Goal: Transaction & Acquisition: Purchase product/service

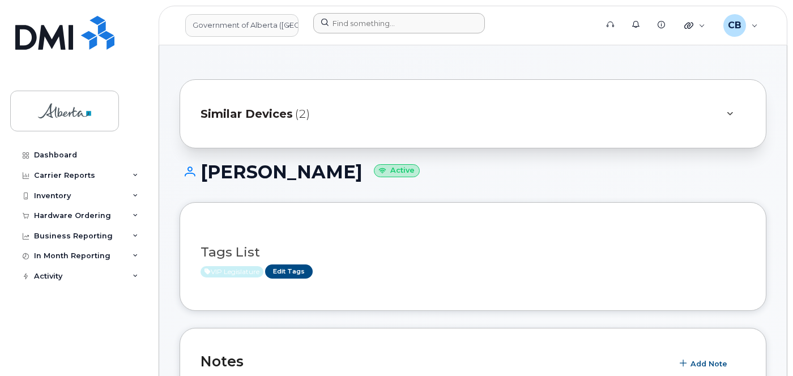
scroll to position [510, 0]
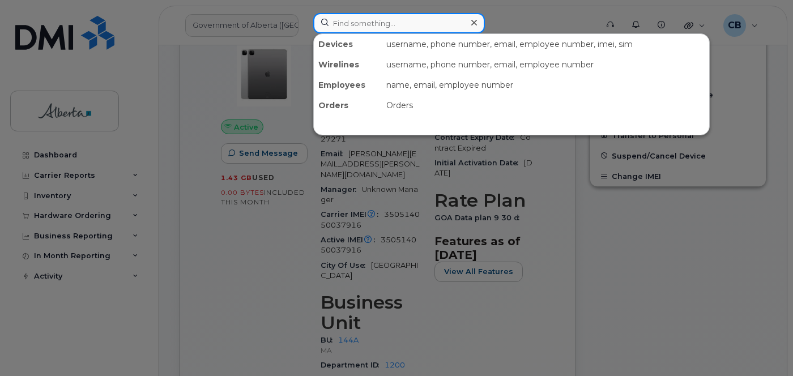
click at [381, 21] on input at bounding box center [399, 23] width 172 height 20
paste input "Jose Delosrios"
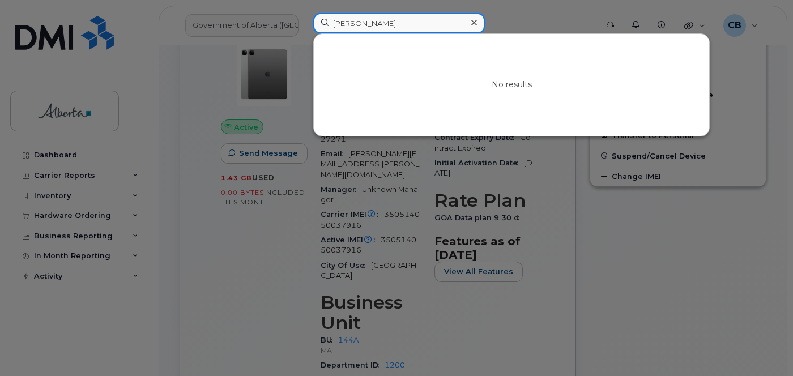
type input "Jose Delosrios"
drag, startPoint x: 477, startPoint y: 22, endPoint x: 464, endPoint y: 23, distance: 13.0
click at [477, 23] on div at bounding box center [473, 23] width 16 height 16
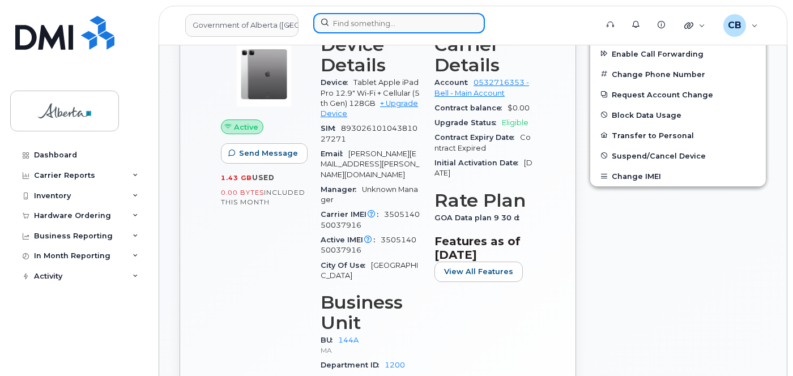
click at [370, 27] on input at bounding box center [399, 23] width 172 height 20
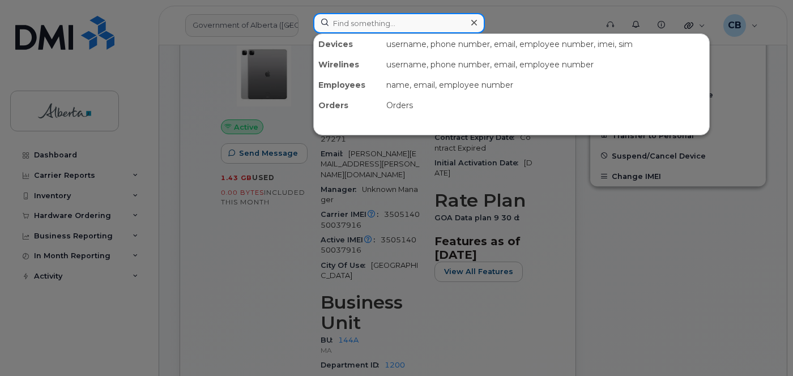
paste input "5873353323"
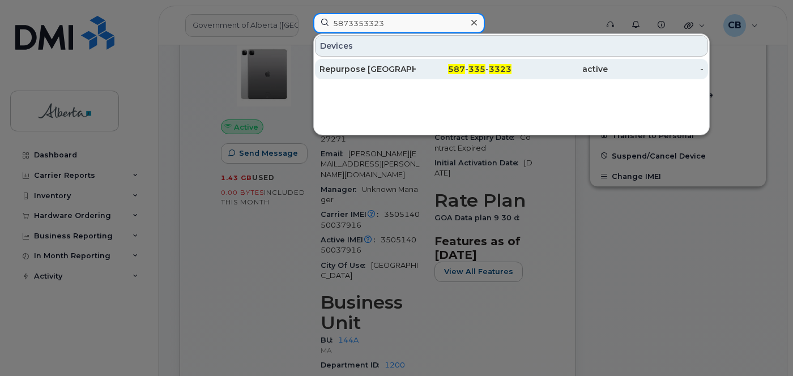
type input "5873353323"
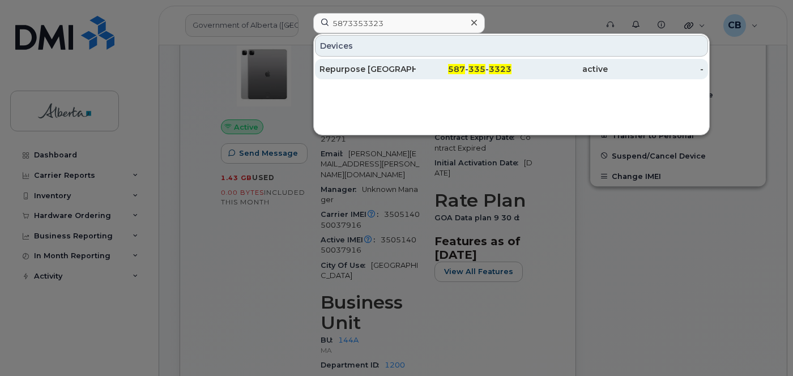
click at [364, 68] on div "Repurpose Edmonton" at bounding box center [367, 68] width 96 height 11
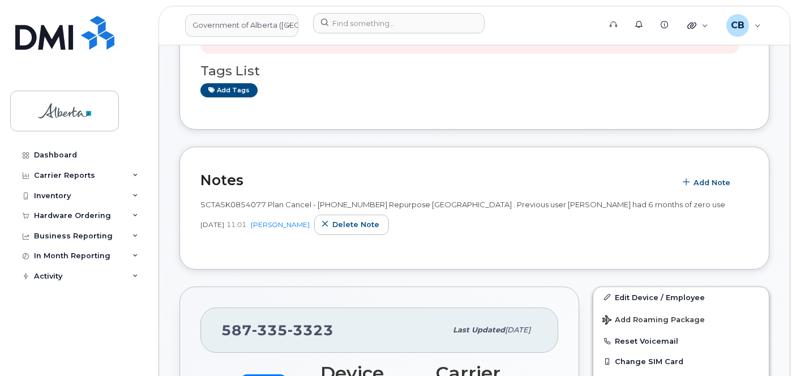
scroll to position [254, 0]
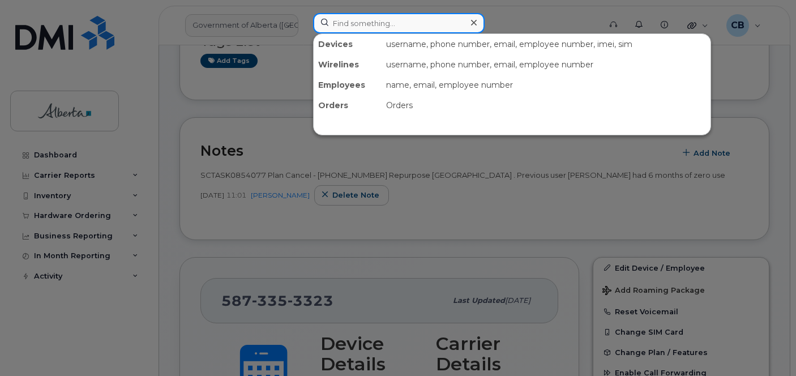
click at [341, 25] on input at bounding box center [399, 23] width 172 height 20
paste input "4033084592"
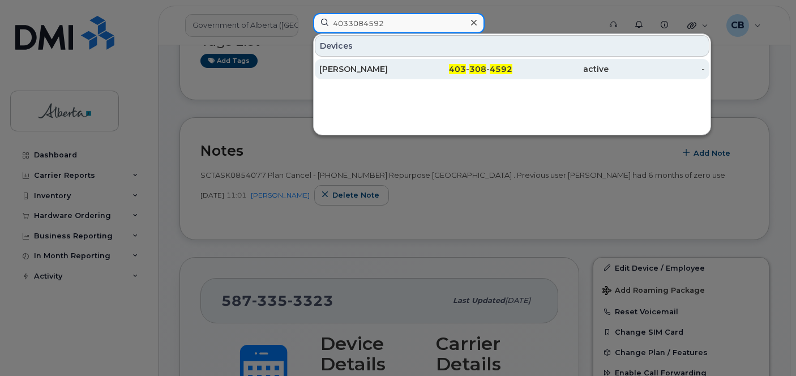
type input "4033084592"
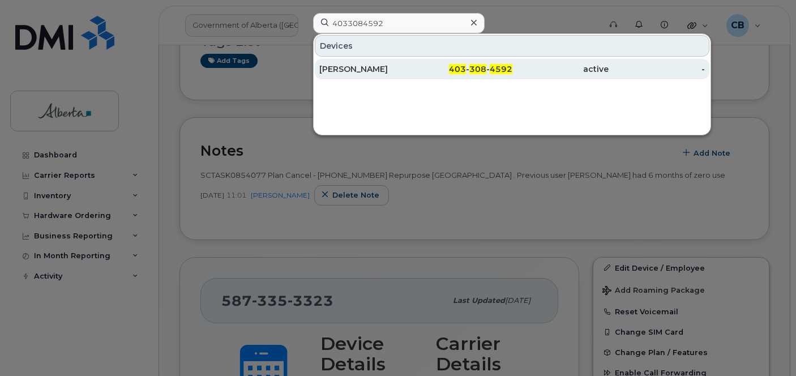
click at [350, 69] on div "[PERSON_NAME]" at bounding box center [367, 68] width 96 height 11
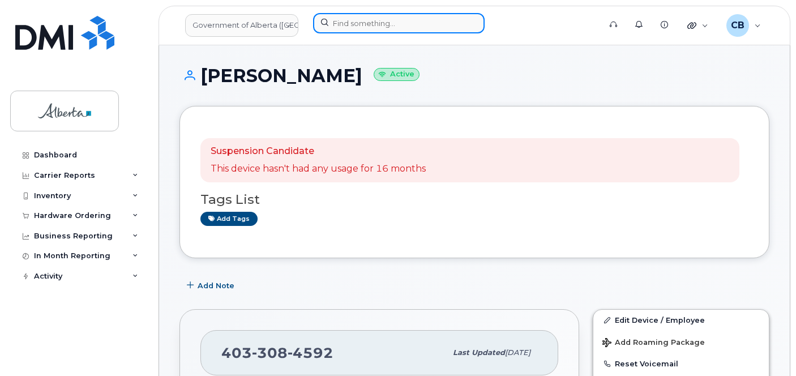
click at [383, 22] on input at bounding box center [399, 23] width 172 height 20
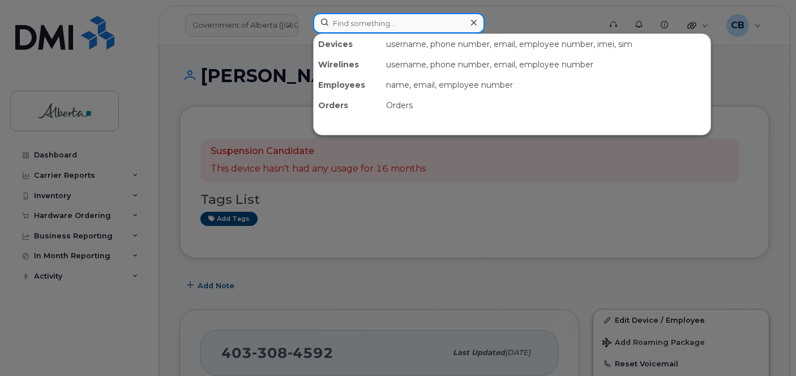
paste input "[PERSON_NAME]"
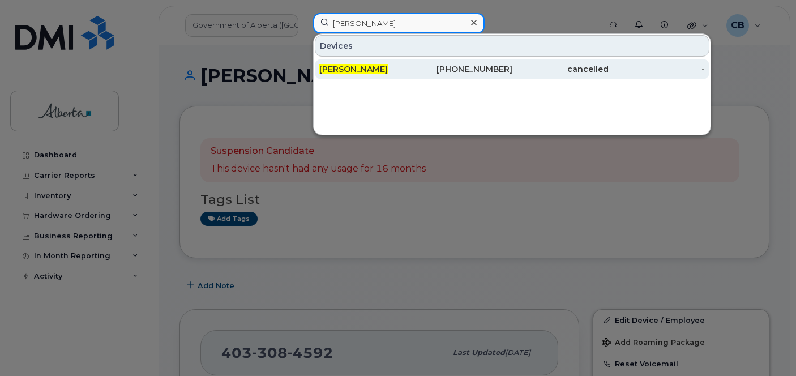
type input "[PERSON_NAME]"
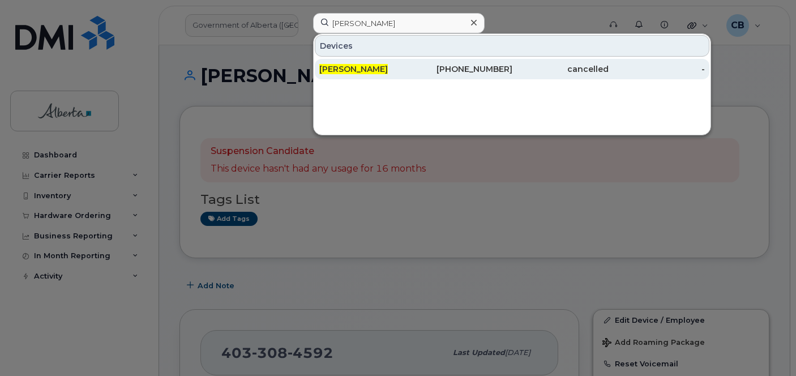
click at [344, 67] on span "[PERSON_NAME]" at bounding box center [353, 69] width 69 height 10
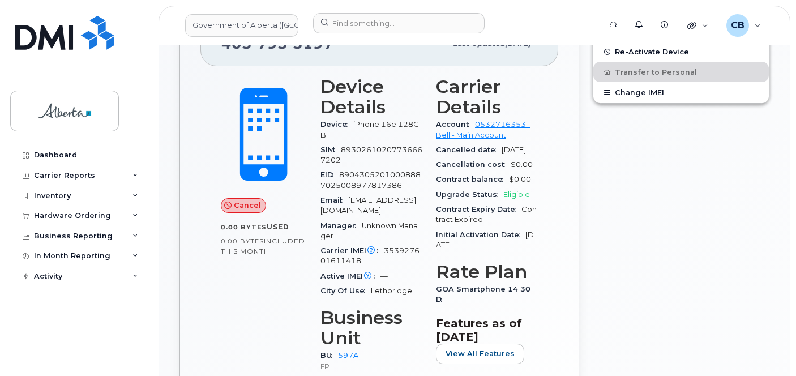
scroll to position [353, 0]
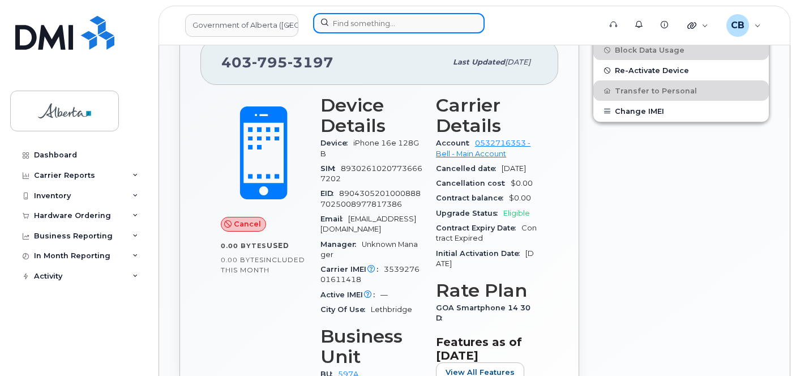
click at [364, 28] on input at bounding box center [399, 23] width 172 height 20
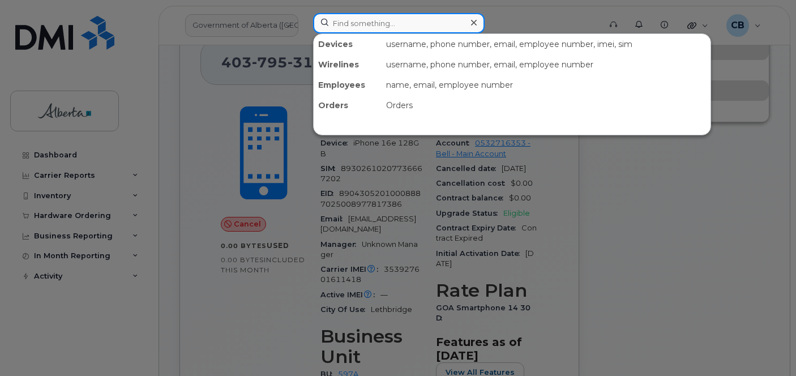
paste input "4033084592"
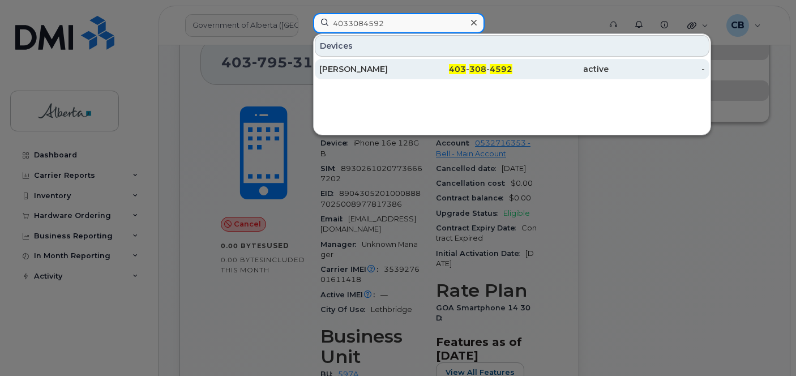
type input "4033084592"
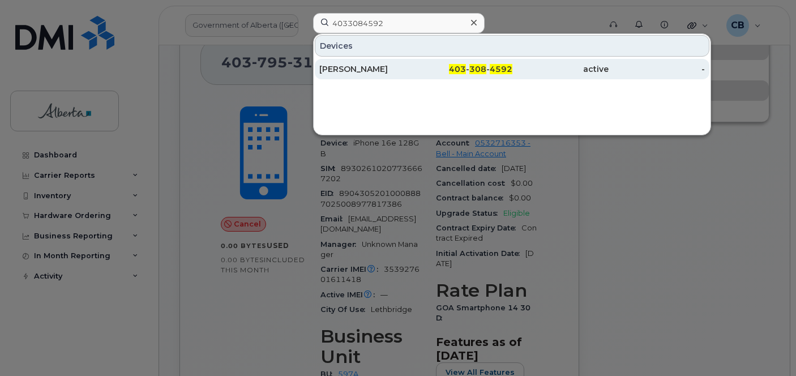
click at [361, 69] on div "[PERSON_NAME]" at bounding box center [367, 68] width 96 height 11
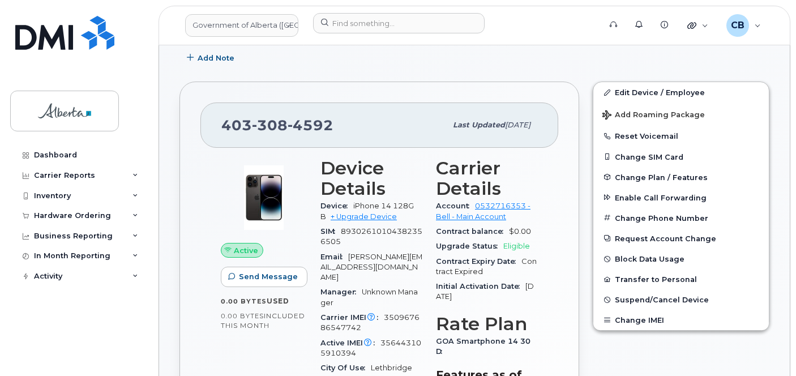
scroll to position [227, 0]
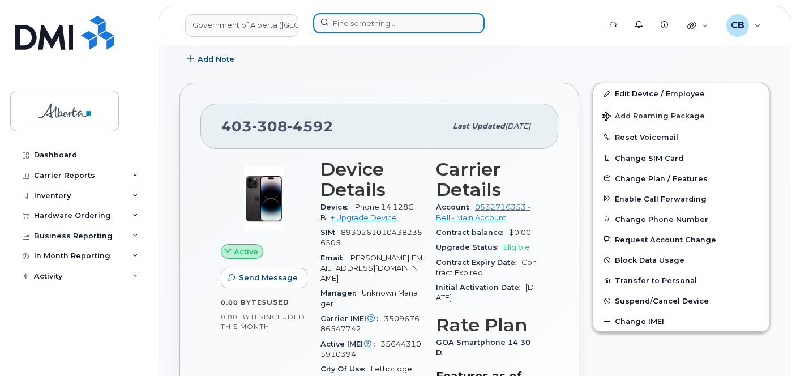
click at [359, 21] on input at bounding box center [399, 23] width 172 height 20
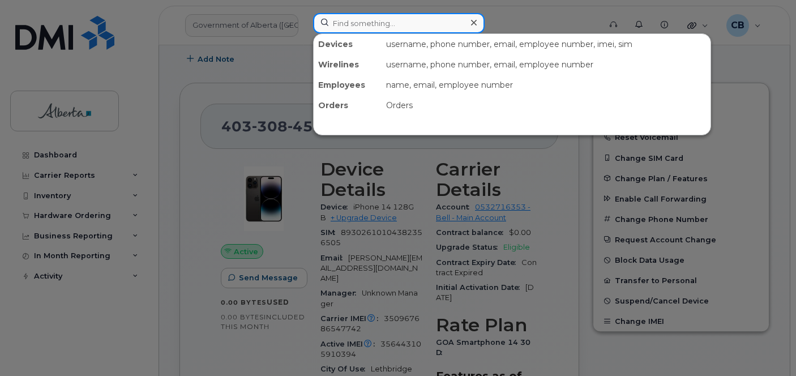
paste input "[PERSON_NAME]"
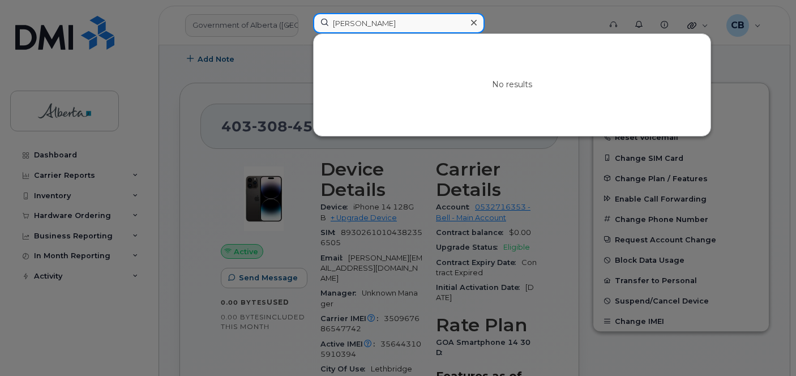
type input "[PERSON_NAME]"
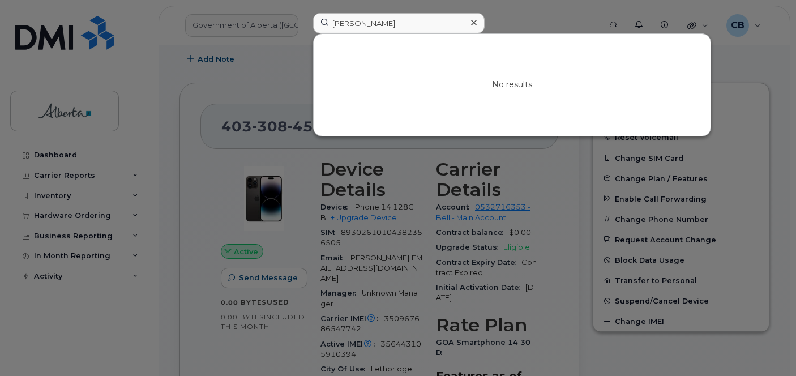
click at [478, 20] on div at bounding box center [473, 23] width 16 height 16
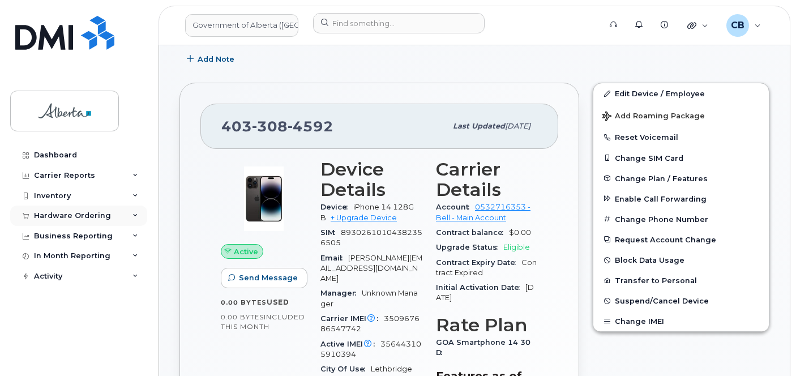
click at [64, 216] on div "Hardware Ordering" at bounding box center [72, 215] width 77 height 9
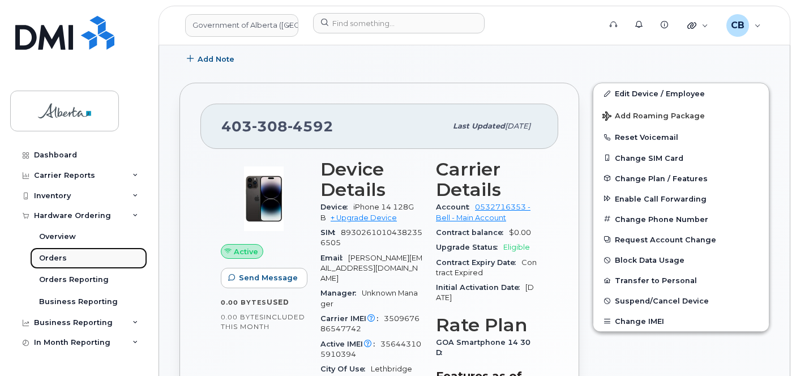
click at [49, 257] on div "Orders" at bounding box center [53, 258] width 28 height 10
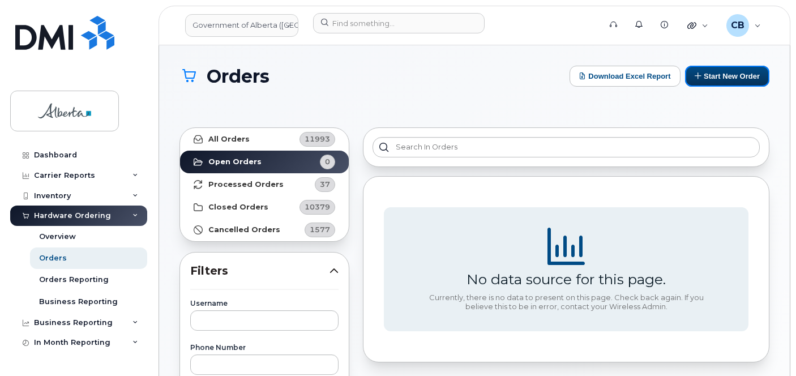
drag, startPoint x: 714, startPoint y: 70, endPoint x: 626, endPoint y: 116, distance: 99.5
click at [714, 71] on button "Start New Order" at bounding box center [727, 76] width 84 height 21
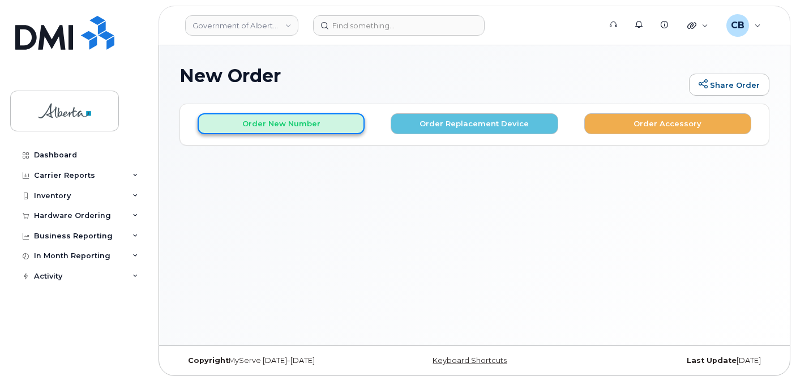
click at [230, 123] on button "Order New Number" at bounding box center [281, 123] width 167 height 21
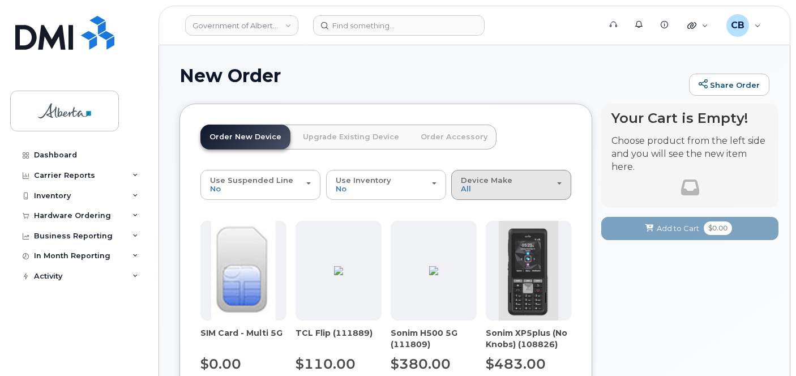
click at [483, 189] on div "Device Make All Aircard Android Cell Phone iPhone" at bounding box center [511, 185] width 101 height 18
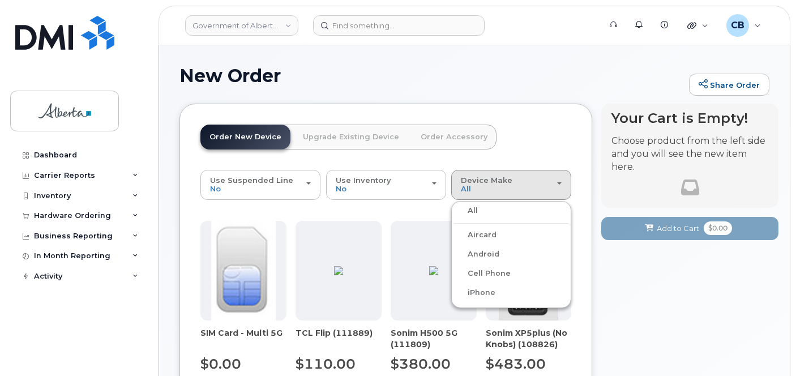
click at [487, 293] on label "iPhone" at bounding box center [474, 293] width 41 height 14
click at [0, 0] on input "iPhone" at bounding box center [0, 0] width 0 height 0
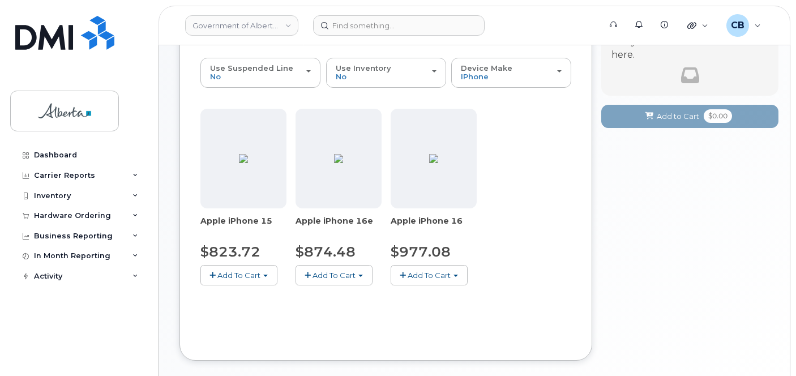
scroll to position [113, 0]
click at [252, 273] on span "Add To Cart" at bounding box center [238, 274] width 43 height 9
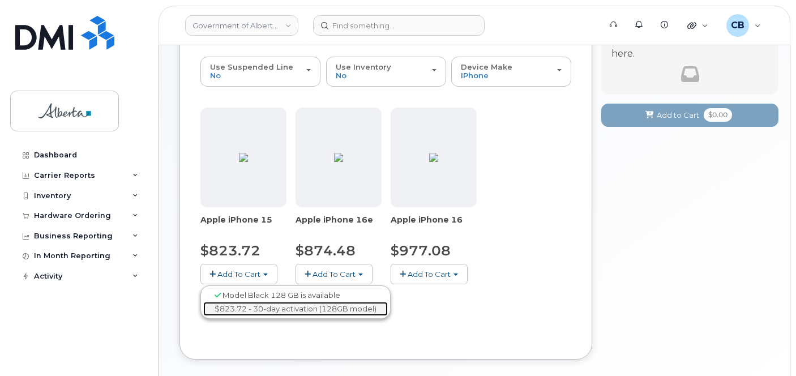
drag, startPoint x: 261, startPoint y: 306, endPoint x: 268, endPoint y: 303, distance: 8.1
click at [261, 306] on link "$823.72 - 30-day activation (128GB model)" at bounding box center [295, 309] width 185 height 14
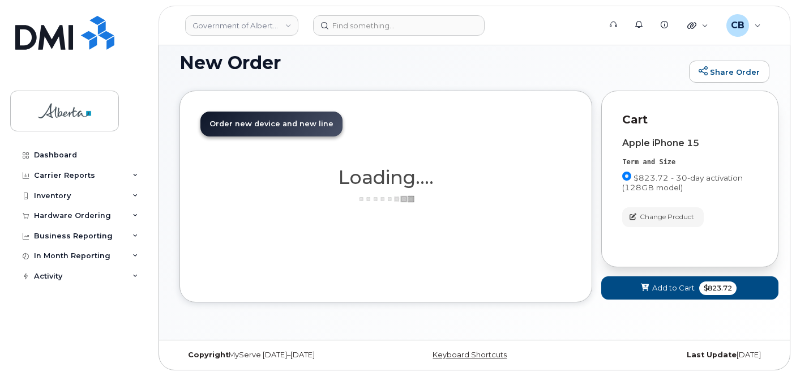
scroll to position [13, 0]
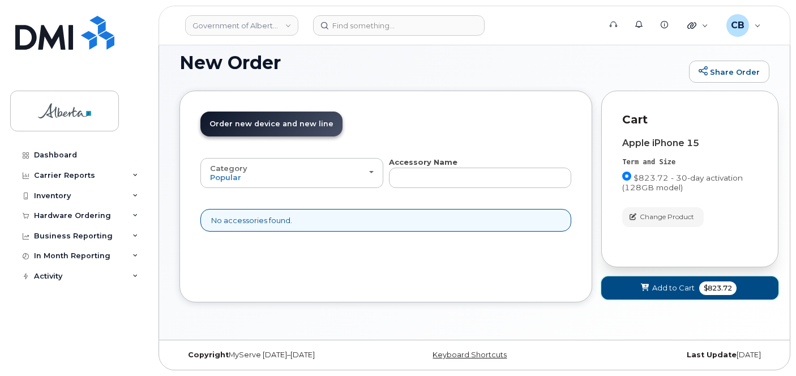
click at [659, 286] on span "Add to Cart" at bounding box center [673, 288] width 42 height 11
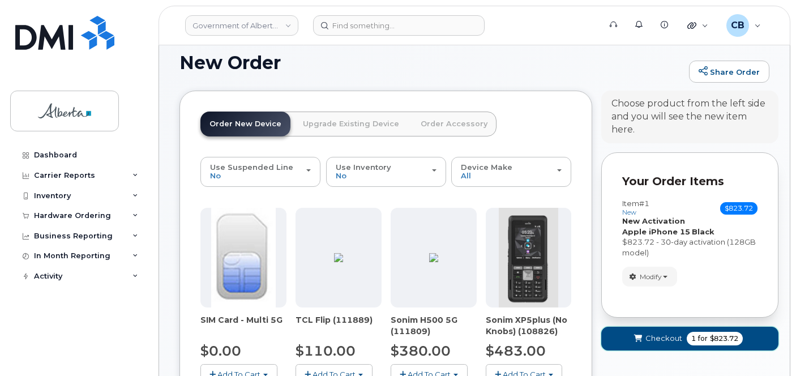
click at [657, 338] on span "Checkout" at bounding box center [664, 338] width 37 height 11
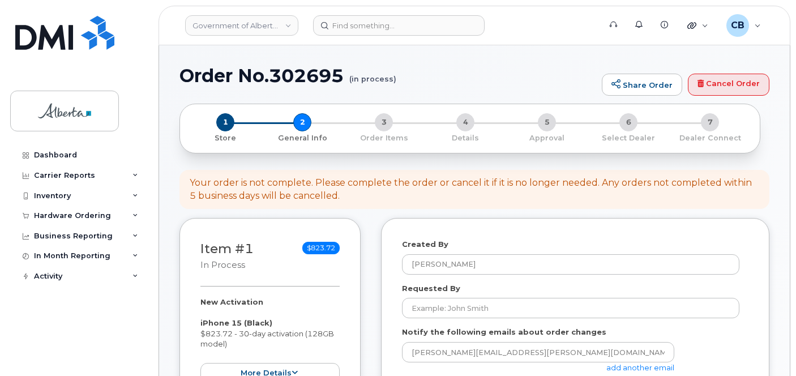
select select
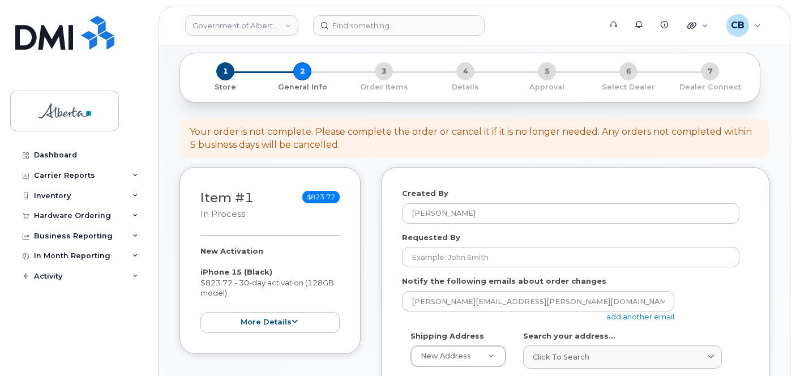
scroll to position [113, 0]
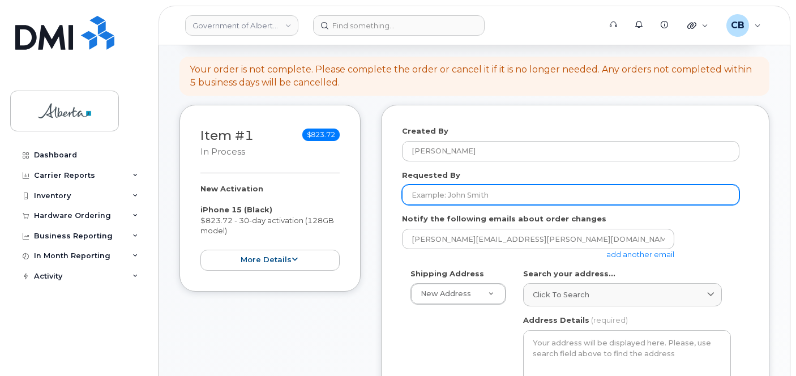
click at [438, 191] on input "Requested By" at bounding box center [570, 195] width 337 height 20
type input "test"
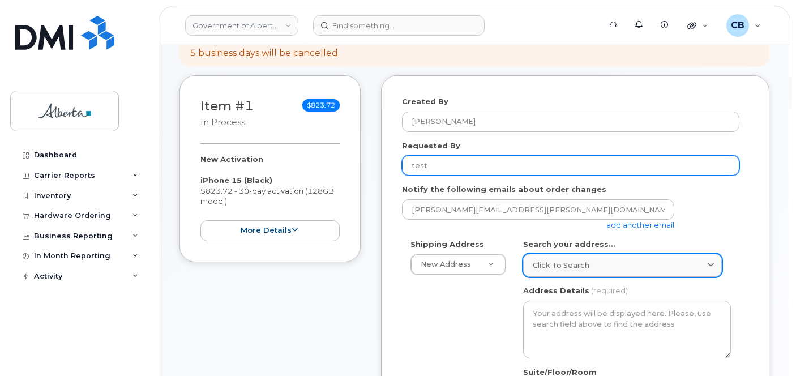
scroll to position [227, 0]
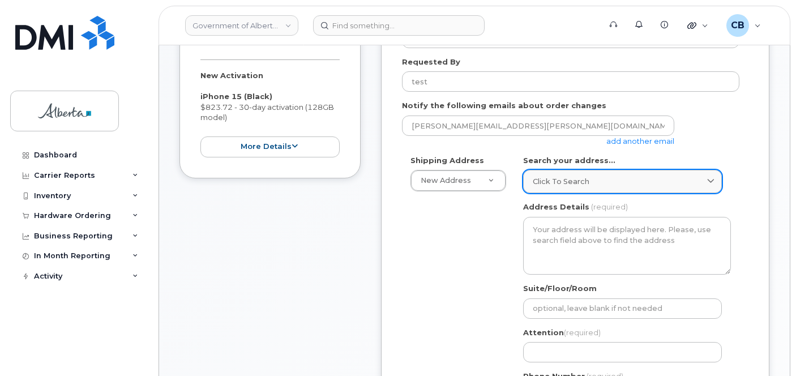
click at [552, 178] on span "Click to search" at bounding box center [561, 181] width 57 height 11
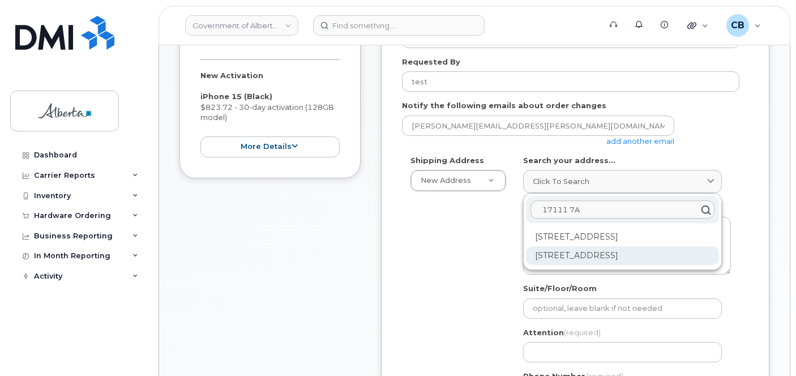
type input "17111 7A"
click at [598, 249] on div "17111 7A Ave SW Edmonton AB T6W 0M5" at bounding box center [622, 255] width 193 height 19
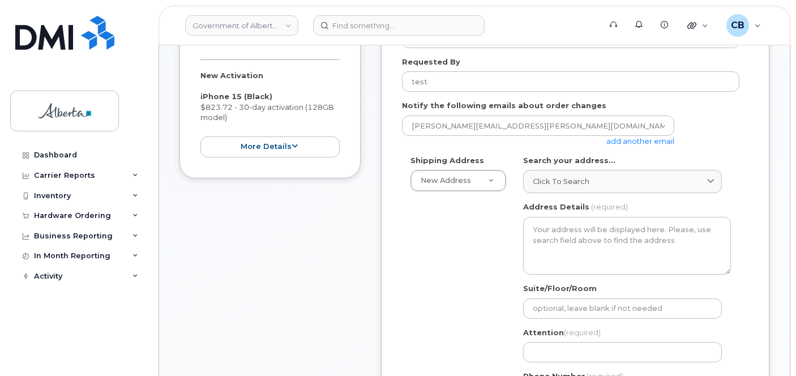
select select
type textarea "17111 7A Ave SW EDMONTON AB T6W 0M5 CANADA"
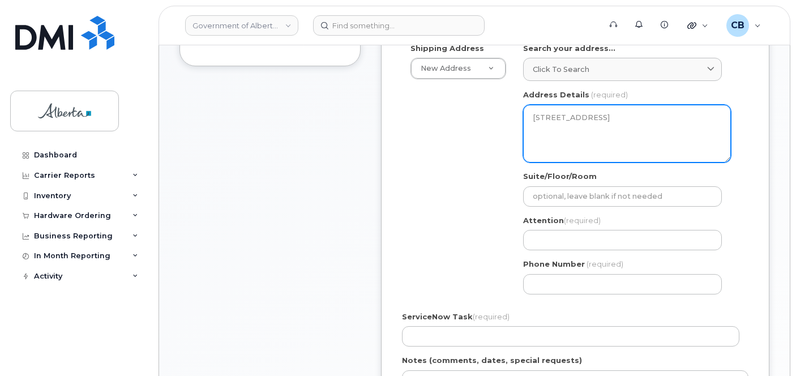
scroll to position [340, 0]
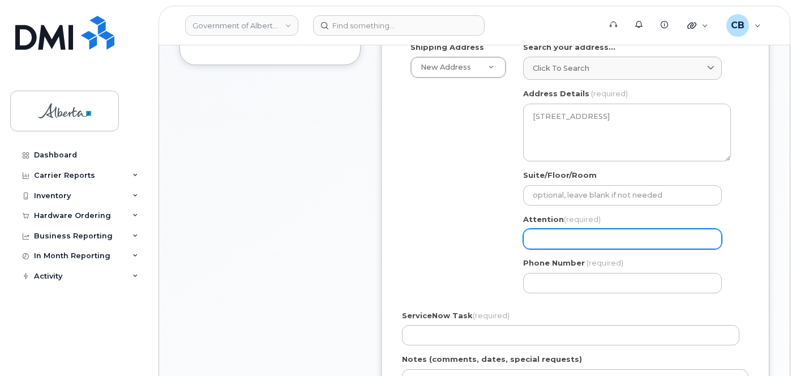
click at [588, 241] on input "Attention (required)" at bounding box center [622, 239] width 199 height 20
type input "[PERSON_NAME]"
select select
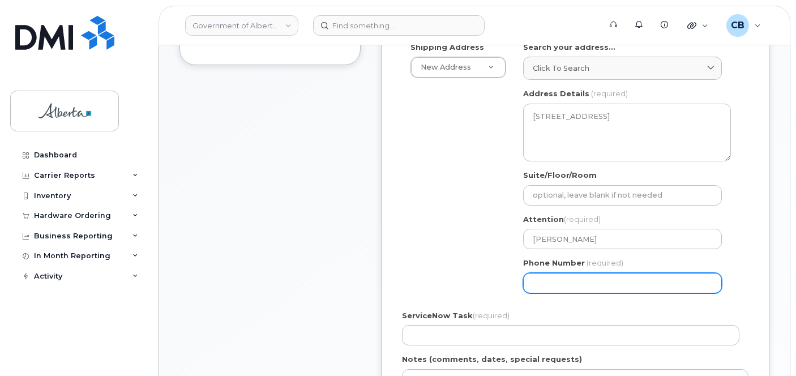
click at [556, 281] on input "Phone Number" at bounding box center [622, 283] width 199 height 20
type input "7806442712"
select select
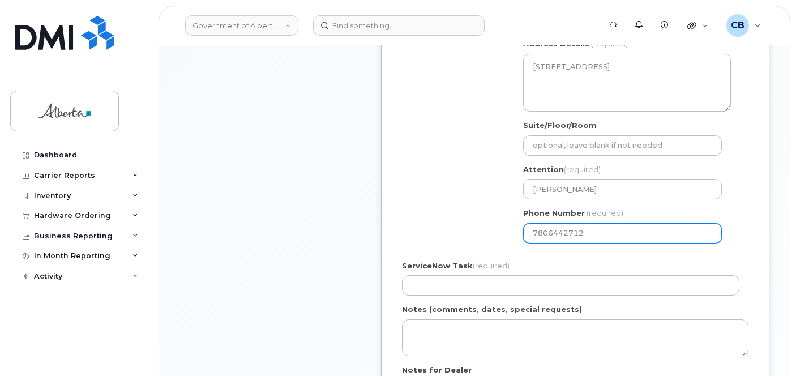
scroll to position [453, 0]
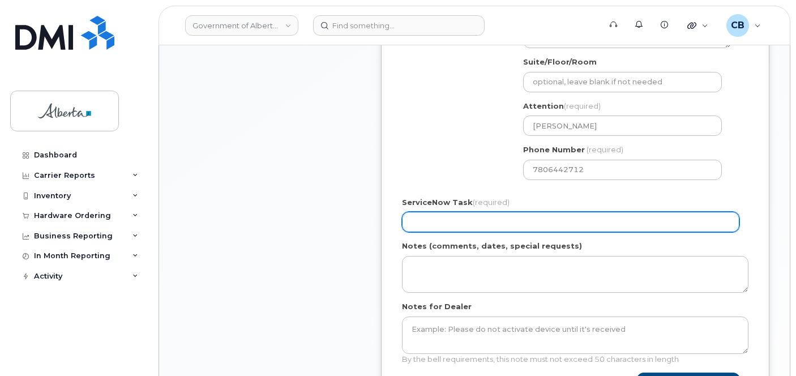
click at [440, 215] on input "ServiceNow Task (required)" at bounding box center [570, 222] width 337 height 20
type input "SCTASK0642015"
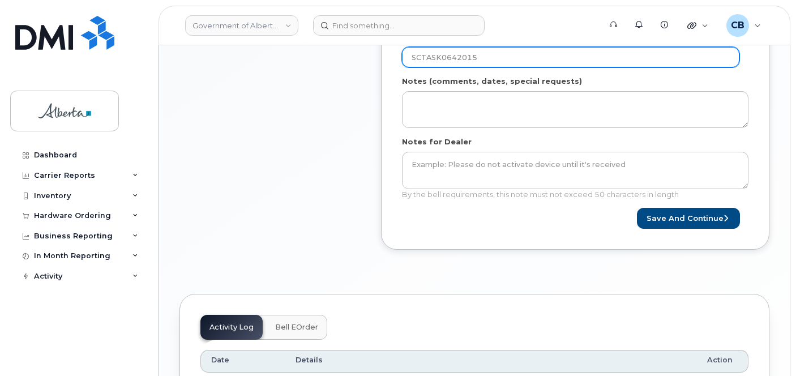
scroll to position [623, 0]
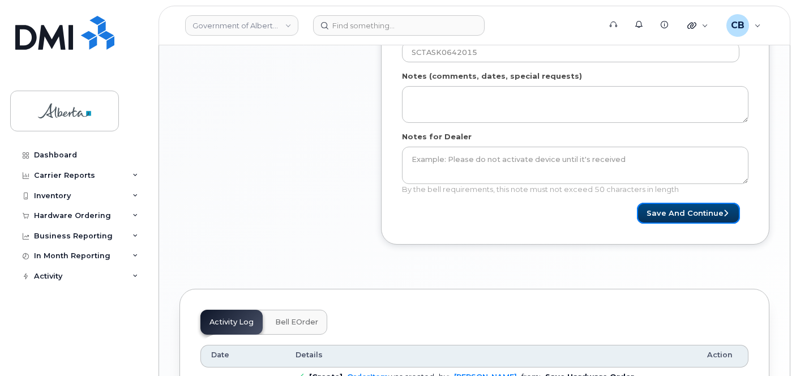
drag, startPoint x: 680, startPoint y: 215, endPoint x: 677, endPoint y: 225, distance: 11.0
click at [679, 216] on button "Save and Continue" at bounding box center [688, 213] width 103 height 21
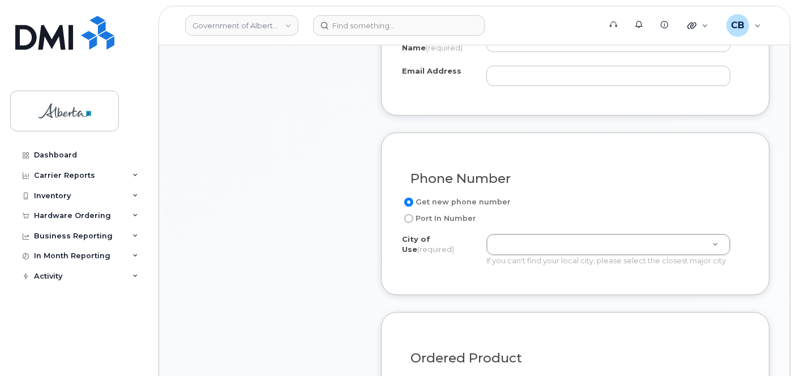
scroll to position [566, 0]
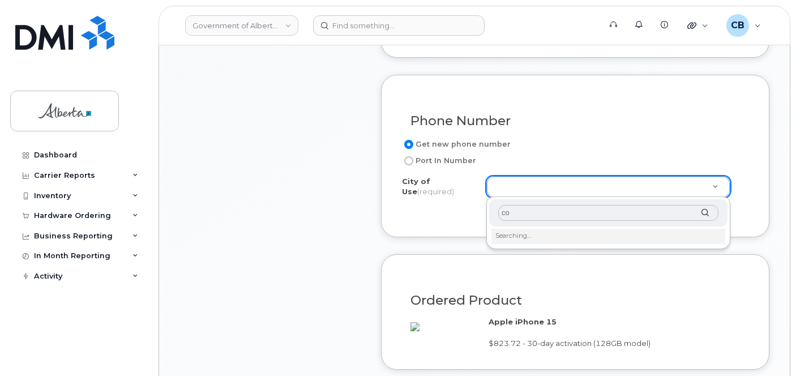
type input "c"
drag, startPoint x: 537, startPoint y: 208, endPoint x: 493, endPoint y: 213, distance: 43.8
click at [492, 212] on div "Cold lake" at bounding box center [608, 213] width 238 height 28
type input "Vermillion"
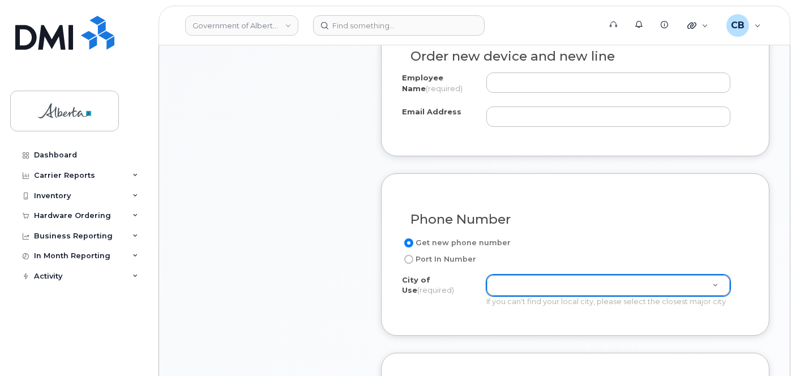
scroll to position [555, 0]
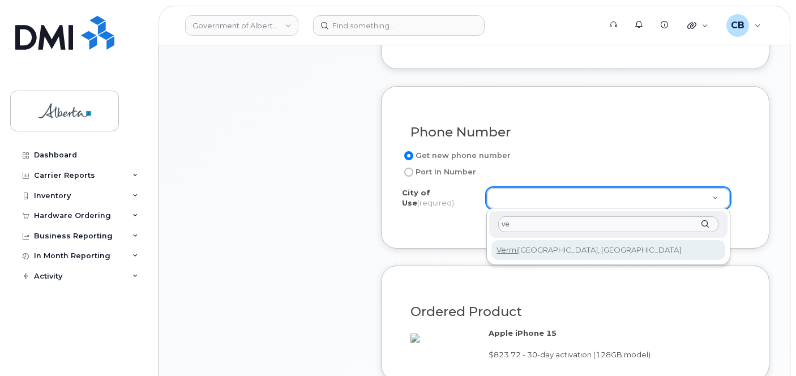
type input "v"
type input "c"
type input "vermil"
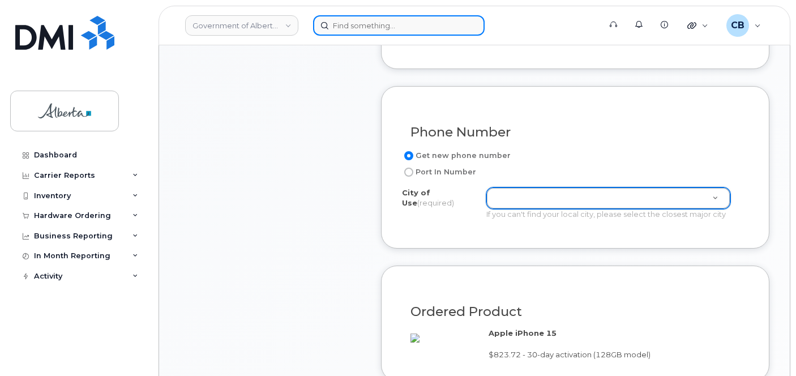
click at [339, 24] on input at bounding box center [399, 25] width 172 height 20
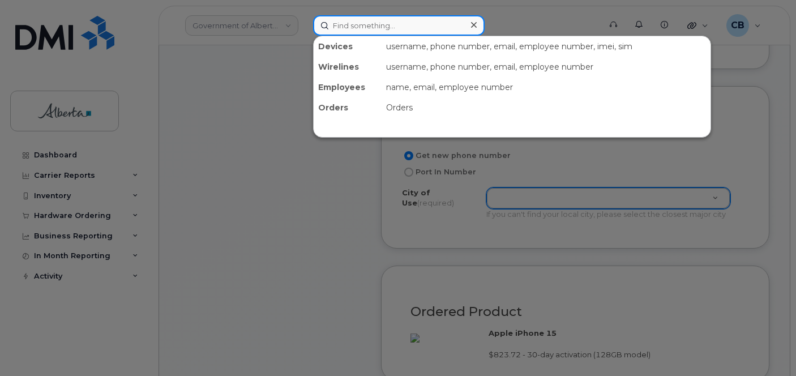
paste input "Kyler Tichkowsky"
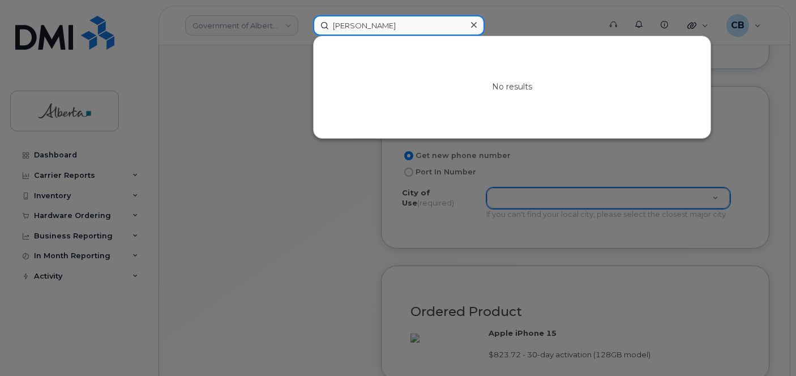
type input "Kyler Tichkowsky"
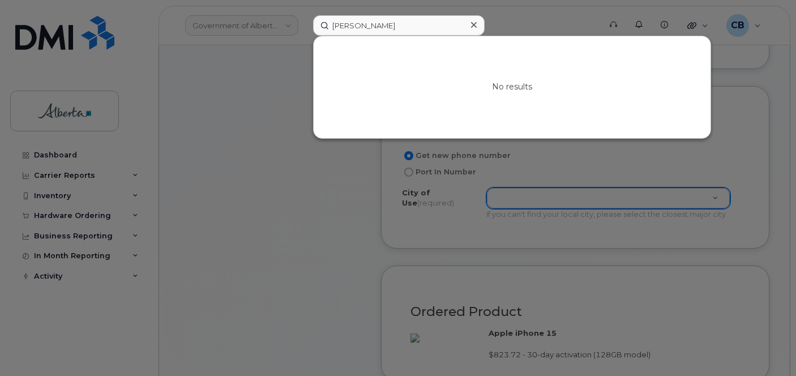
click at [474, 29] on icon at bounding box center [474, 24] width 6 height 9
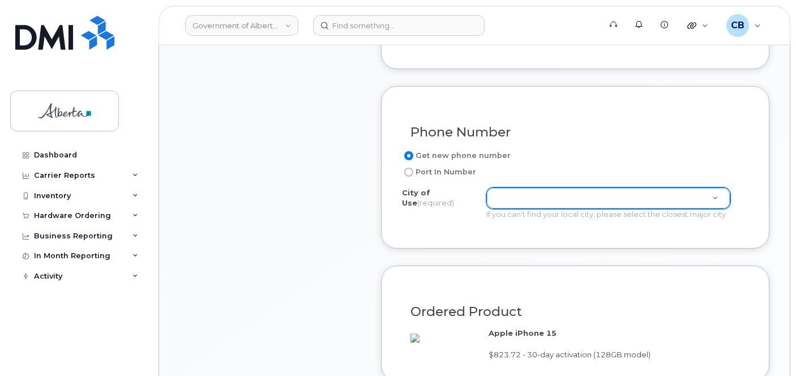
scroll to position [0, 0]
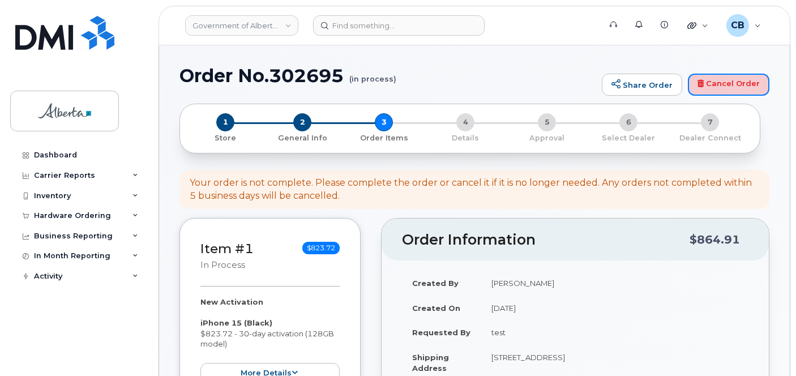
drag, startPoint x: 715, startPoint y: 90, endPoint x: 453, endPoint y: 46, distance: 265.3
click at [715, 90] on link "Cancel Order" at bounding box center [729, 85] width 82 height 23
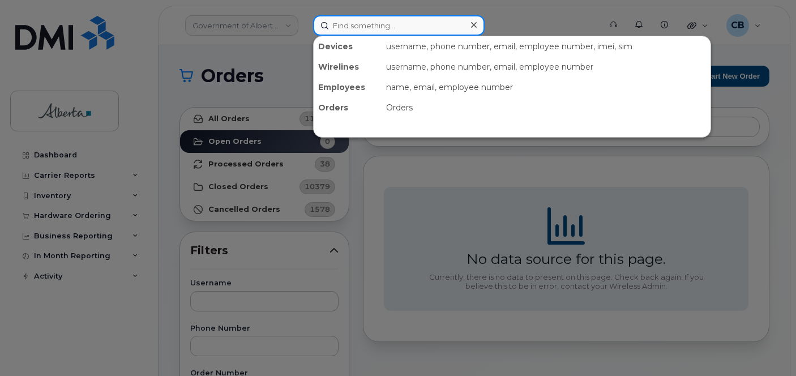
click at [381, 23] on input at bounding box center [399, 25] width 172 height 20
paste input "[PERSON_NAME]"
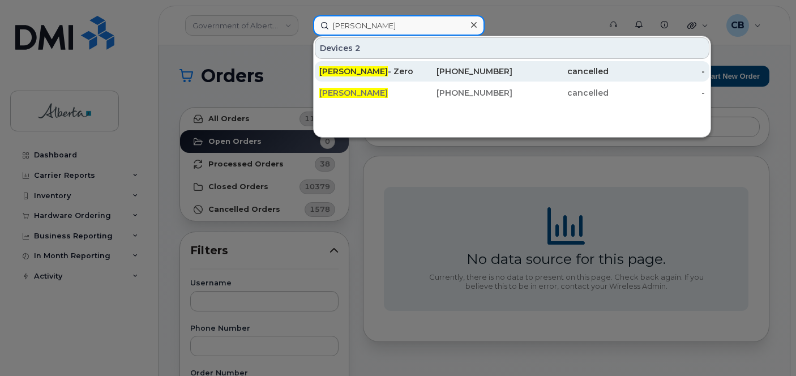
type input "[PERSON_NAME]"
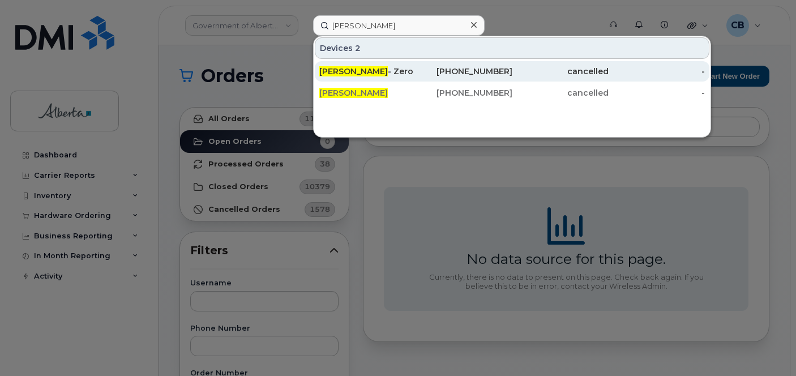
click at [373, 69] on span "[PERSON_NAME]" at bounding box center [353, 71] width 69 height 10
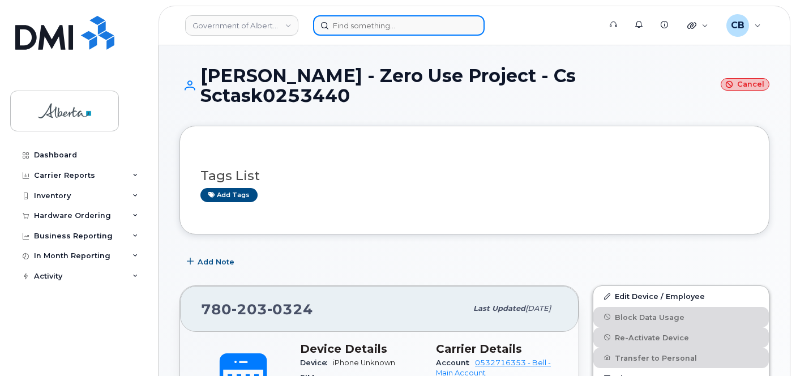
click at [380, 27] on input at bounding box center [399, 25] width 172 height 20
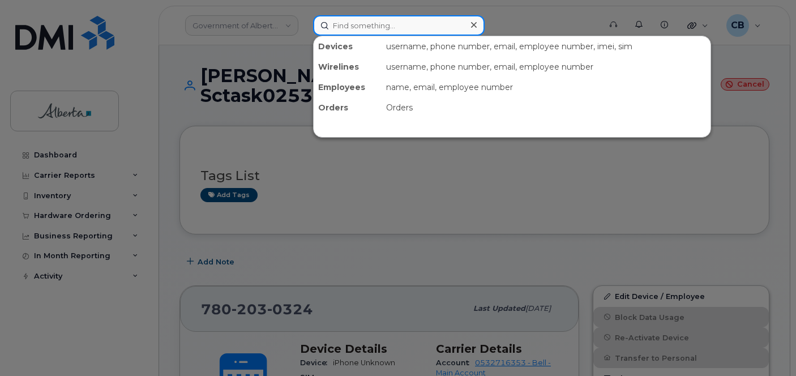
paste input "7802977763"
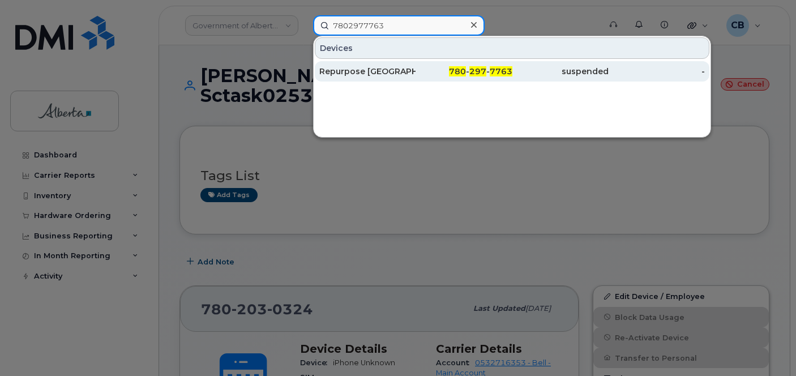
type input "7802977763"
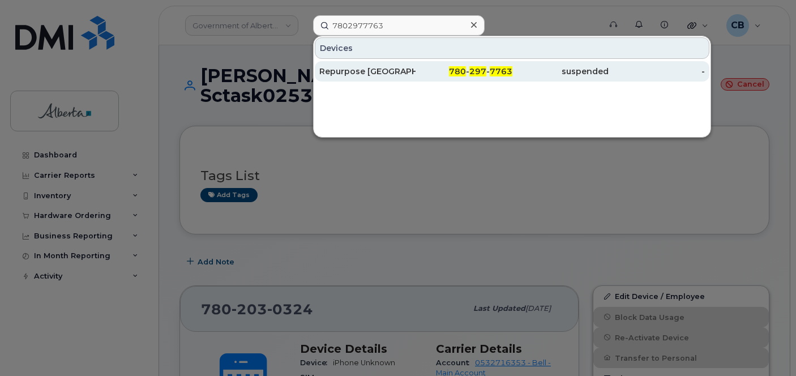
click at [358, 71] on div "Repurpose [GEOGRAPHIC_DATA]" at bounding box center [367, 71] width 96 height 11
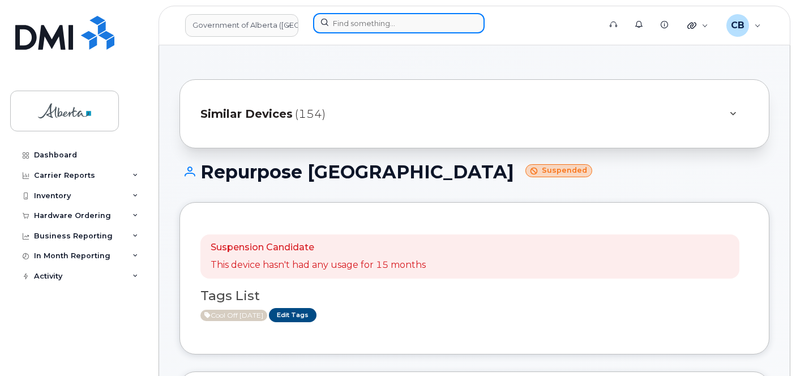
click at [379, 25] on input at bounding box center [399, 23] width 172 height 20
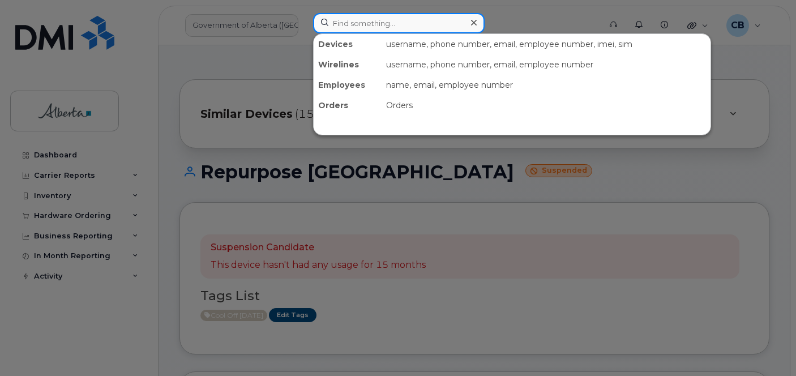
paste input "Joel Hanson"
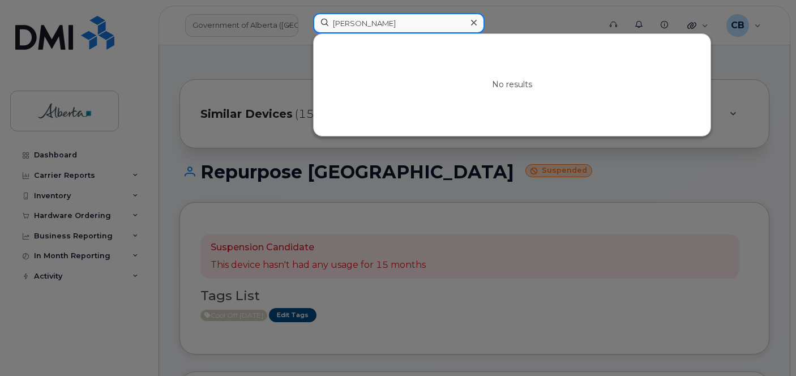
type input "Joel Hanson"
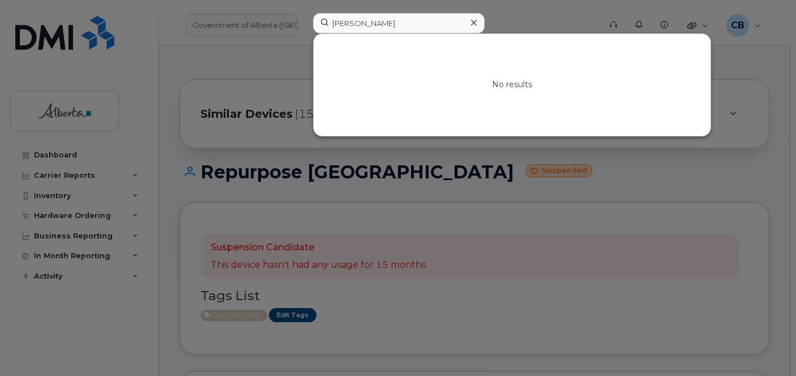
click at [476, 24] on icon at bounding box center [474, 22] width 6 height 9
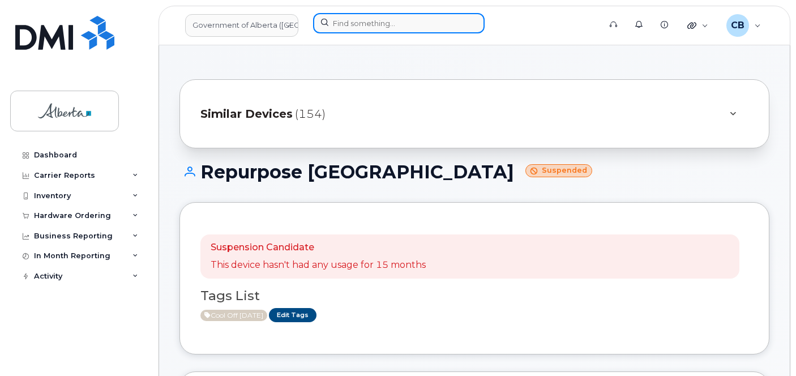
click at [359, 19] on input at bounding box center [399, 23] width 172 height 20
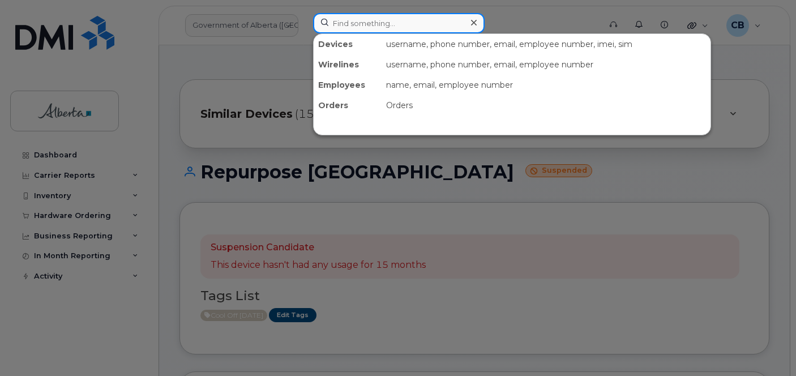
paste input "5873370243"
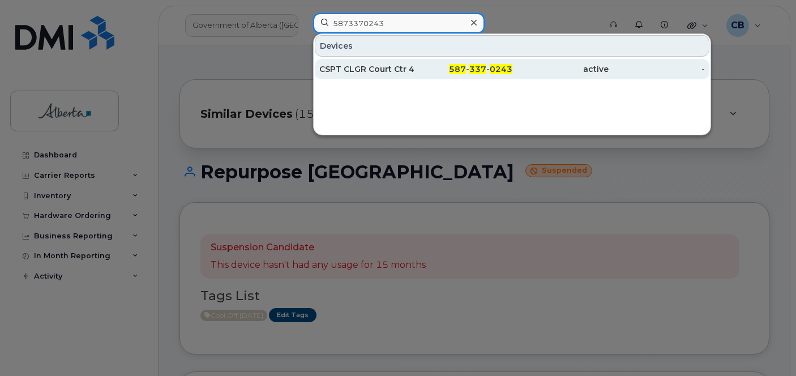
type input "5873370243"
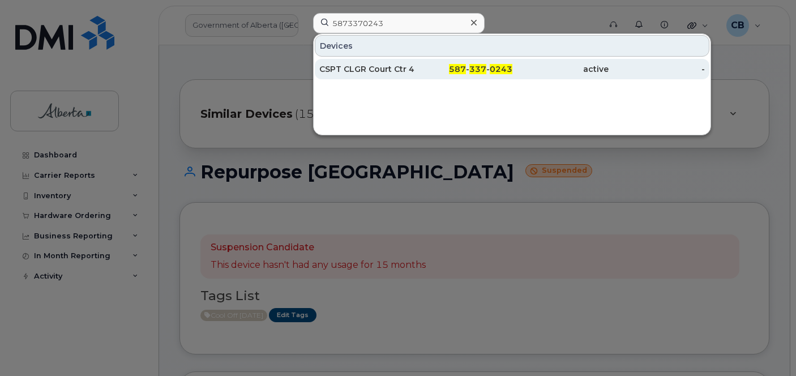
click at [366, 69] on div "CSPT CLGR Court Ctr 4 L678645" at bounding box center [367, 68] width 96 height 11
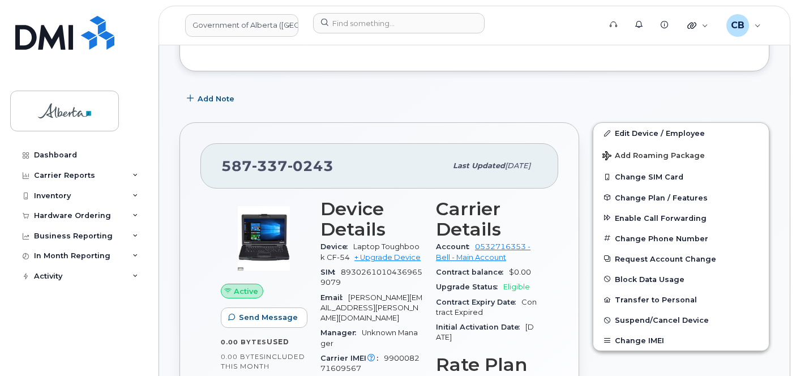
scroll to position [379, 0]
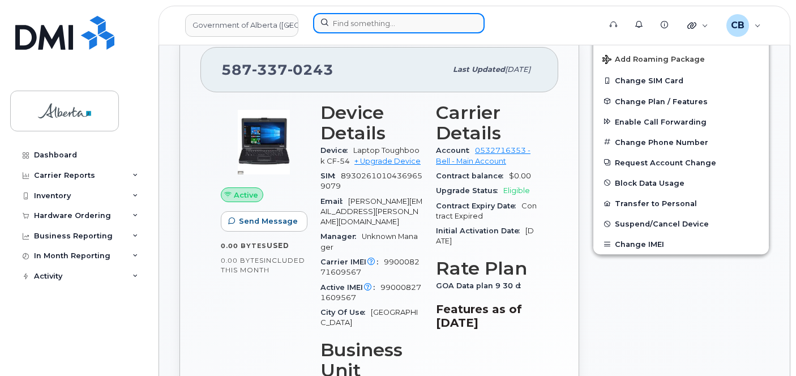
click at [353, 16] on input at bounding box center [399, 23] width 172 height 20
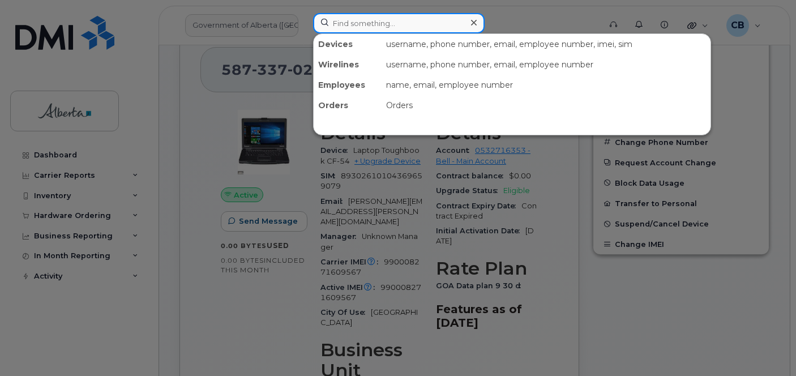
paste input "7802031678"
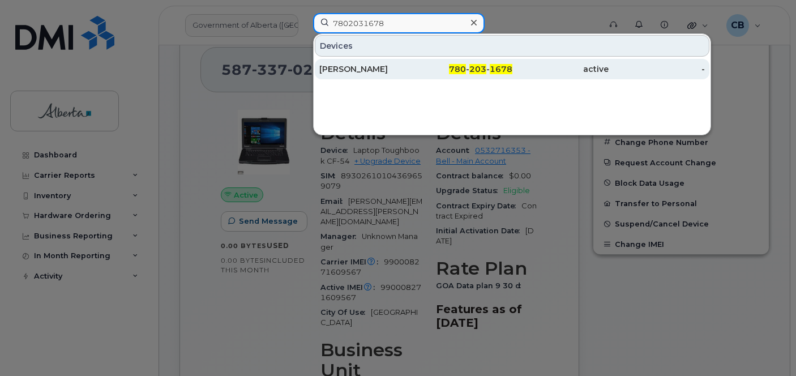
type input "7802031678"
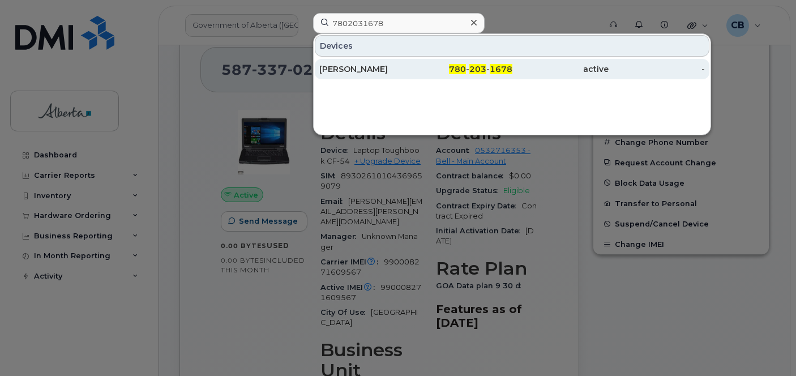
click at [348, 66] on div "[PERSON_NAME]" at bounding box center [367, 68] width 96 height 11
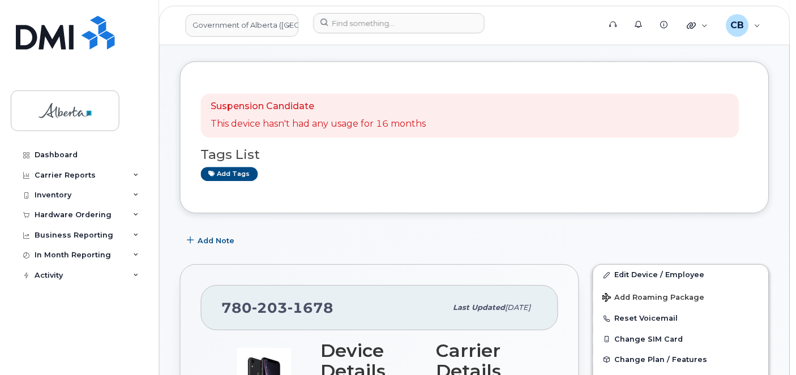
scroll to position [113, 0]
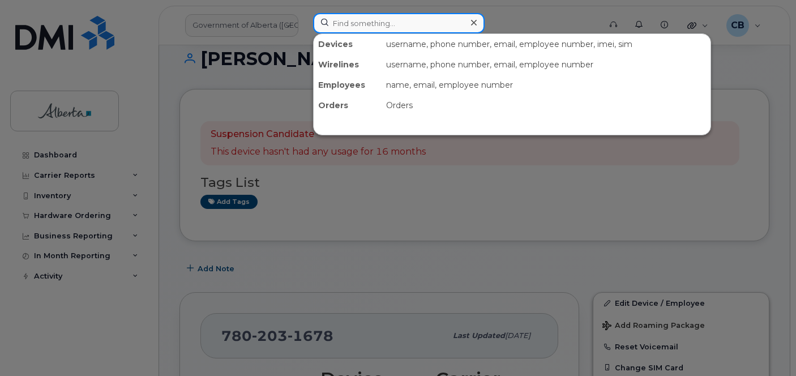
click at [364, 23] on input at bounding box center [399, 23] width 172 height 20
paste input "Joel Hanson"
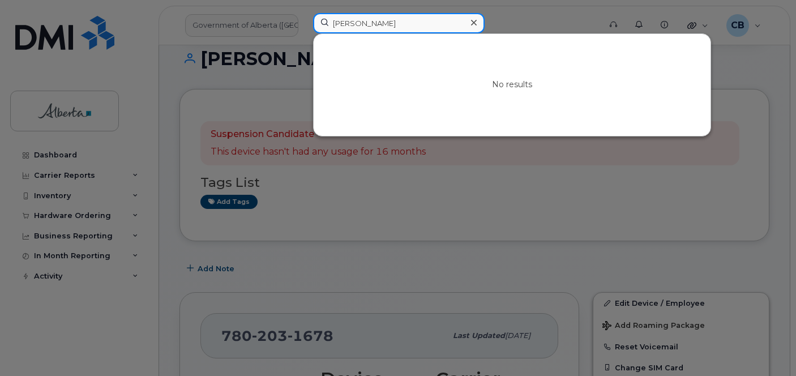
type input "Joel Hanson"
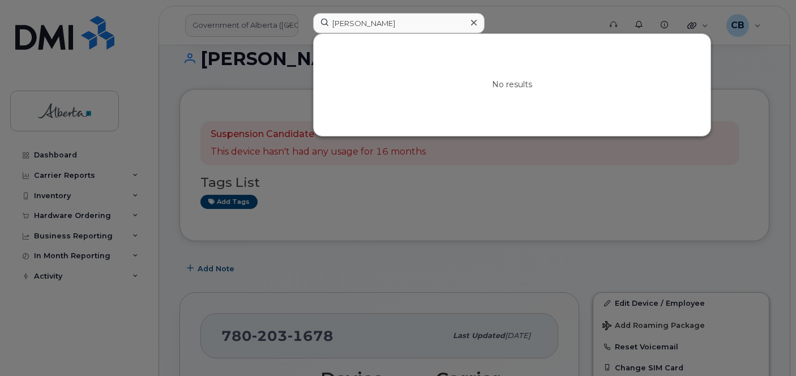
click at [475, 21] on icon at bounding box center [474, 22] width 6 height 9
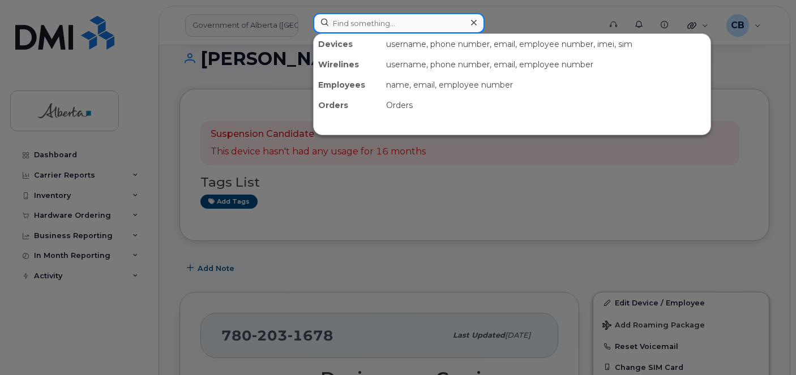
click at [350, 25] on input at bounding box center [399, 23] width 172 height 20
paste input "Brent Friesen"
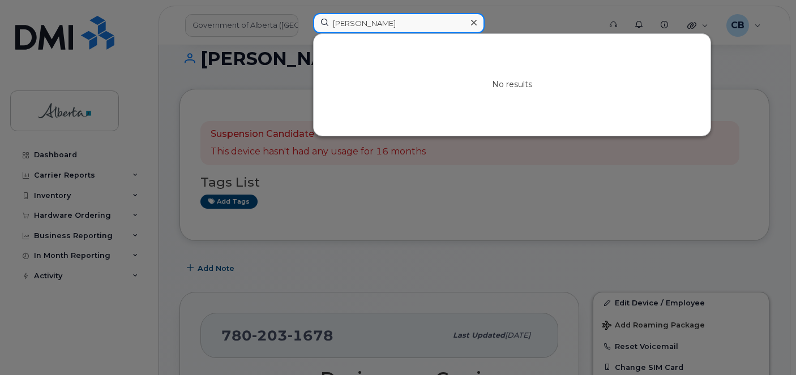
type input "Brent Friesen"
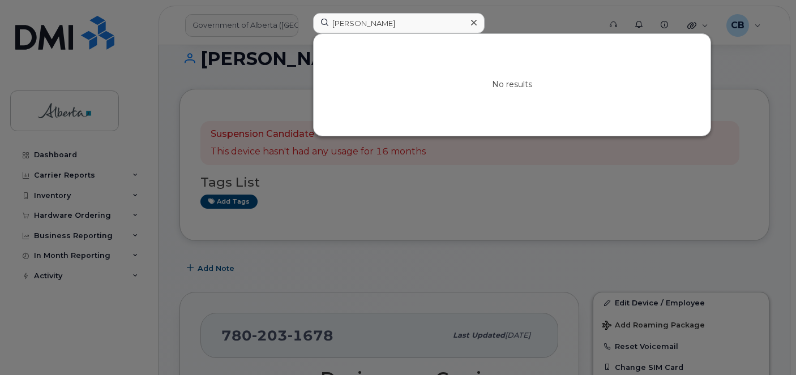
click at [480, 24] on div at bounding box center [473, 23] width 16 height 16
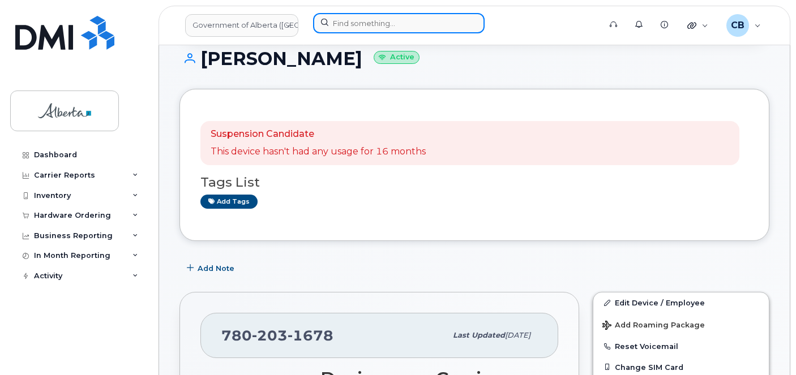
click at [385, 20] on input at bounding box center [399, 23] width 172 height 20
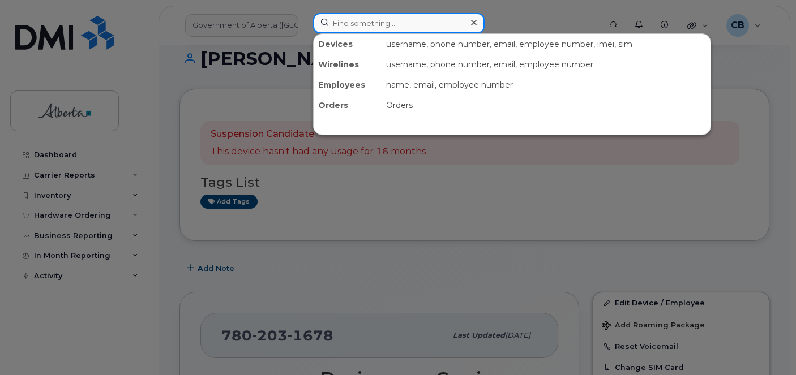
paste input "Brent Friesen"
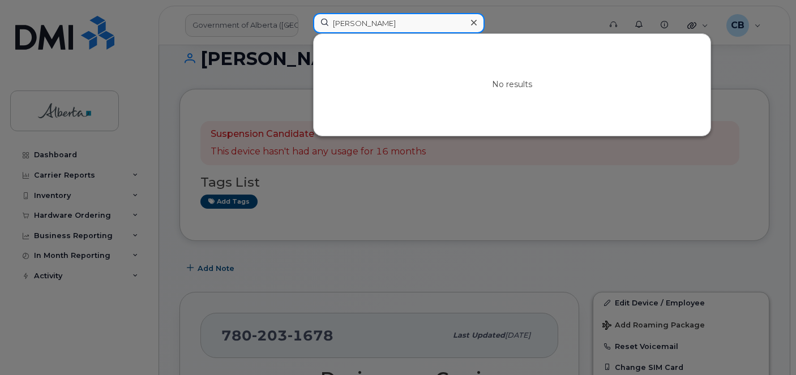
type input "Brent Friesen"
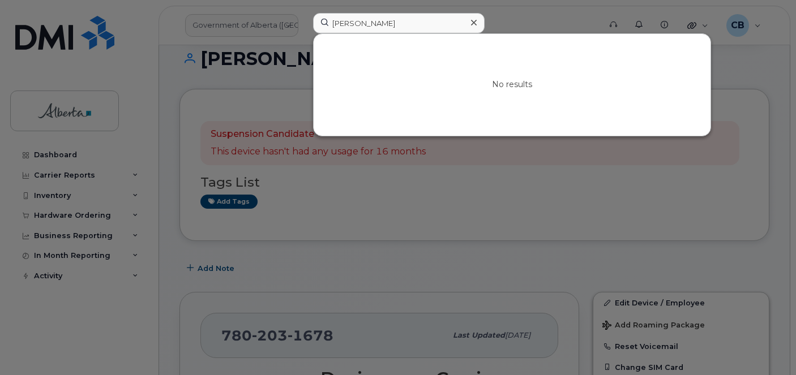
click at [476, 24] on icon at bounding box center [474, 22] width 6 height 9
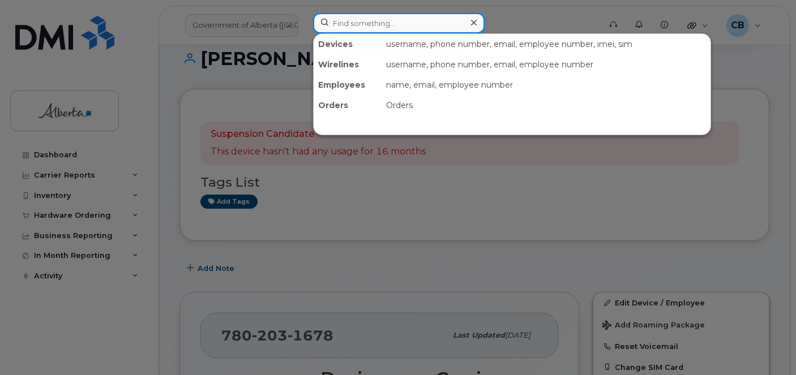
click at [364, 20] on input at bounding box center [399, 23] width 172 height 20
paste input "7802038583"
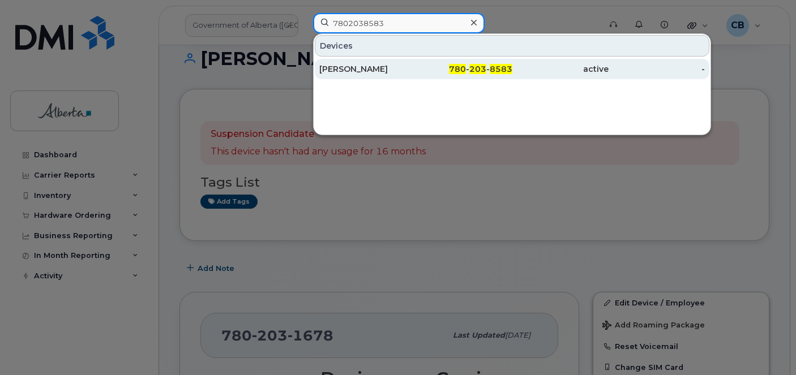
type input "7802038583"
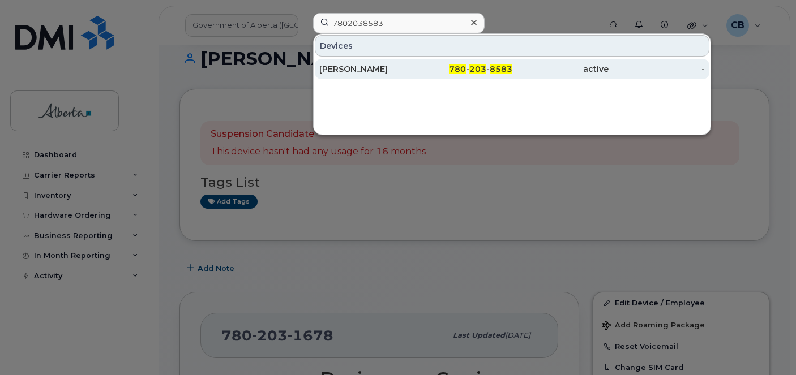
click at [369, 69] on div "Cameron K Bradshaw" at bounding box center [367, 68] width 96 height 11
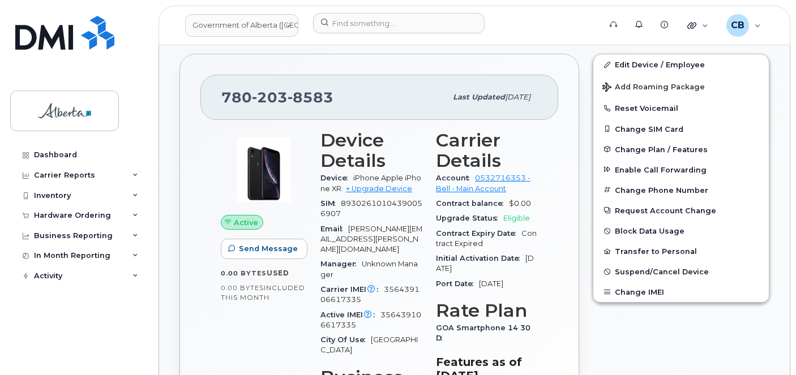
scroll to position [283, 0]
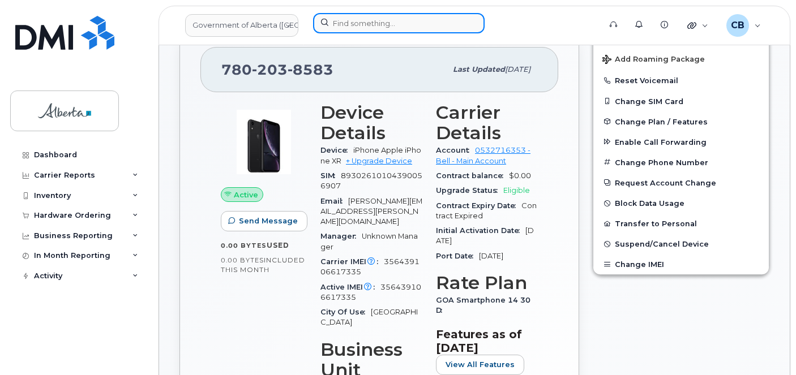
click at [356, 18] on input at bounding box center [399, 23] width 172 height 20
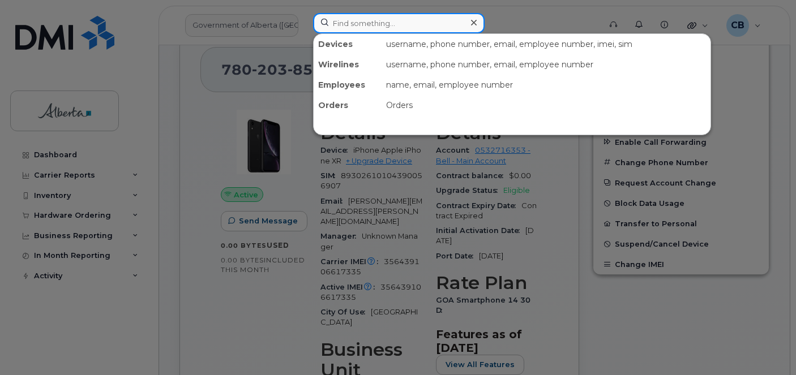
paste input "Brent Friesen"
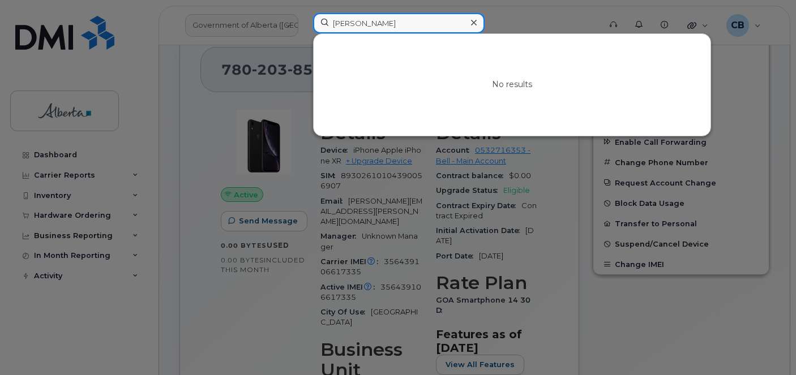
type input "Brent Friesen"
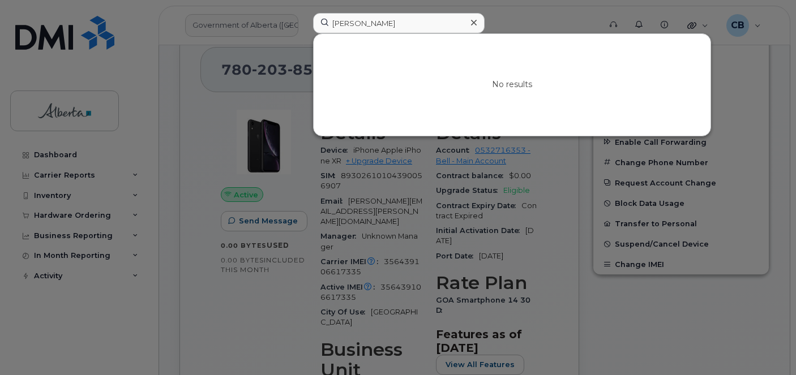
click at [475, 20] on icon at bounding box center [474, 22] width 6 height 9
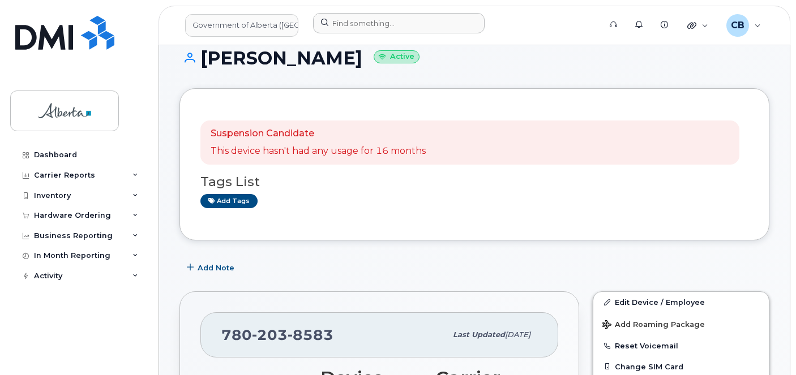
scroll to position [0, 0]
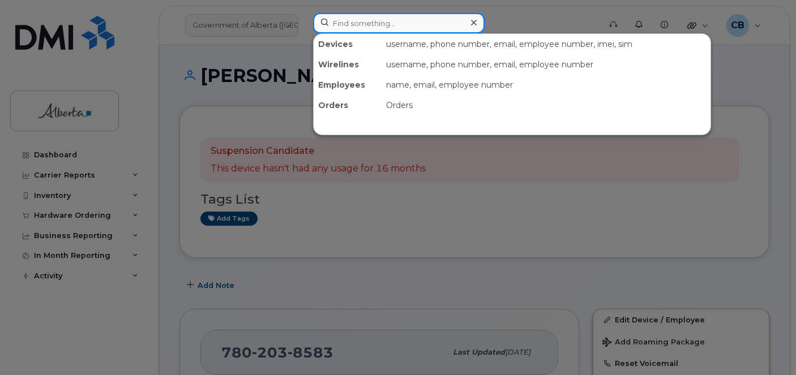
click at [358, 23] on input at bounding box center [399, 23] width 172 height 20
paste input "Joanna Halliday"
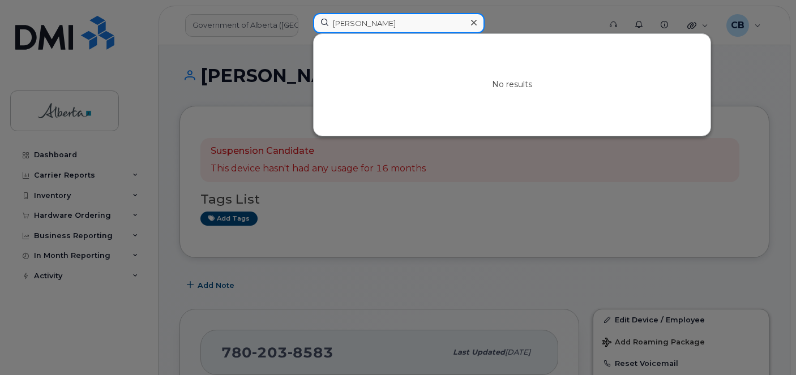
type input "Joanna Halliday"
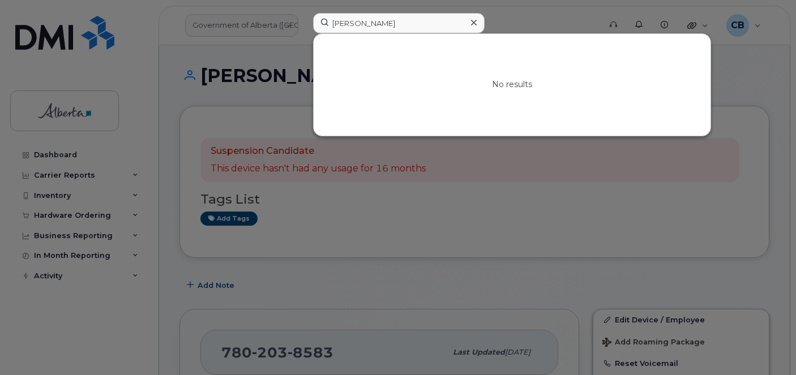
click at [475, 24] on icon at bounding box center [474, 22] width 6 height 9
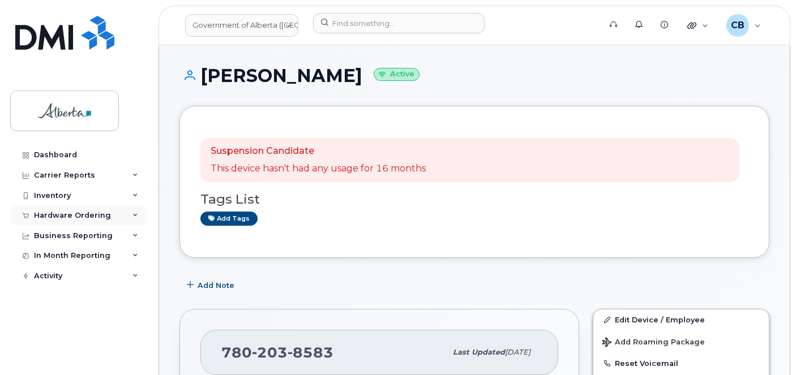
click at [58, 213] on div "Hardware Ordering" at bounding box center [72, 215] width 77 height 9
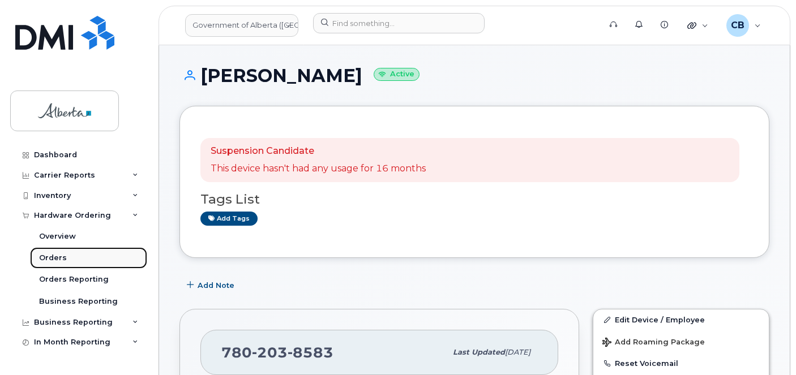
click at [42, 255] on div "Orders" at bounding box center [53, 258] width 28 height 10
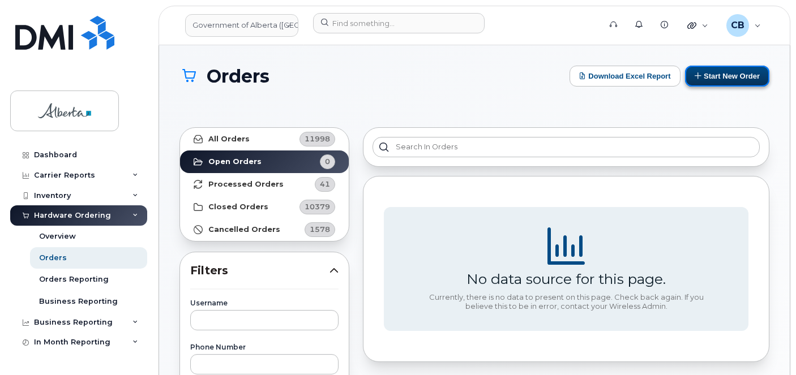
click at [721, 74] on button "Start New Order" at bounding box center [727, 76] width 84 height 21
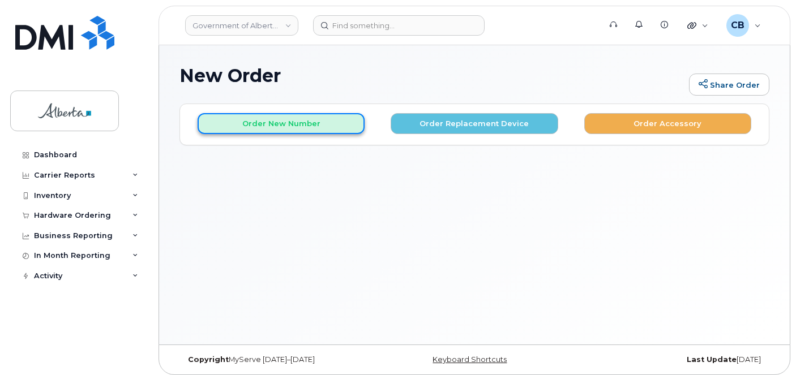
click at [297, 119] on button "Order New Number" at bounding box center [281, 123] width 167 height 21
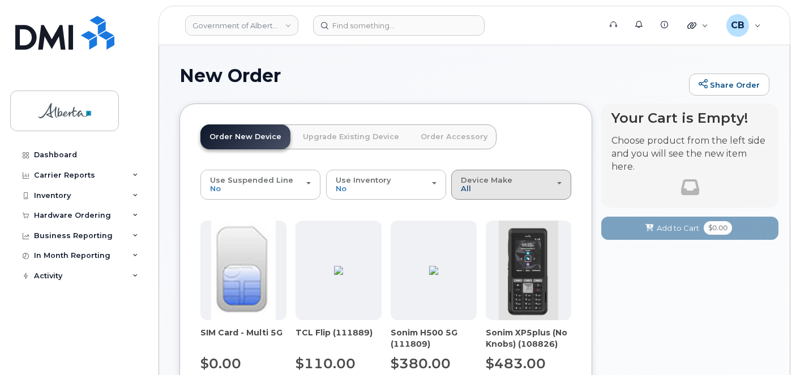
click at [463, 187] on span "All" at bounding box center [466, 188] width 10 height 9
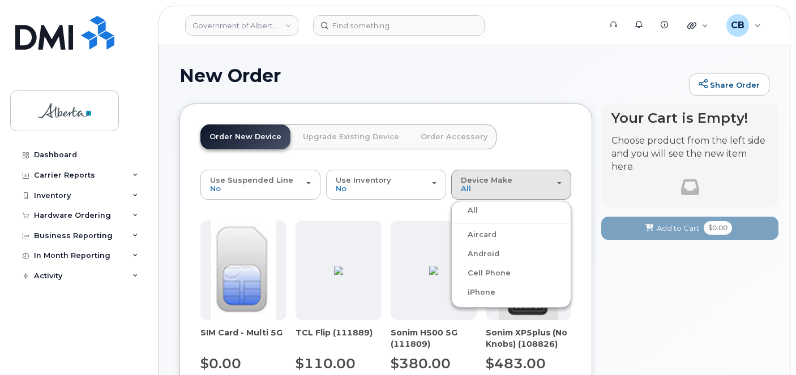
click at [488, 291] on label "iPhone" at bounding box center [474, 293] width 41 height 14
click at [0, 0] on input "iPhone" at bounding box center [0, 0] width 0 height 0
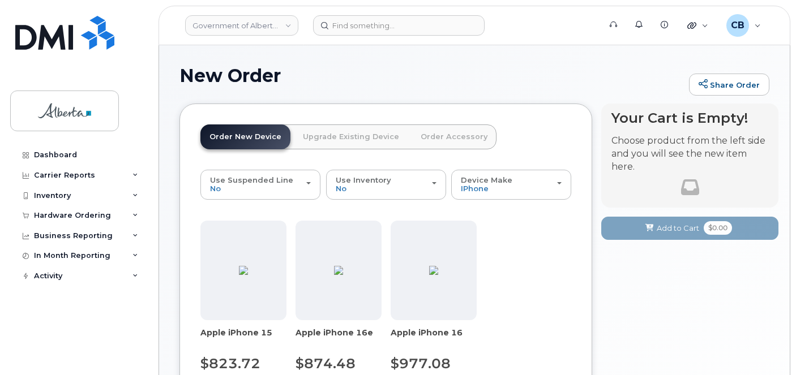
scroll to position [113, 0]
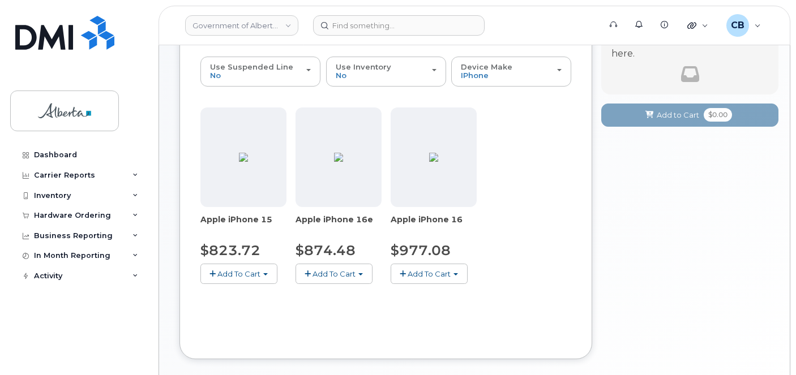
click at [263, 275] on button "Add To Cart" at bounding box center [238, 274] width 77 height 20
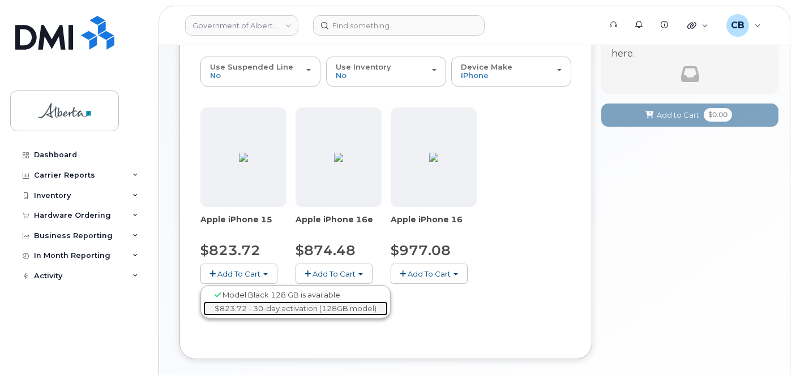
click at [262, 310] on link "$823.72 - 30-day activation (128GB model)" at bounding box center [295, 309] width 185 height 14
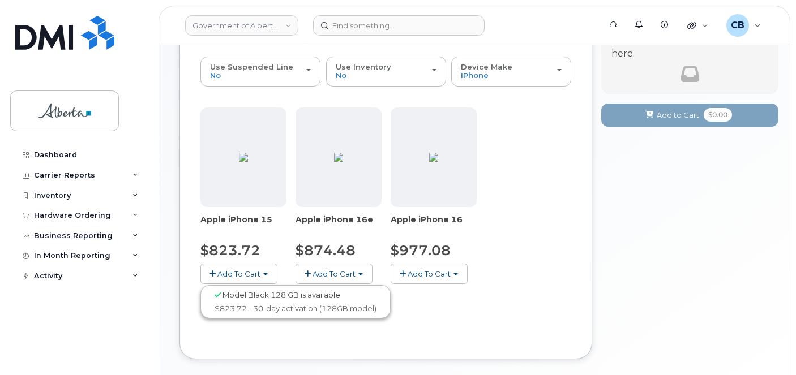
scroll to position [14, 0]
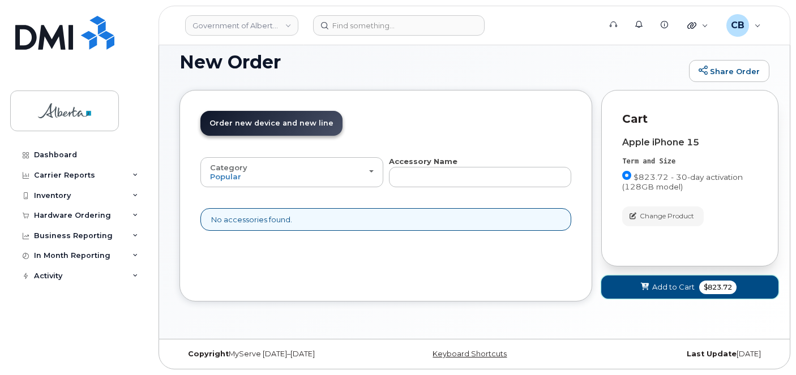
click at [663, 283] on span "Add to Cart" at bounding box center [673, 287] width 42 height 11
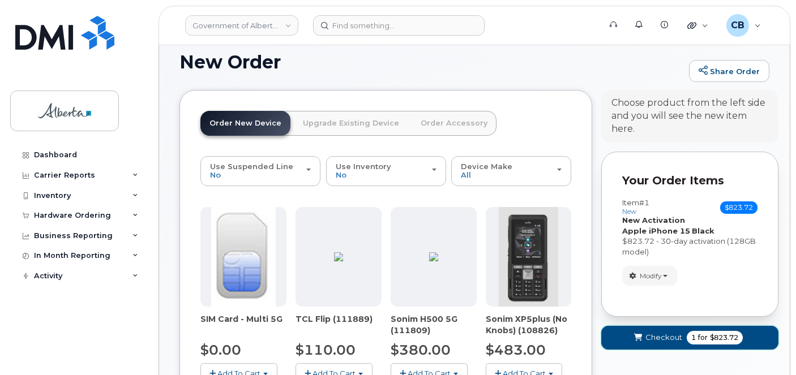
click at [665, 339] on span "Checkout" at bounding box center [664, 337] width 37 height 11
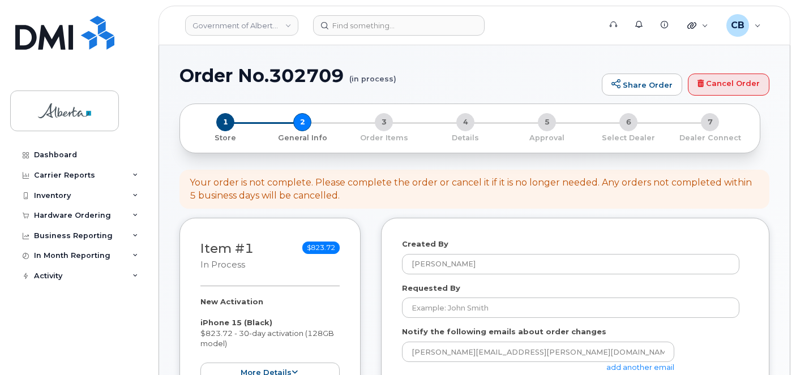
select select
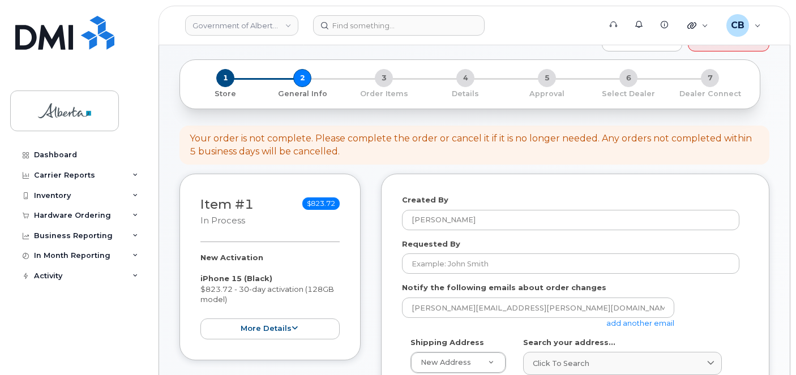
scroll to position [170, 0]
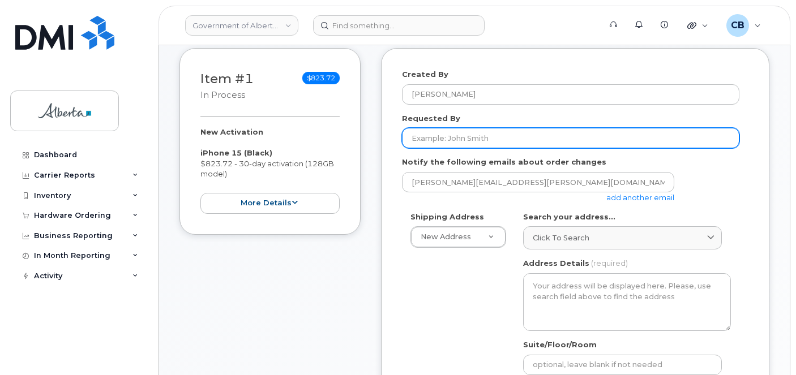
click at [455, 138] on input "Requested By" at bounding box center [570, 138] width 337 height 20
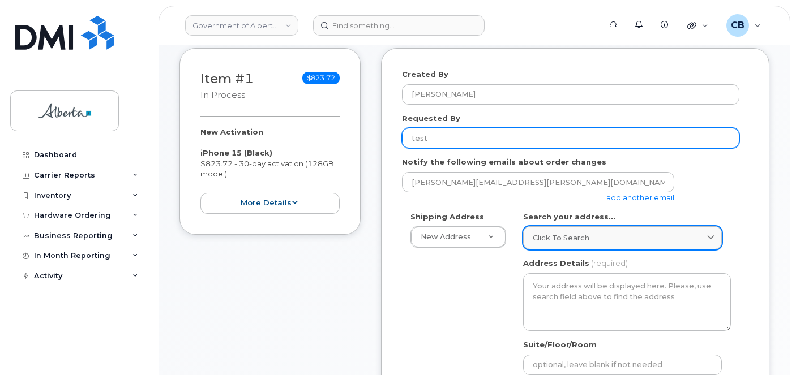
type input "test"
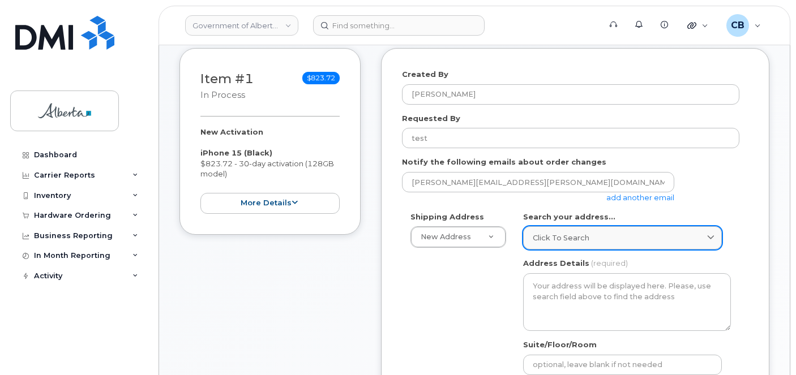
click at [575, 234] on span "Click to search" at bounding box center [561, 238] width 57 height 11
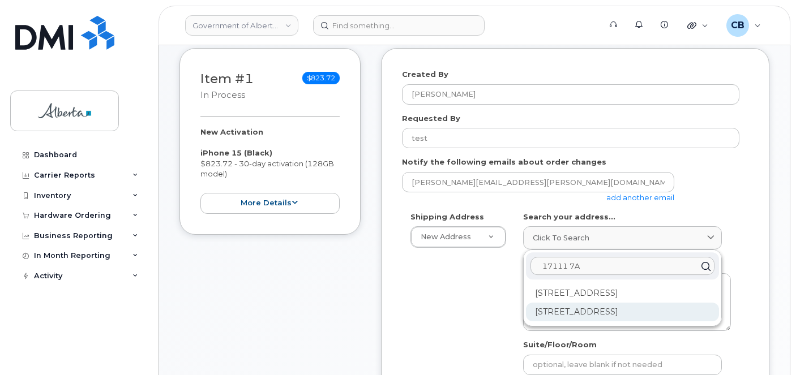
type input "17111 7A"
click at [621, 310] on div "17111 7A Ave SW Edmonton AB T6W 0M5" at bounding box center [622, 312] width 193 height 19
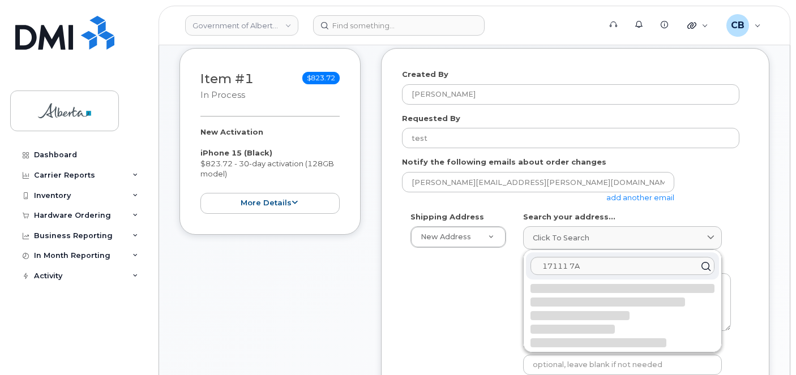
select select
type textarea "17111 7A Ave SW EDMONTON AB T6W 0M5 CANADA"
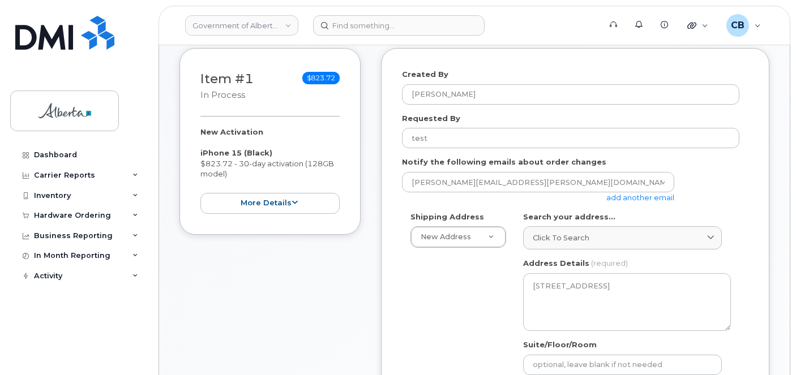
scroll to position [340, 0]
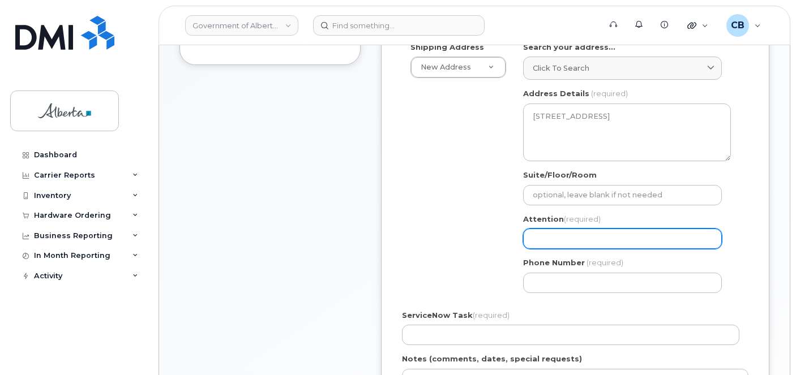
click at [575, 238] on input "Attention (required)" at bounding box center [622, 239] width 199 height 20
type input "Jennifer Powers"
select select
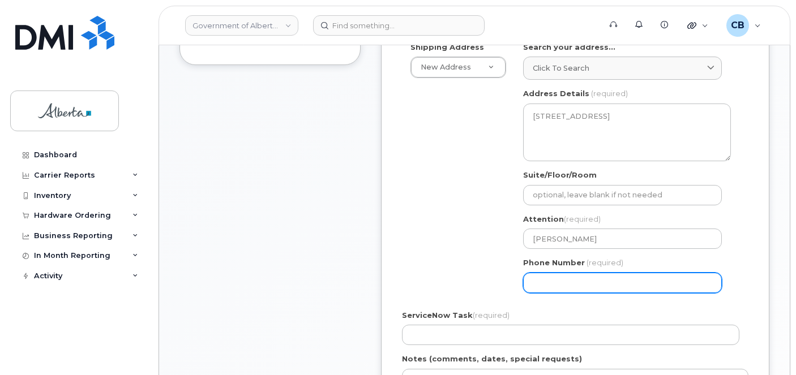
click at [552, 278] on input "Phone Number" at bounding box center [622, 283] width 199 height 20
type input "7806442712"
select select
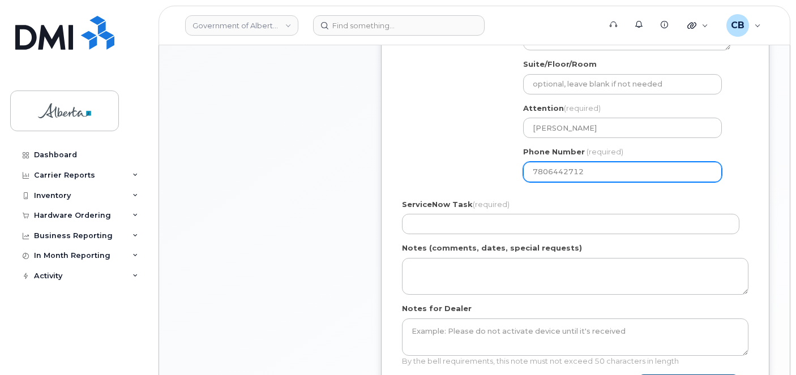
scroll to position [453, 0]
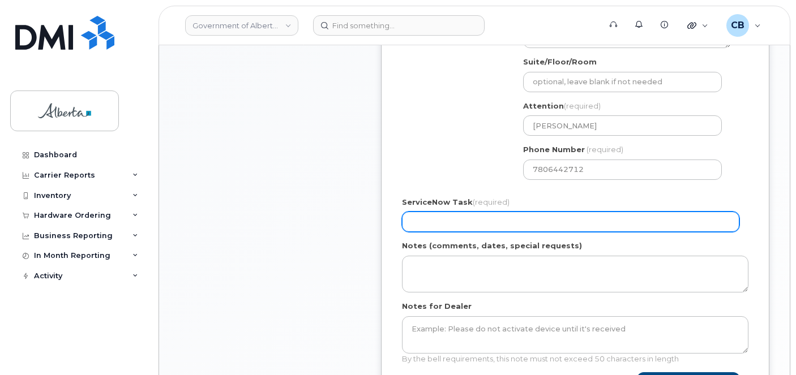
click at [431, 227] on input "ServiceNow Task (required)" at bounding box center [570, 222] width 337 height 20
type input "SCTASK0642015"
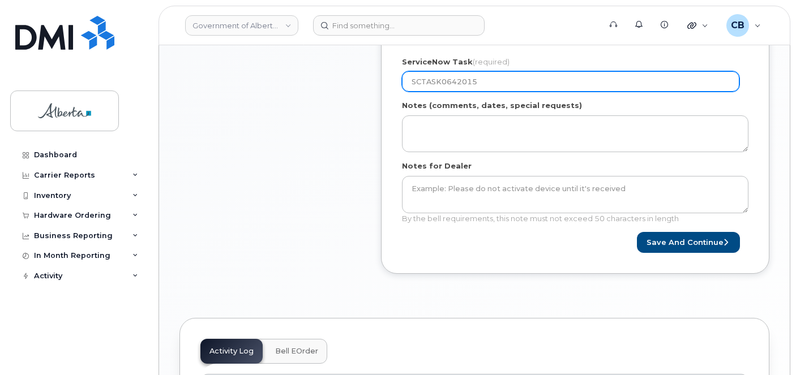
scroll to position [623, 0]
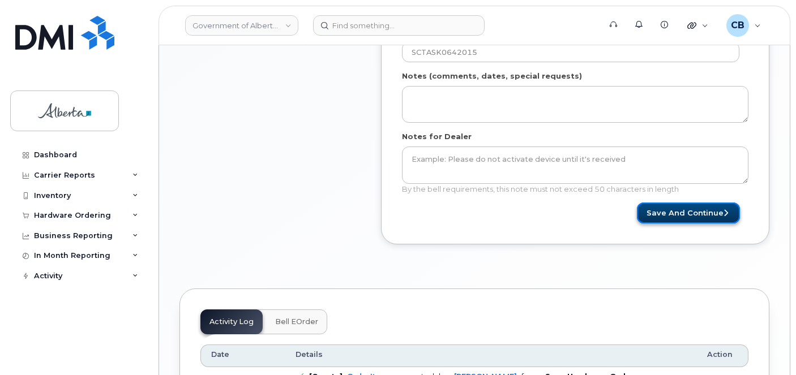
click at [686, 212] on button "Save and Continue" at bounding box center [688, 213] width 103 height 21
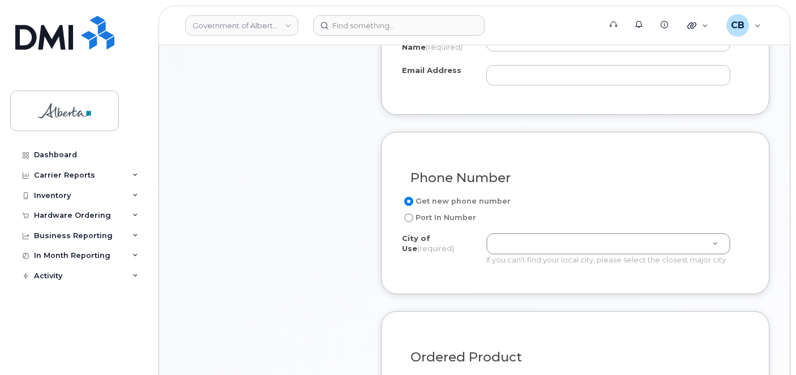
scroll to position [510, 0]
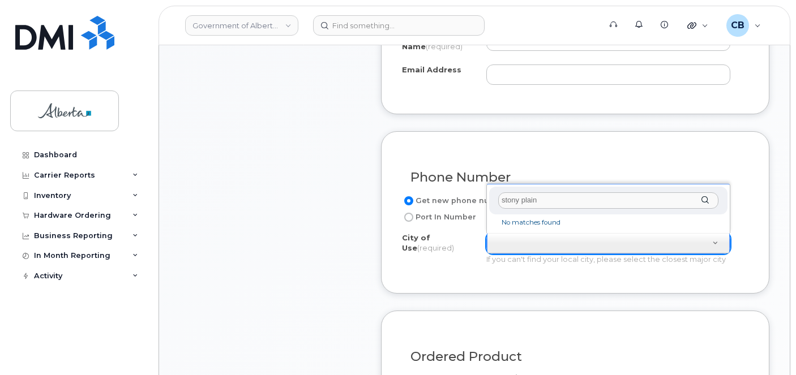
type input "stony plain"
drag, startPoint x: 542, startPoint y: 199, endPoint x: 483, endPoint y: 202, distance: 59.0
click at [475, 200] on body "Government of [GEOGRAPHIC_DATA] (GOA) Support Alerts Knowledge Base Quicklinks …" at bounding box center [398, 318] width 796 height 1656
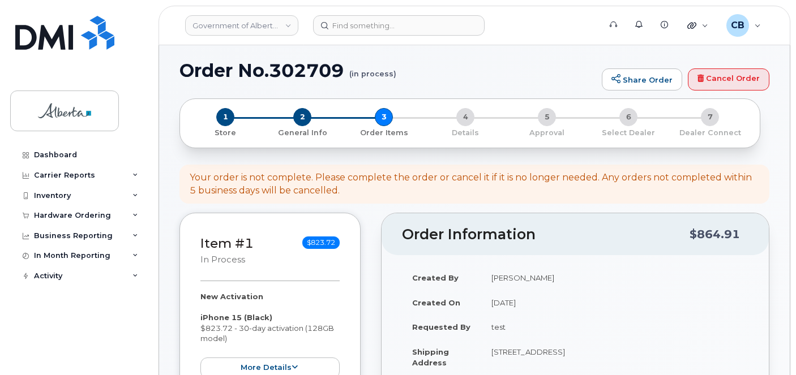
scroll to position [0, 0]
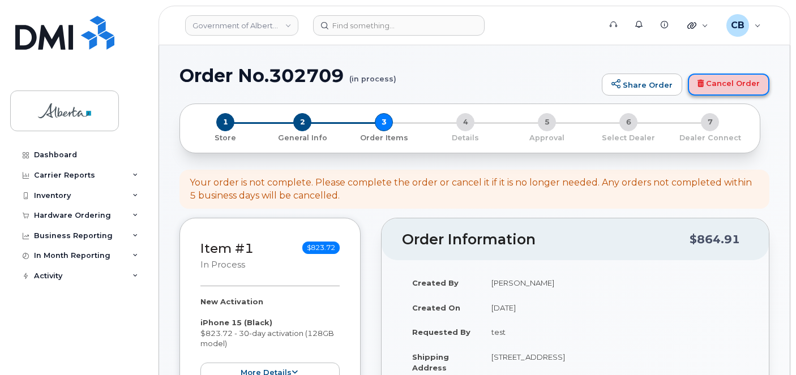
click at [727, 76] on link "Cancel Order" at bounding box center [729, 85] width 82 height 23
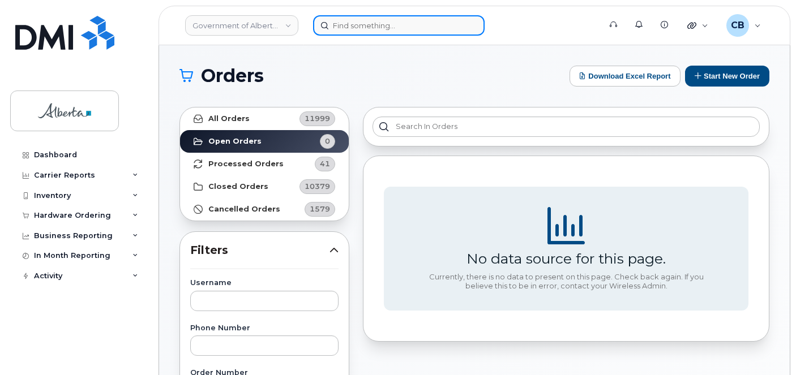
click at [336, 25] on input at bounding box center [399, 25] width 172 height 20
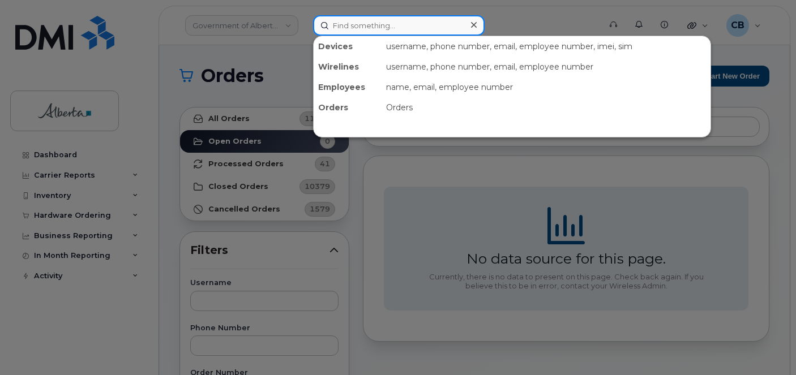
paste input "7802436431"
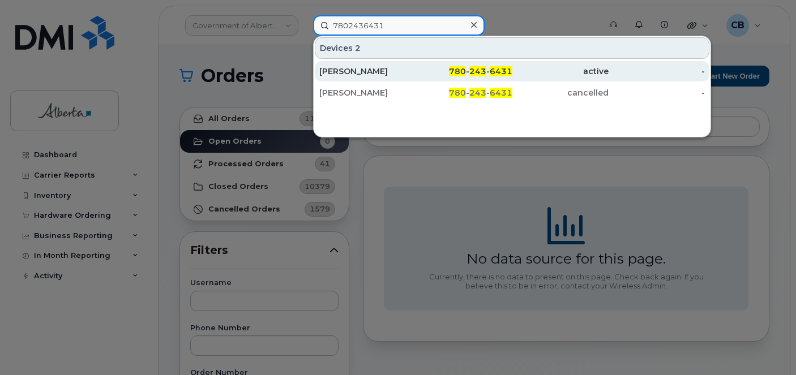
type input "7802436431"
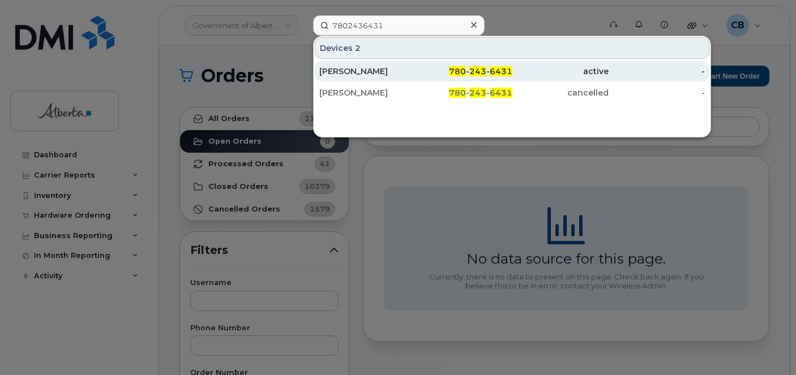
click at [350, 66] on div "[PERSON_NAME]" at bounding box center [367, 71] width 96 height 11
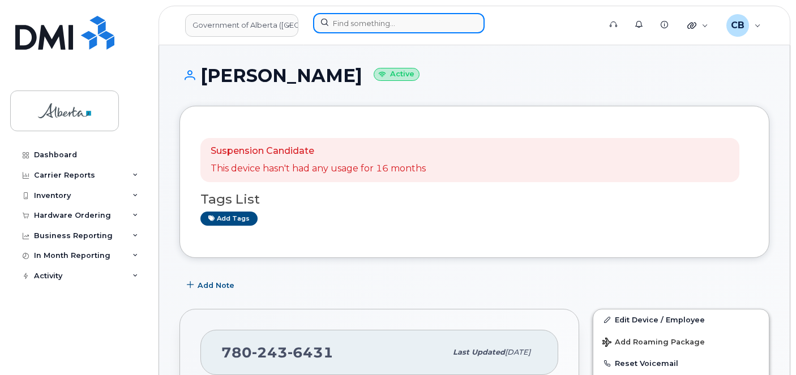
click at [361, 22] on input at bounding box center [399, 23] width 172 height 20
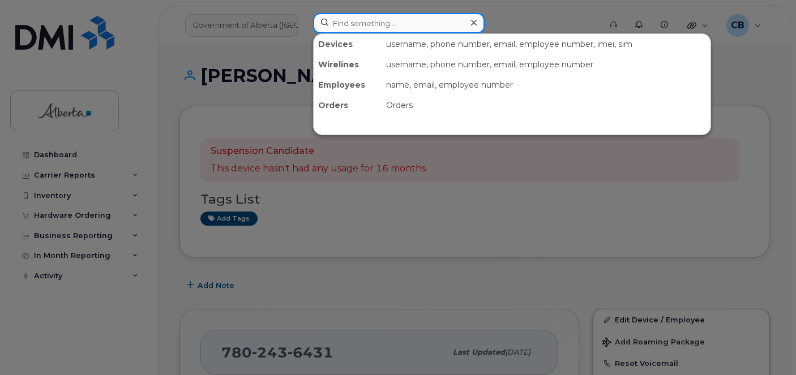
paste input "[PERSON_NAME]"
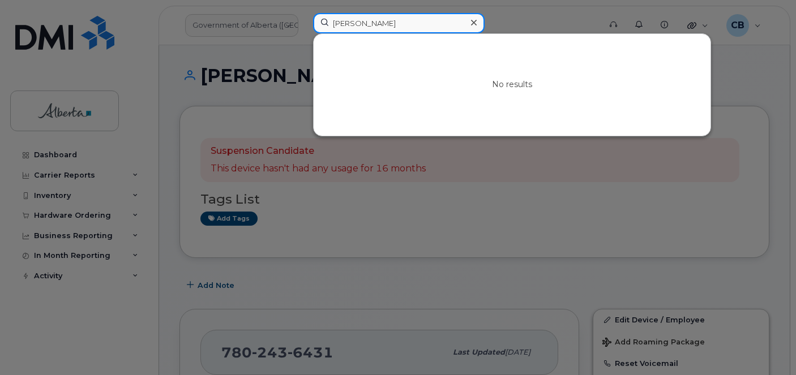
type input "[PERSON_NAME]"
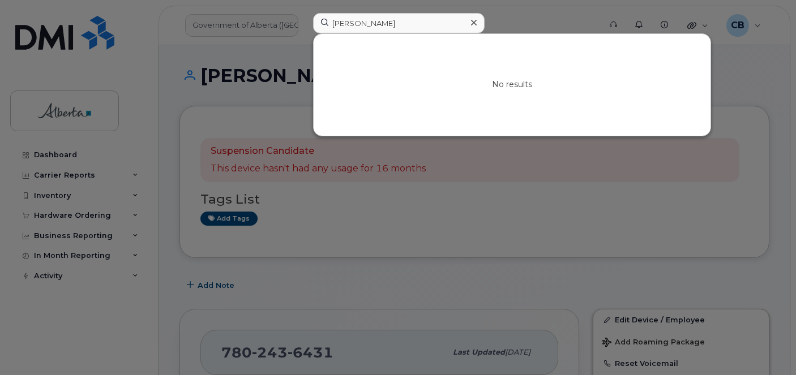
click at [473, 22] on icon at bounding box center [474, 22] width 6 height 9
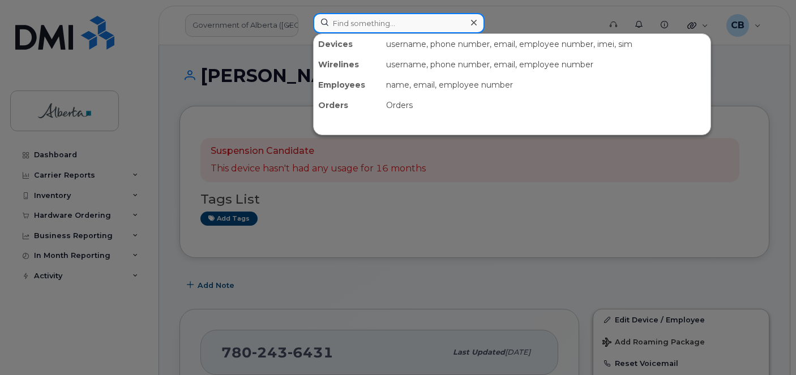
click at [351, 24] on input at bounding box center [399, 23] width 172 height 20
paste input "[PERSON_NAME]"
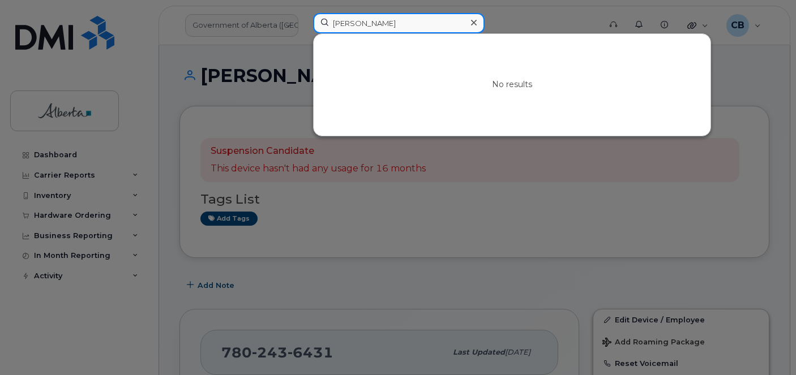
type input "[PERSON_NAME]"
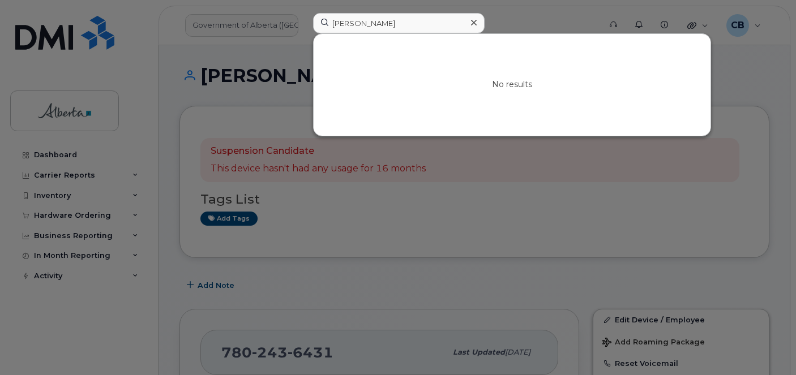
click at [477, 25] on div at bounding box center [473, 23] width 16 height 16
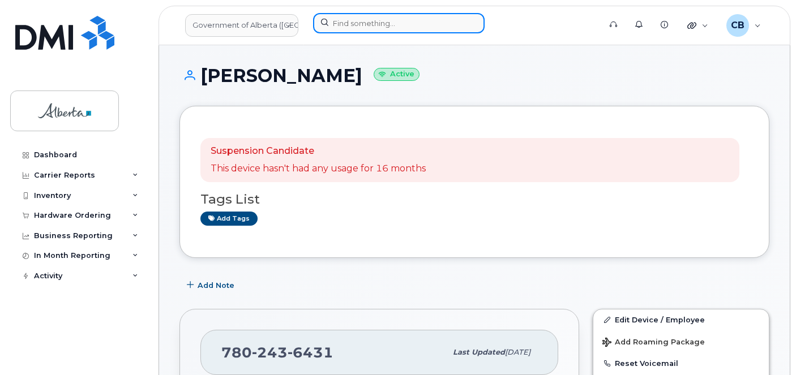
click at [348, 18] on input at bounding box center [399, 23] width 172 height 20
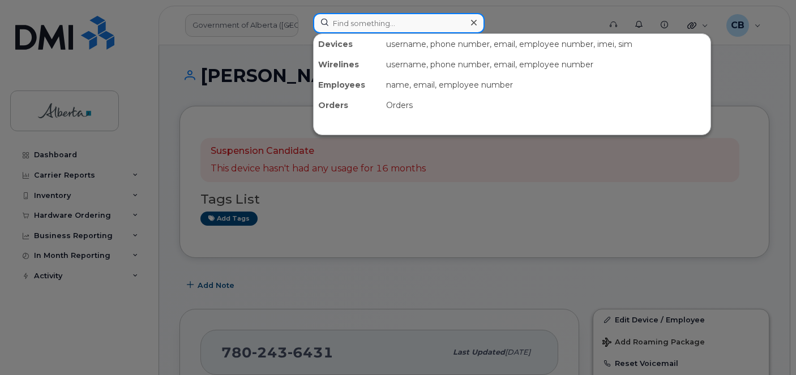
paste input "4038352671"
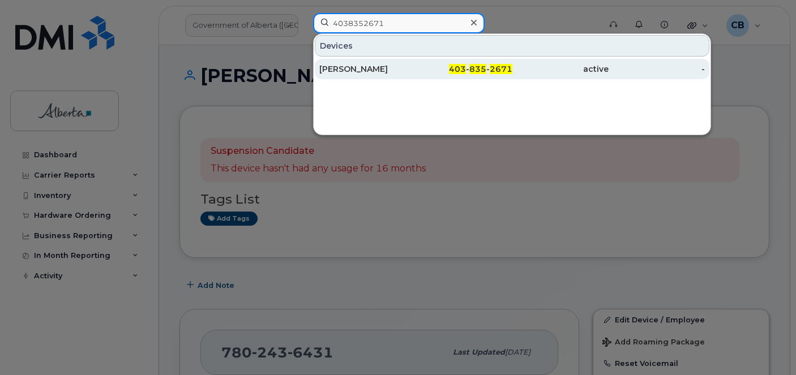
type input "4038352671"
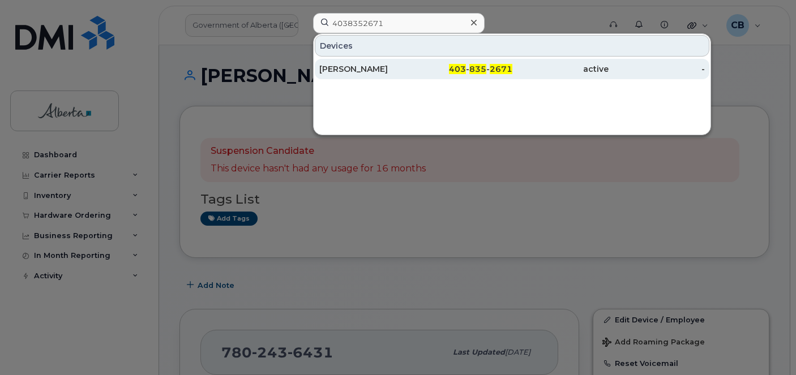
click at [349, 65] on div "[PERSON_NAME]" at bounding box center [367, 68] width 96 height 11
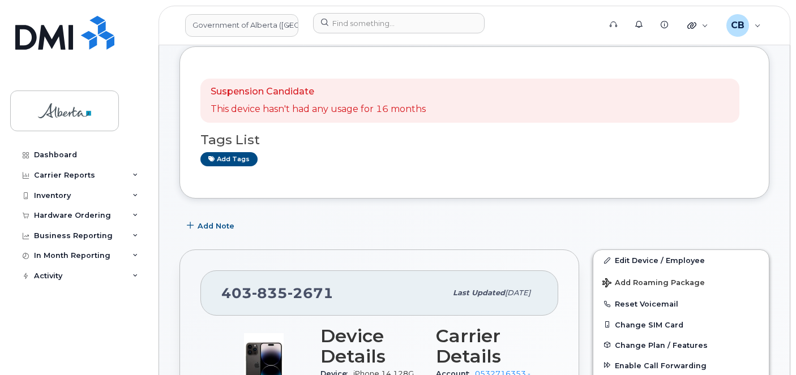
scroll to position [57, 0]
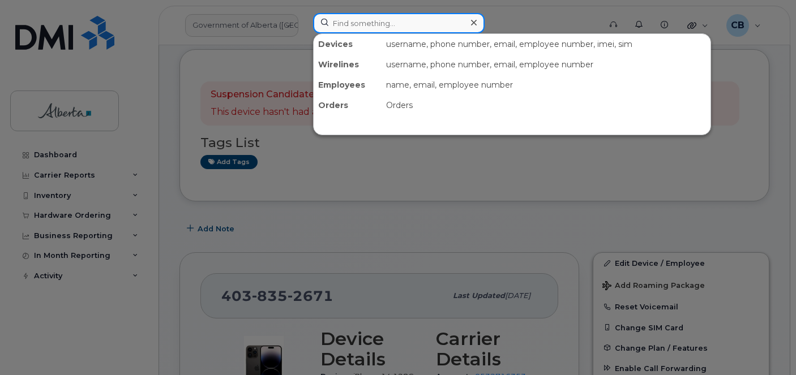
click at [360, 21] on input at bounding box center [399, 23] width 172 height 20
paste input "[PERSON_NAME]"
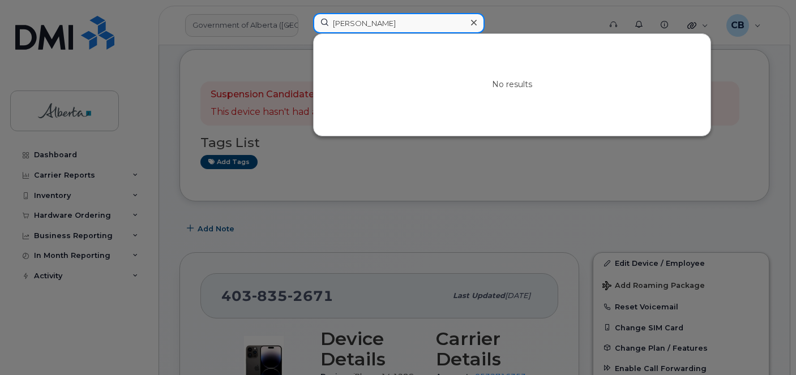
type input "Amber Movold"
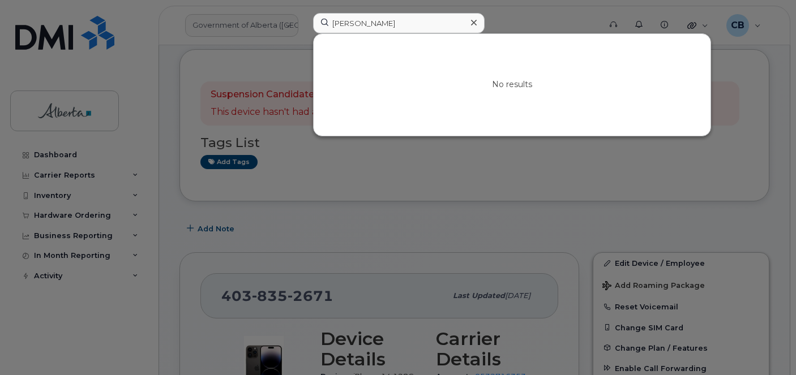
click at [477, 21] on div at bounding box center [473, 23] width 16 height 16
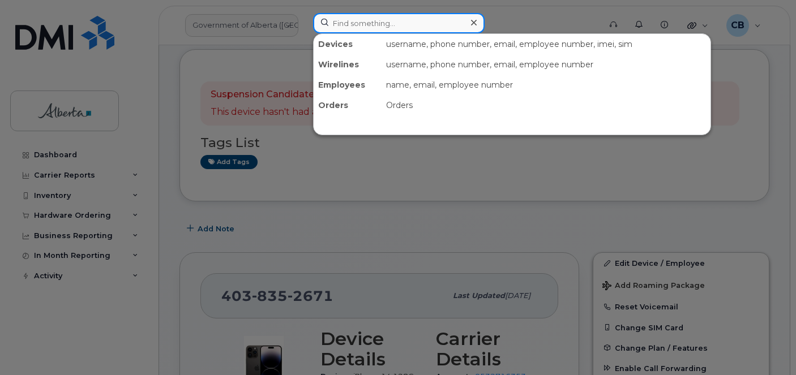
click at [340, 26] on input at bounding box center [399, 23] width 172 height 20
paste input "Amber Movold"
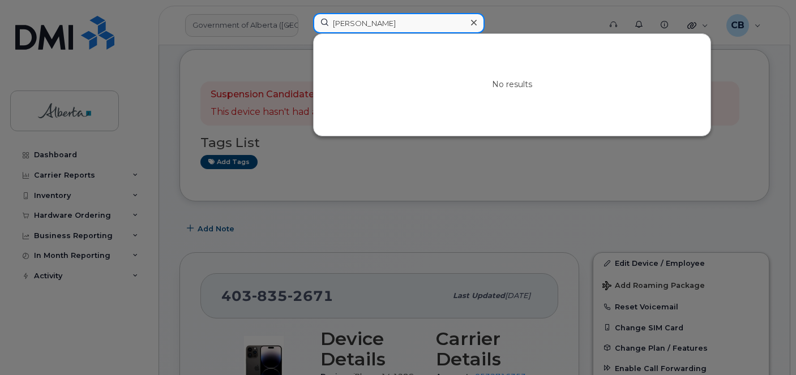
type input "Amber Movold"
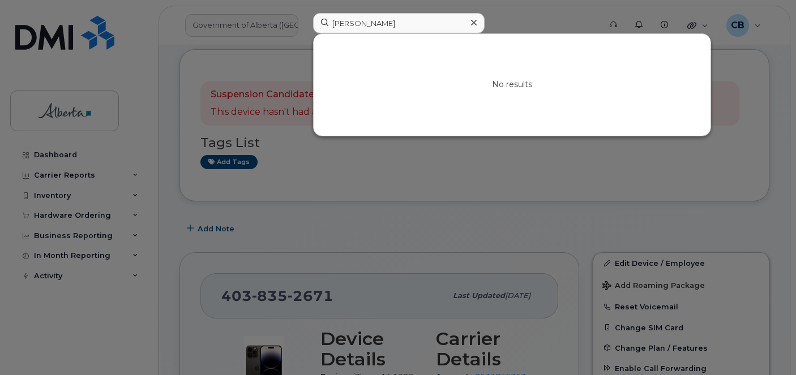
click at [478, 23] on div at bounding box center [473, 23] width 16 height 16
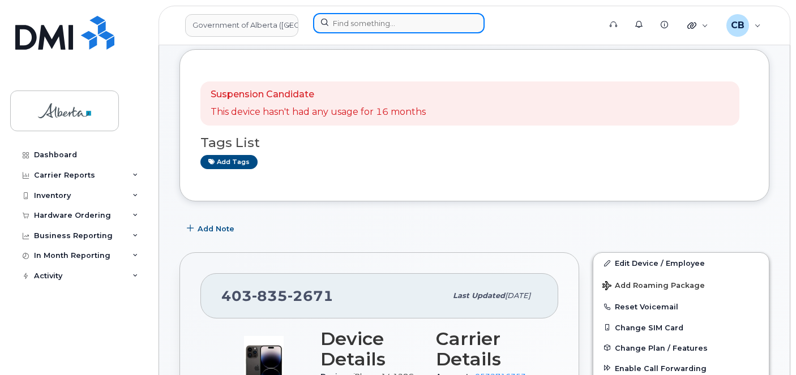
click at [353, 29] on input at bounding box center [399, 23] width 172 height 20
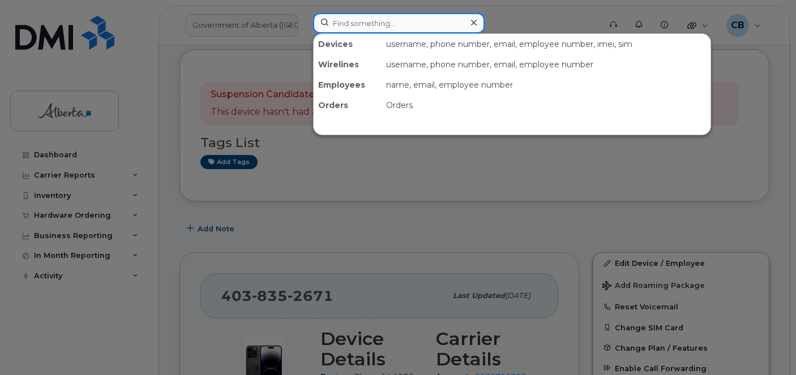
paste input "7802784394"
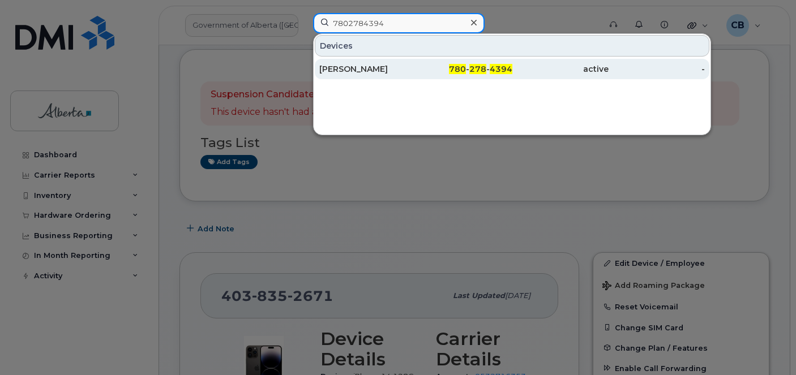
type input "7802784394"
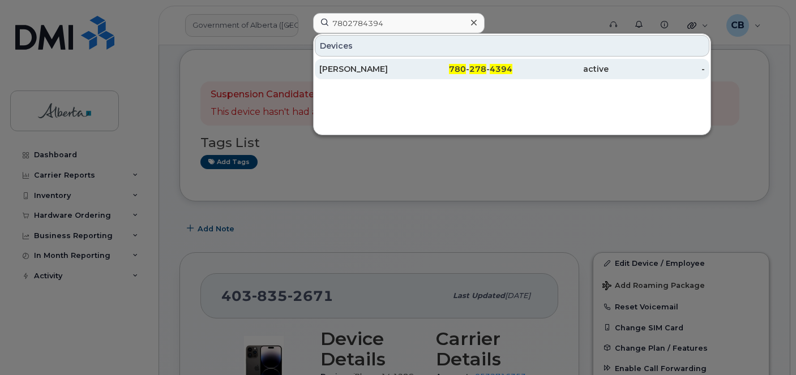
click at [356, 66] on div "Meghan Vanderkuur" at bounding box center [367, 68] width 96 height 11
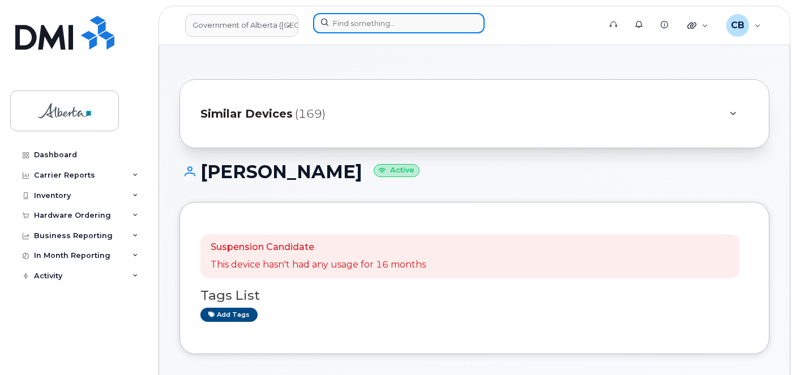
click at [349, 24] on input at bounding box center [399, 23] width 172 height 20
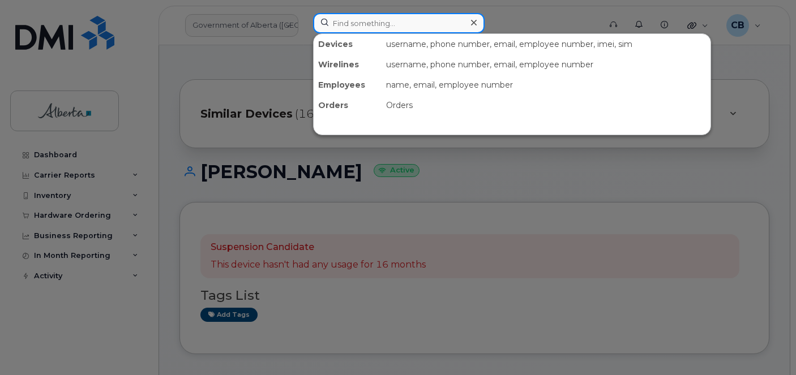
paste input "[PERSON_NAME]"
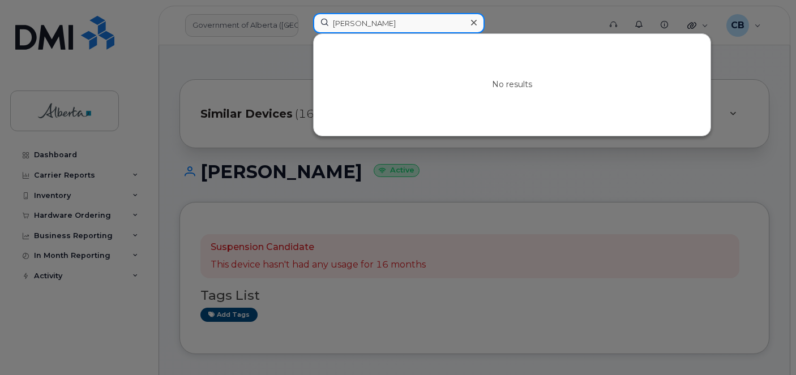
type input "[PERSON_NAME]"
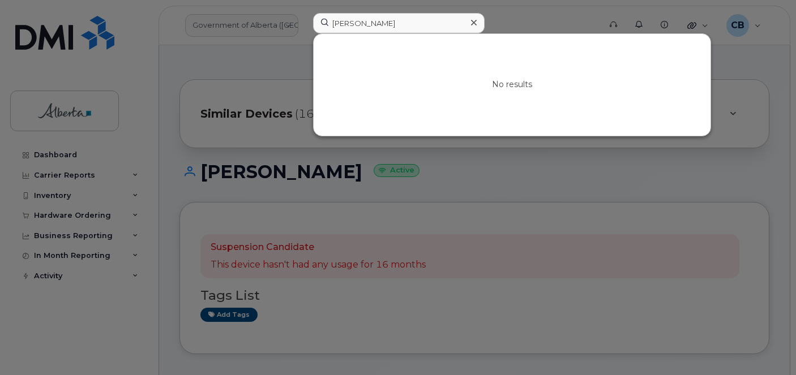
click at [475, 19] on icon at bounding box center [474, 22] width 6 height 9
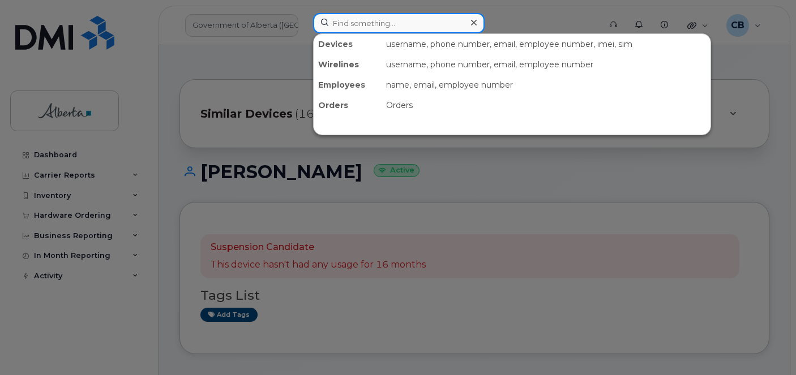
click at [350, 24] on input at bounding box center [399, 23] width 172 height 20
paste input "7802937127"
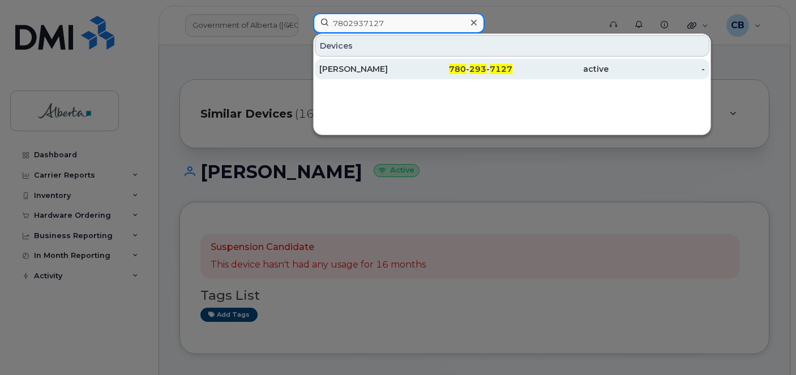
type input "7802937127"
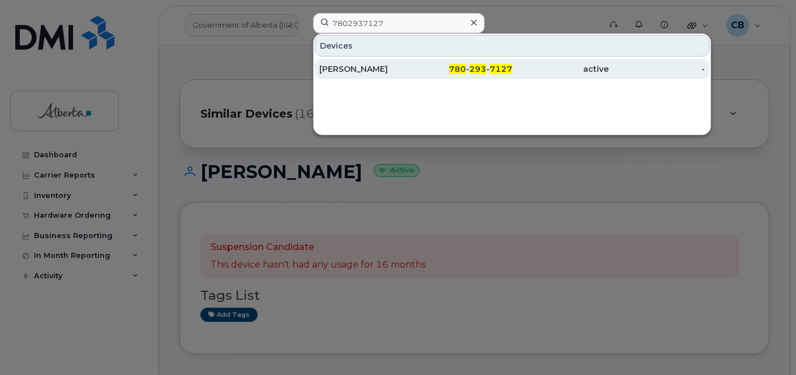
click at [373, 68] on div "[PERSON_NAME]" at bounding box center [367, 68] width 96 height 11
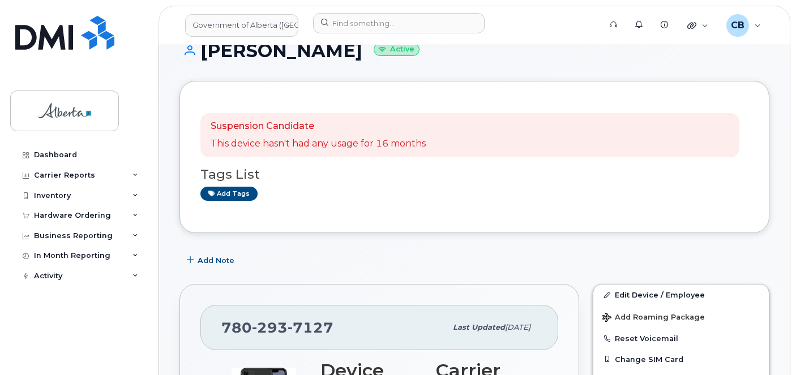
scroll to position [113, 0]
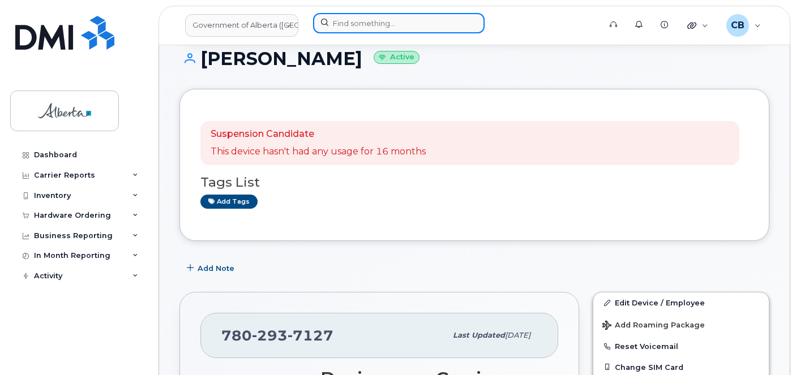
click at [358, 19] on input at bounding box center [399, 23] width 172 height 20
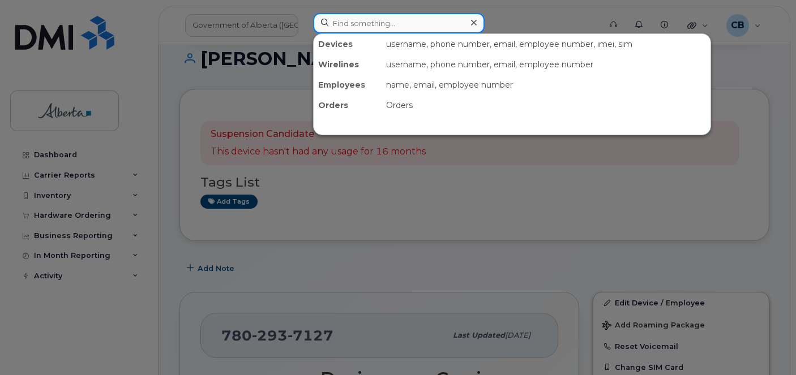
paste input "[PERSON_NAME]"
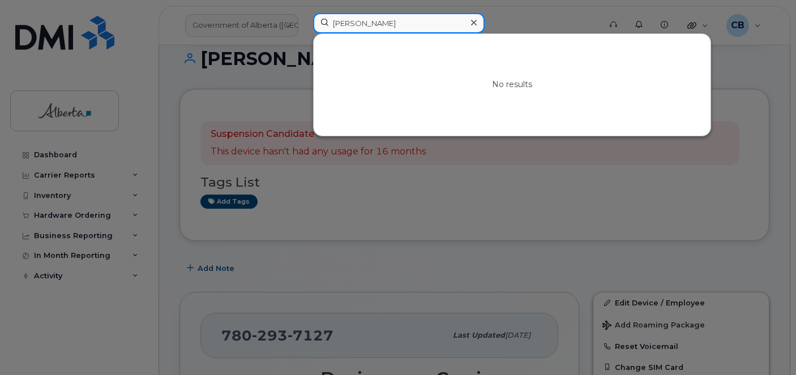
type input "[PERSON_NAME]"
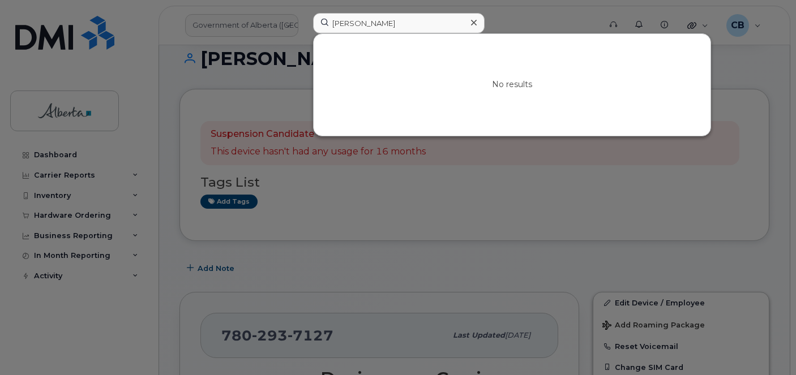
click at [475, 25] on icon at bounding box center [474, 22] width 6 height 9
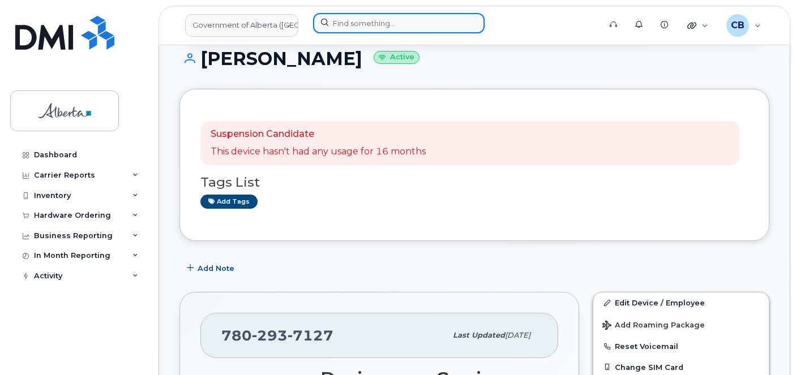
click at [354, 23] on input at bounding box center [399, 23] width 172 height 20
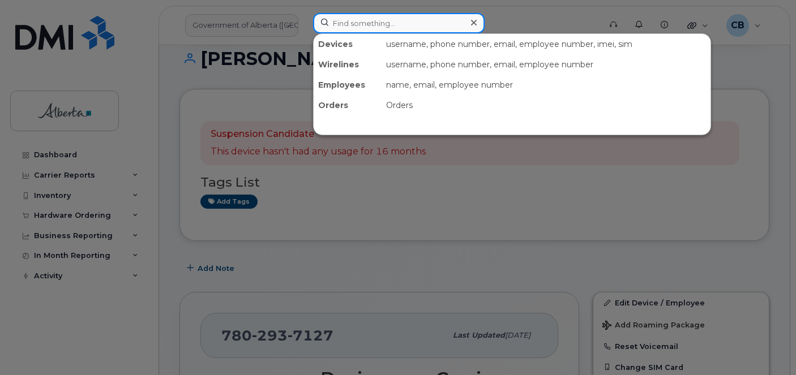
paste input "SCTASK0863044"
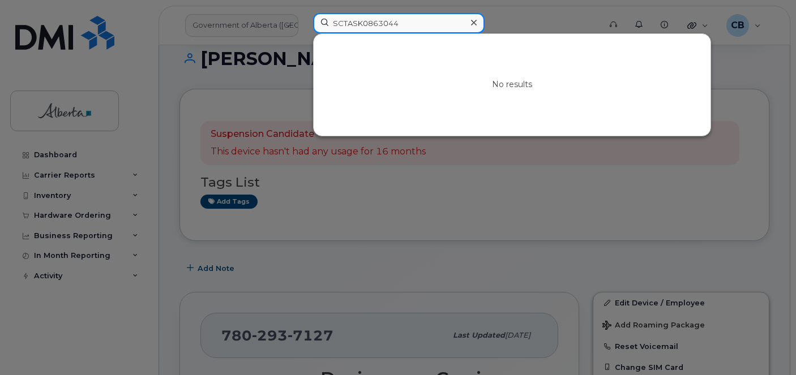
type input "SCTASK0863044"
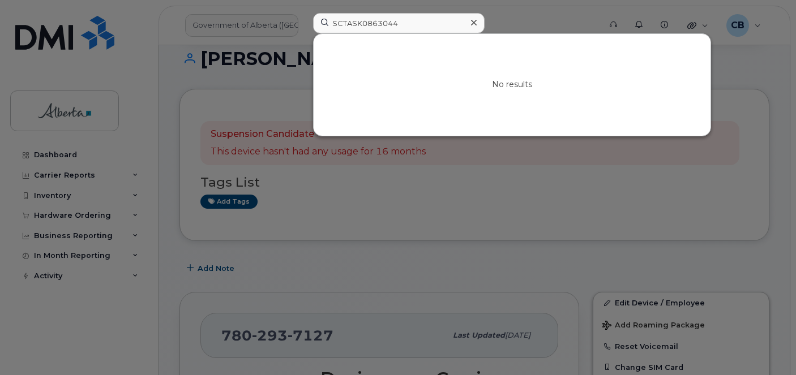
click at [472, 21] on icon at bounding box center [474, 23] width 6 height 6
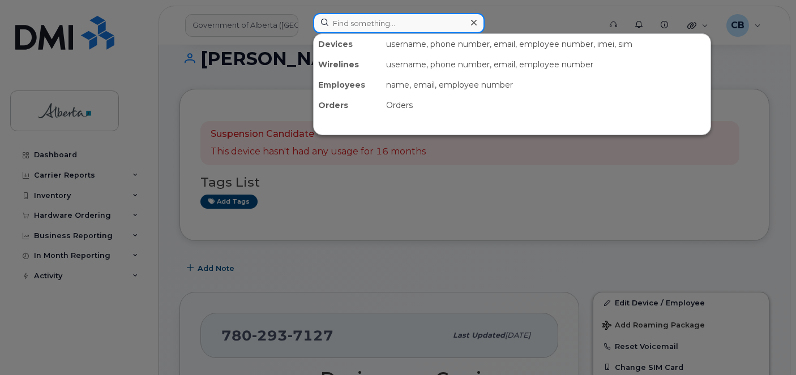
click at [360, 19] on input at bounding box center [399, 23] width 172 height 20
paste input "7802989034"
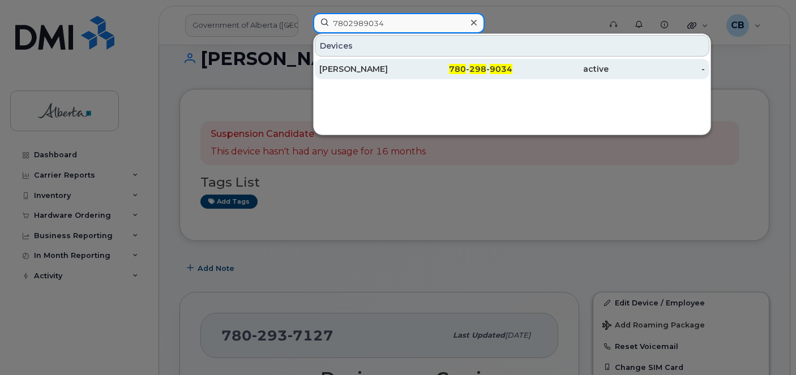
type input "7802989034"
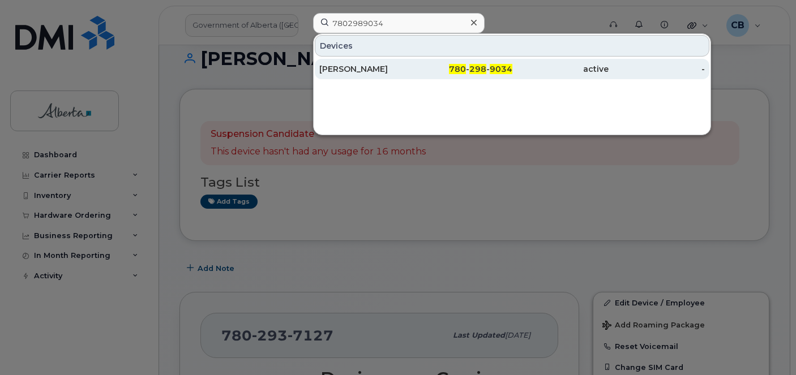
click at [344, 65] on div "Sara Ghotbi" at bounding box center [367, 68] width 96 height 11
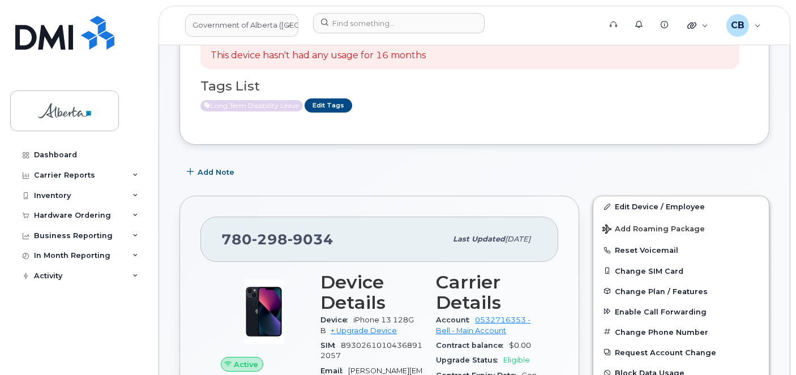
scroll to position [57, 0]
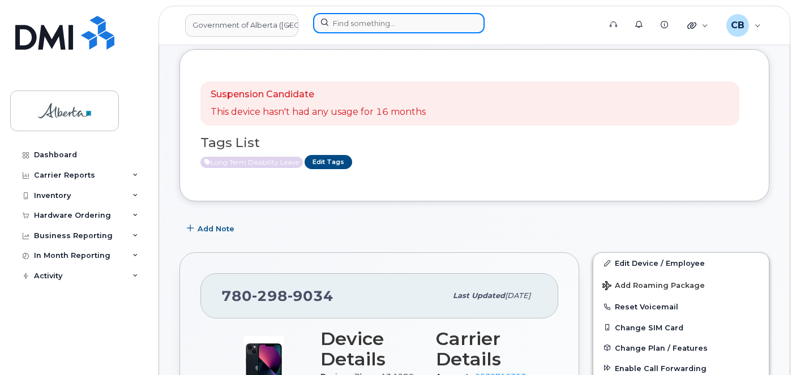
click at [354, 20] on input at bounding box center [399, 23] width 172 height 20
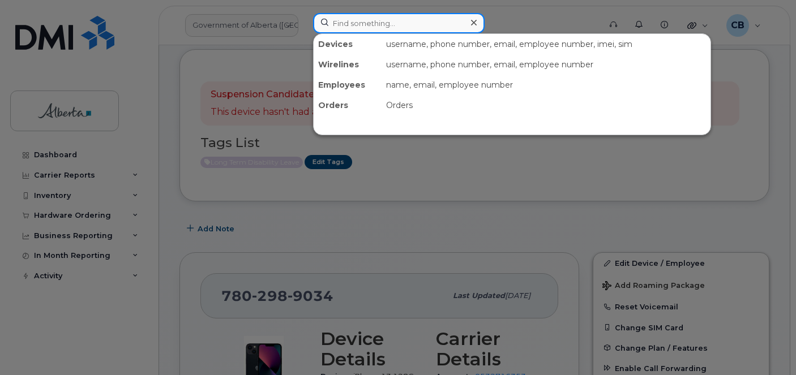
paste input "[PERSON_NAME]"
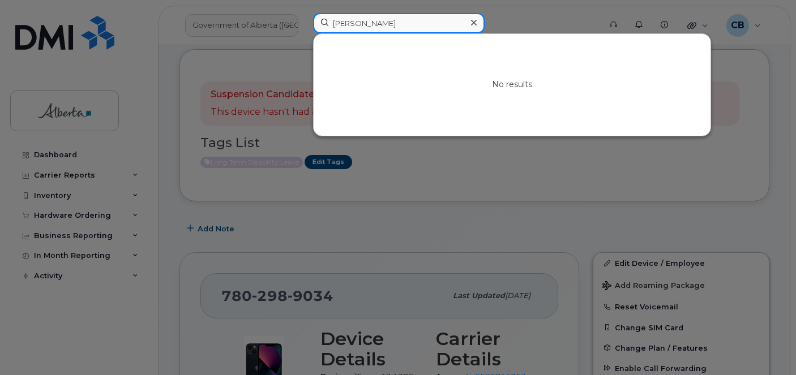
type input "[PERSON_NAME]"
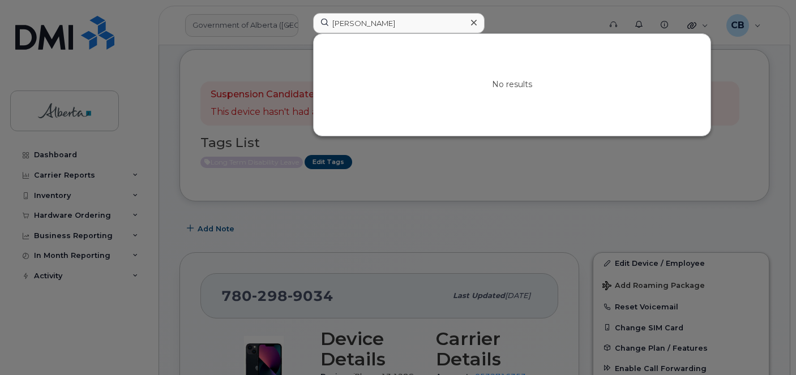
click at [471, 22] on icon at bounding box center [474, 22] width 6 height 9
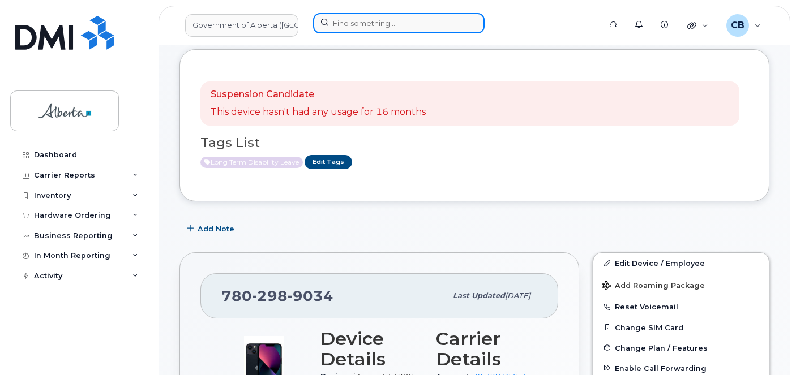
click at [364, 22] on input at bounding box center [399, 23] width 172 height 20
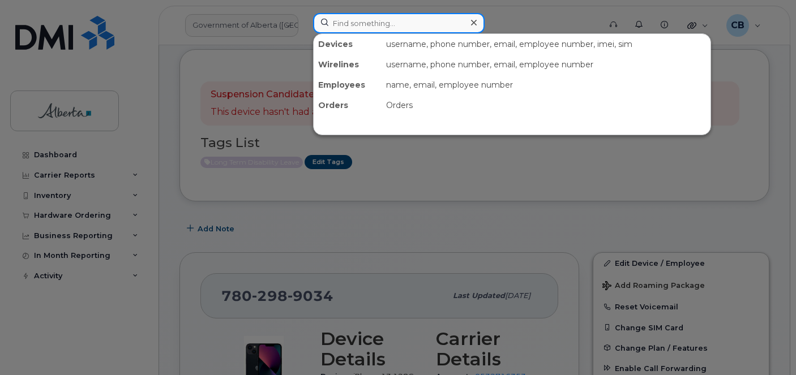
paste input "7808507986"
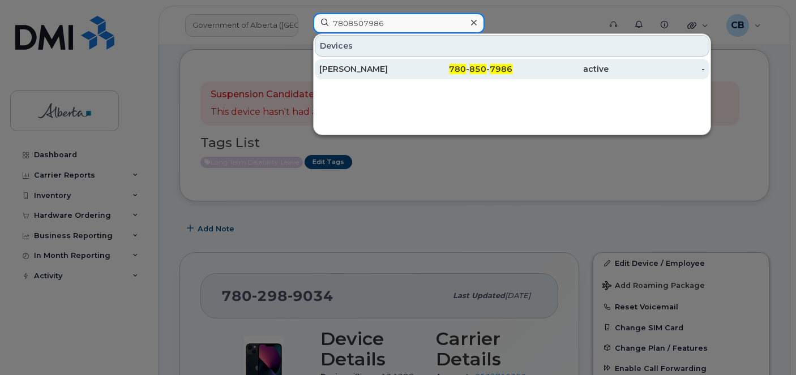
type input "7808507986"
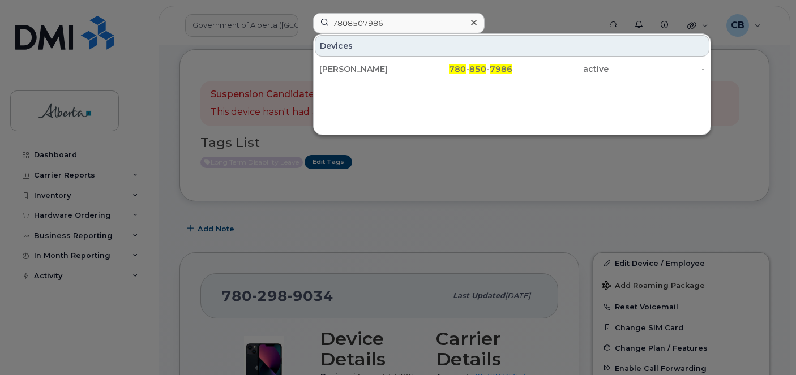
drag, startPoint x: 349, startPoint y: 64, endPoint x: 409, endPoint y: 93, distance: 66.1
click at [349, 64] on div "[PERSON_NAME]" at bounding box center [367, 68] width 96 height 11
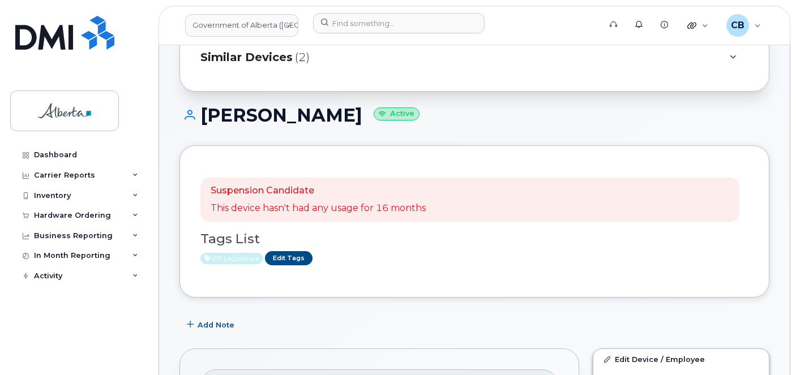
scroll to position [113, 0]
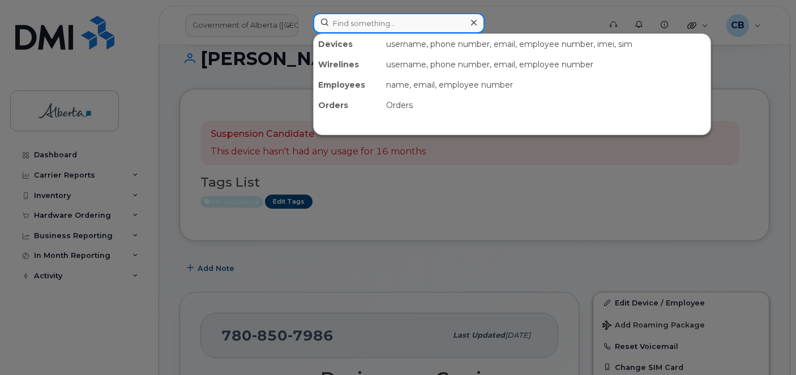
click at [348, 17] on input at bounding box center [399, 23] width 172 height 20
paste input "[PERSON_NAME]"
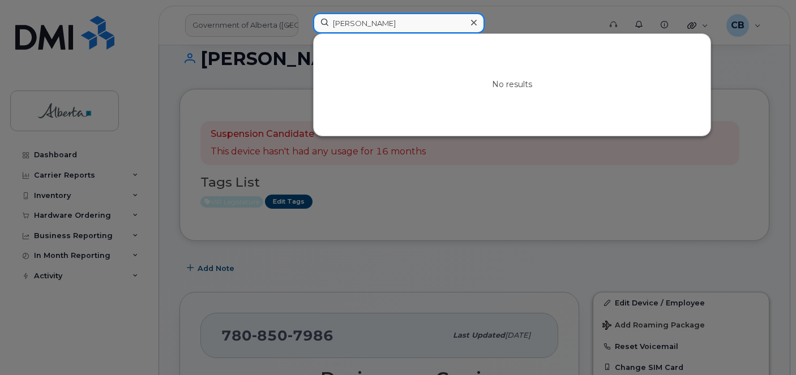
type input "[PERSON_NAME]"
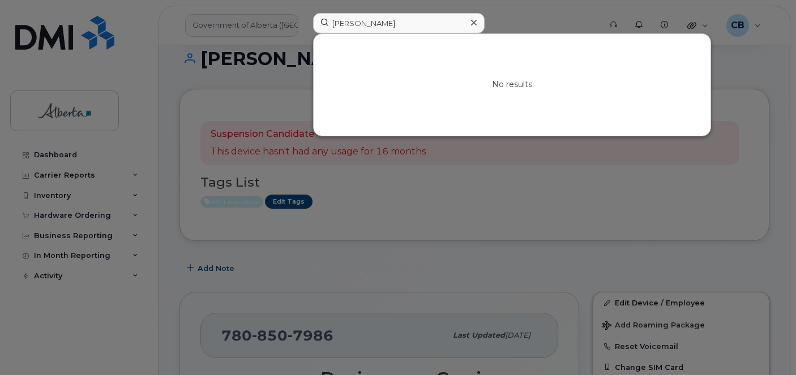
click at [477, 23] on div at bounding box center [473, 23] width 16 height 16
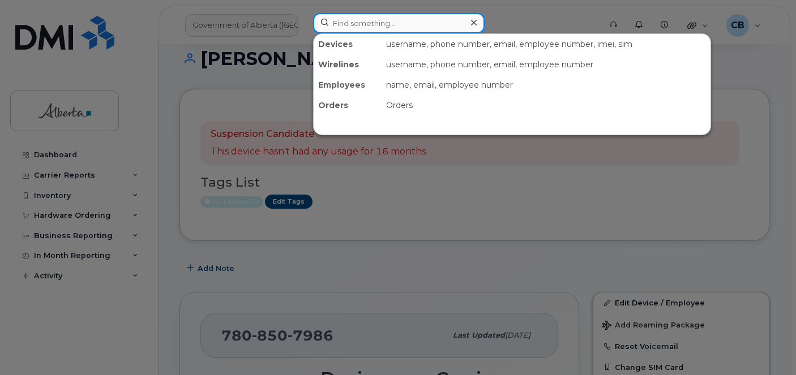
click at [347, 25] on input at bounding box center [399, 23] width 172 height 20
paste input "7809018650"
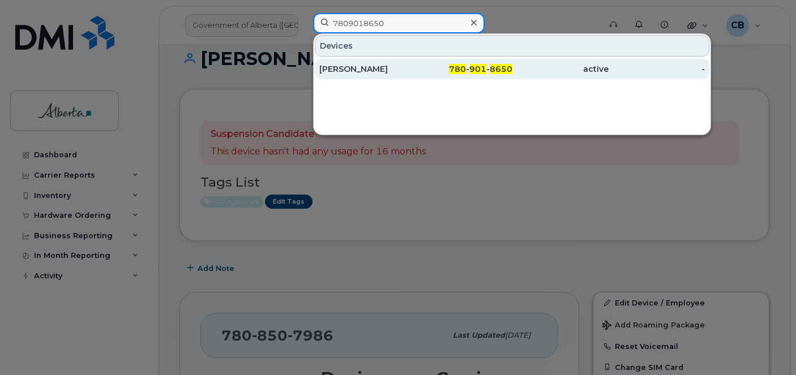
type input "7809018650"
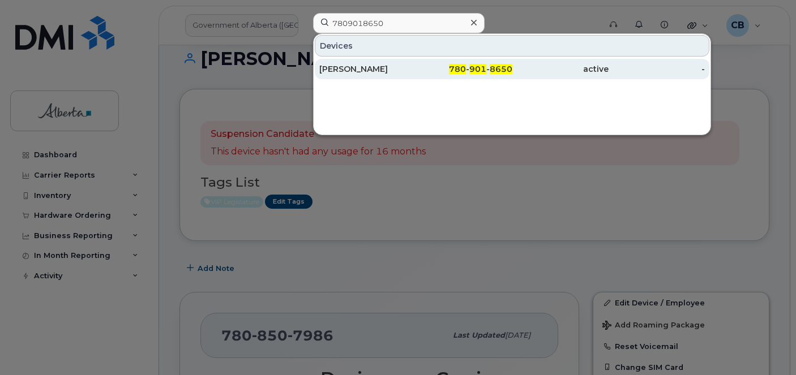
click at [346, 69] on div "[PERSON_NAME]" at bounding box center [367, 68] width 96 height 11
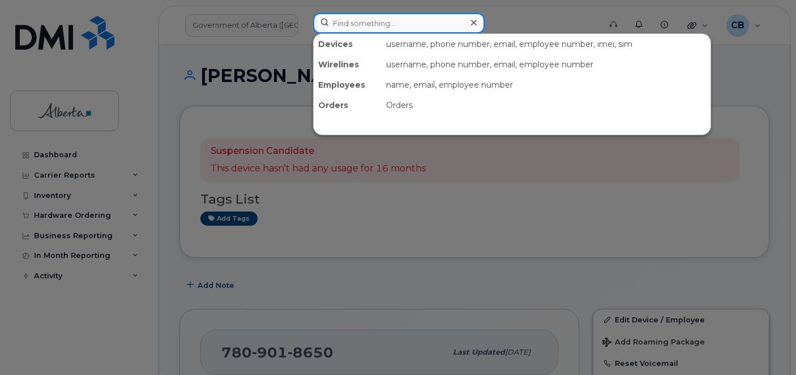
click at [336, 24] on input at bounding box center [399, 23] width 172 height 20
paste input "7809018650"
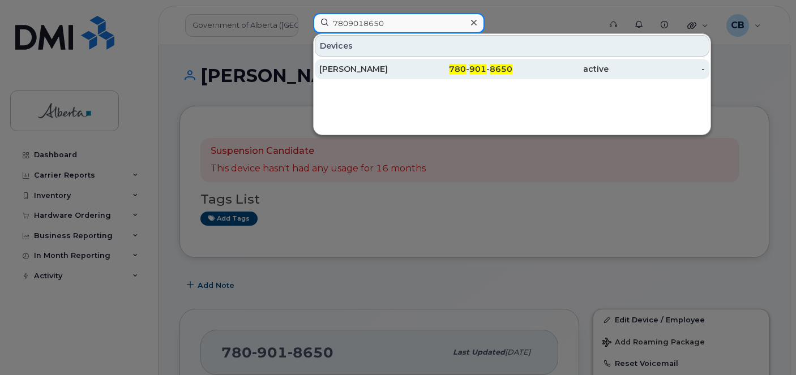
type input "7809018650"
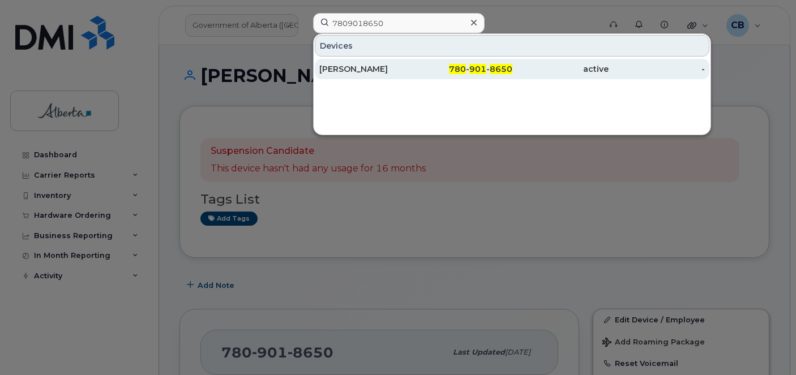
click at [353, 68] on div "Kathy Ward" at bounding box center [367, 68] width 96 height 11
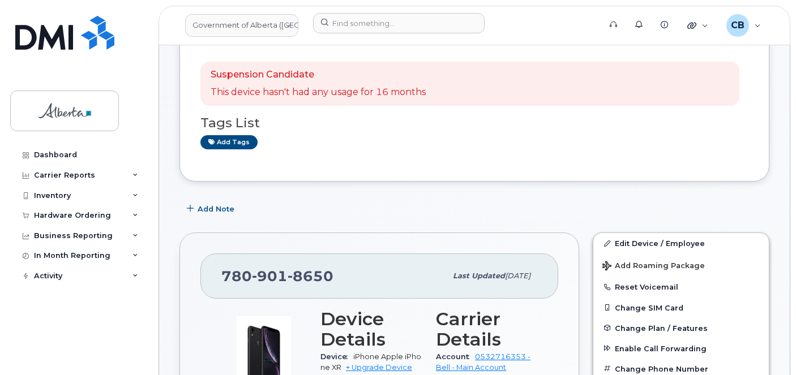
scroll to position [57, 0]
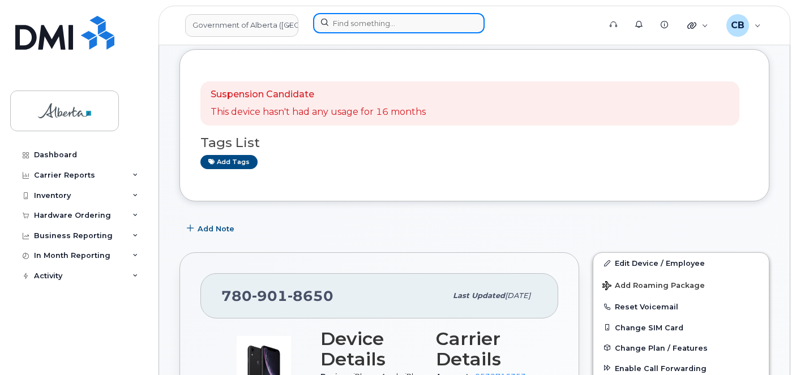
click at [378, 27] on input at bounding box center [399, 23] width 172 height 20
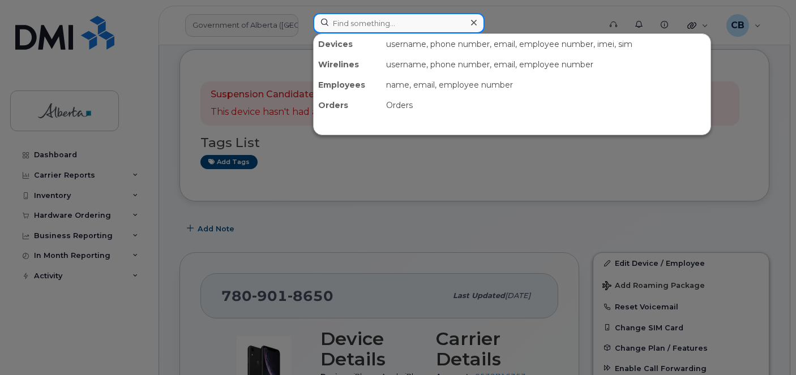
paste input "[PERSON_NAME]"
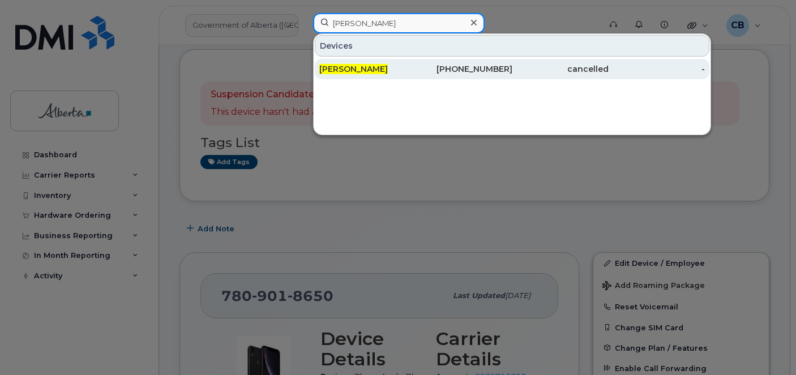
type input "[PERSON_NAME]"
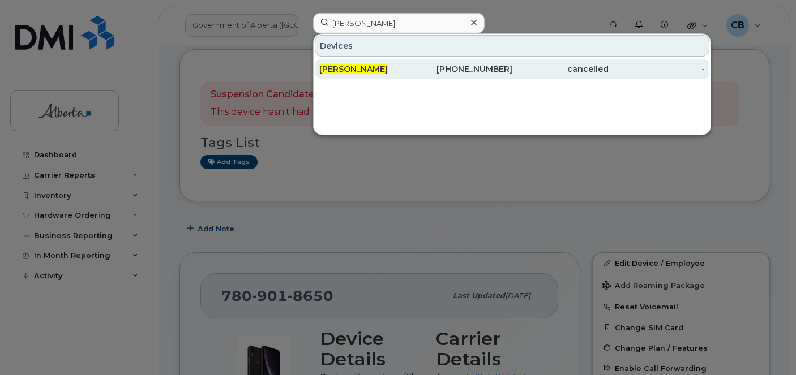
click at [345, 63] on div "[PERSON_NAME]" at bounding box center [367, 69] width 96 height 20
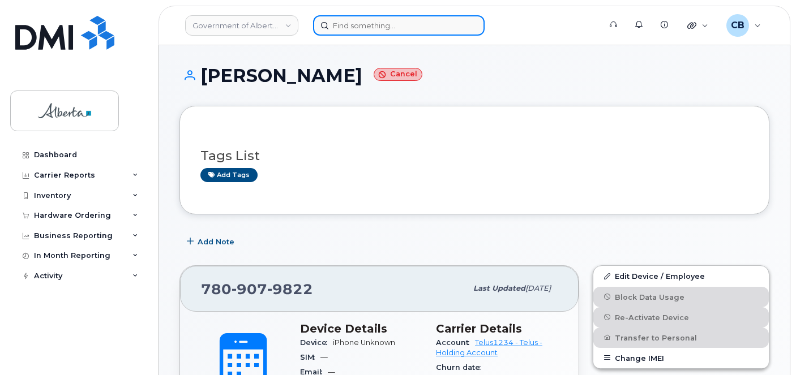
click at [376, 27] on input at bounding box center [399, 25] width 172 height 20
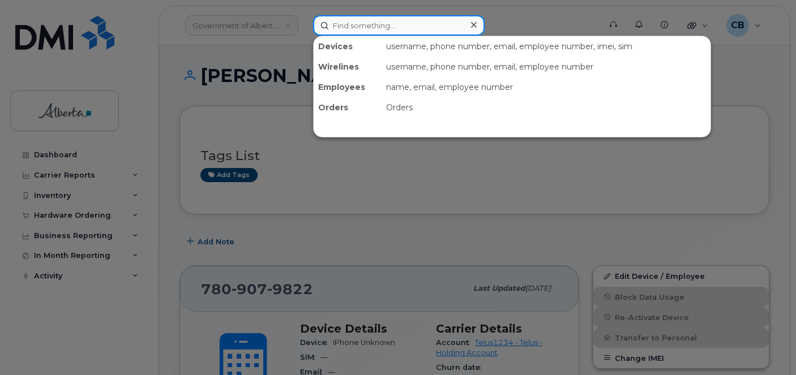
paste input "7809161719"
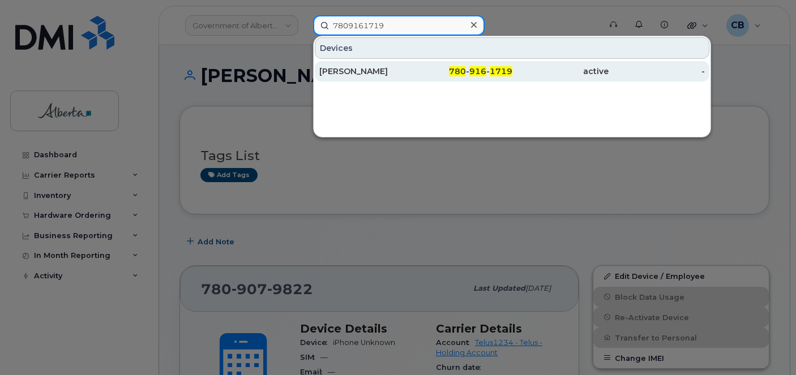
type input "7809161719"
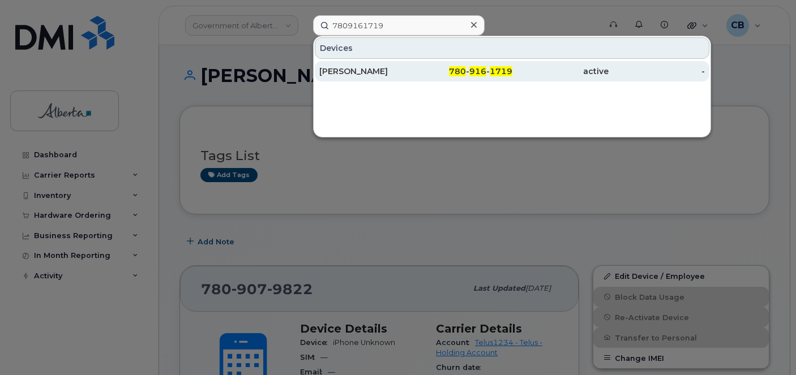
click at [353, 69] on div "Gerald Feschuk" at bounding box center [367, 71] width 96 height 11
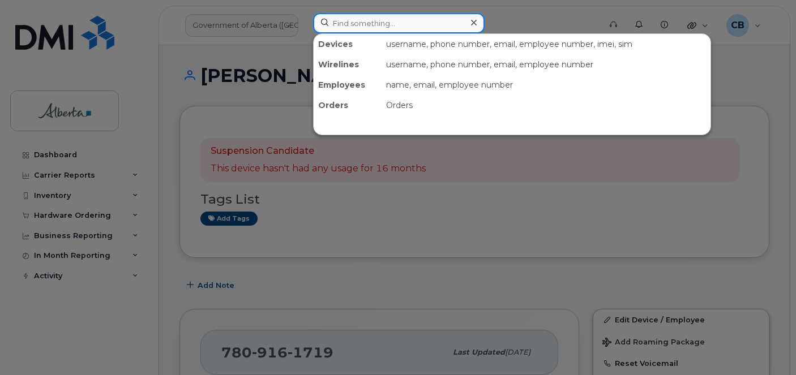
click at [365, 22] on input at bounding box center [399, 23] width 172 height 20
paste input "[PERSON_NAME]"
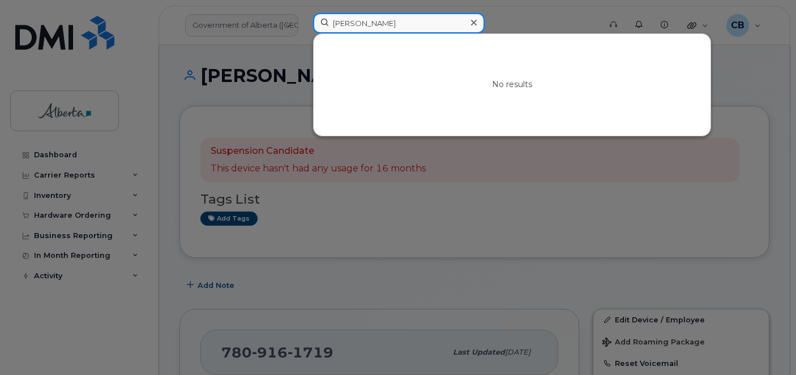
type input "[PERSON_NAME]"
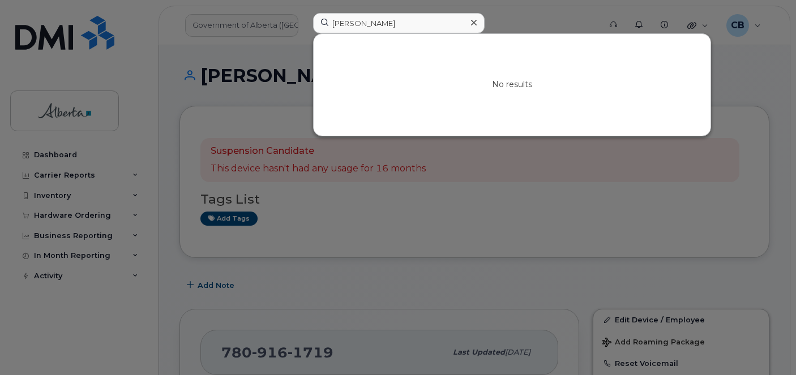
click at [478, 21] on div at bounding box center [473, 23] width 16 height 16
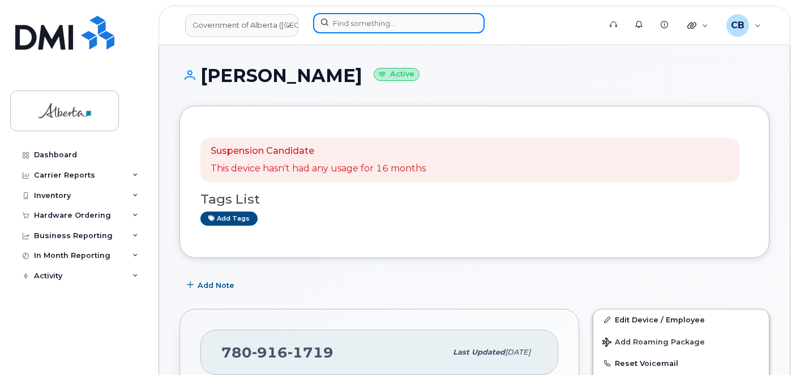
click at [371, 30] on input at bounding box center [399, 23] width 172 height 20
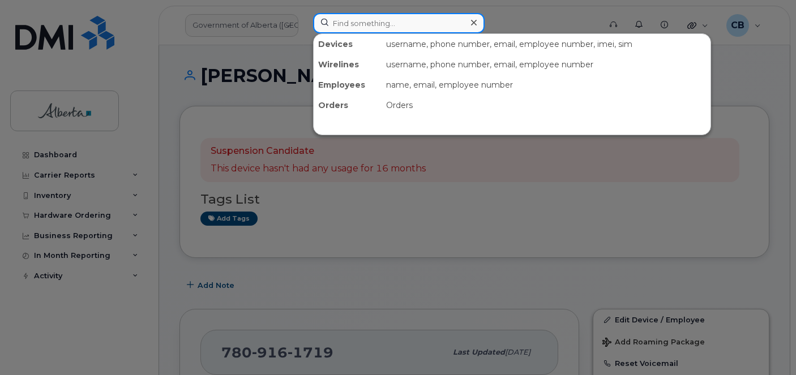
paste input "Brajesh Ranjan"
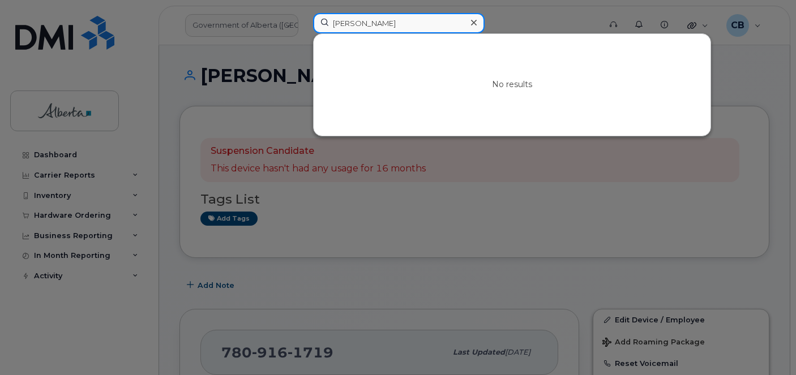
type input "Brajesh Ranjan"
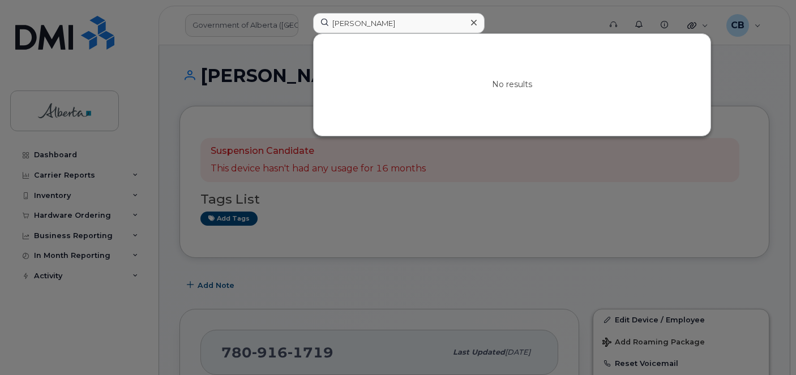
click at [471, 21] on icon at bounding box center [474, 22] width 6 height 9
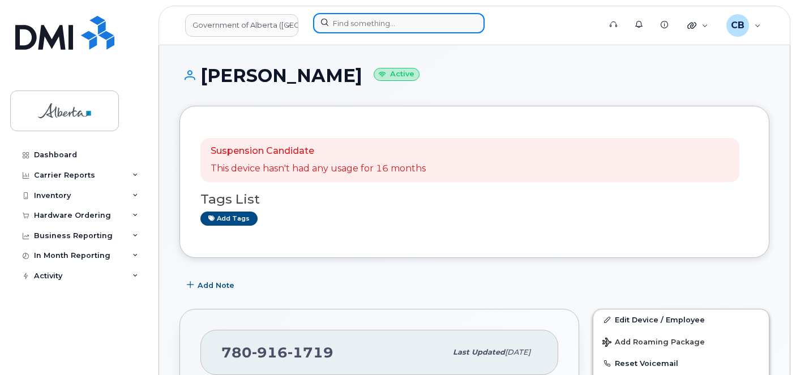
click at [374, 27] on input at bounding box center [399, 23] width 172 height 20
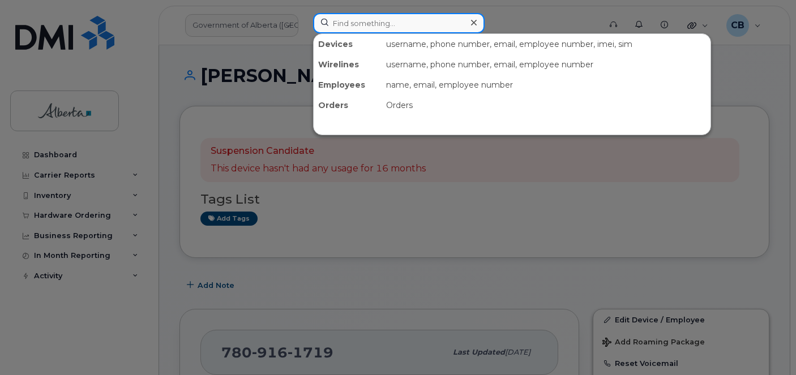
paste input "Brajesh Ranjan"
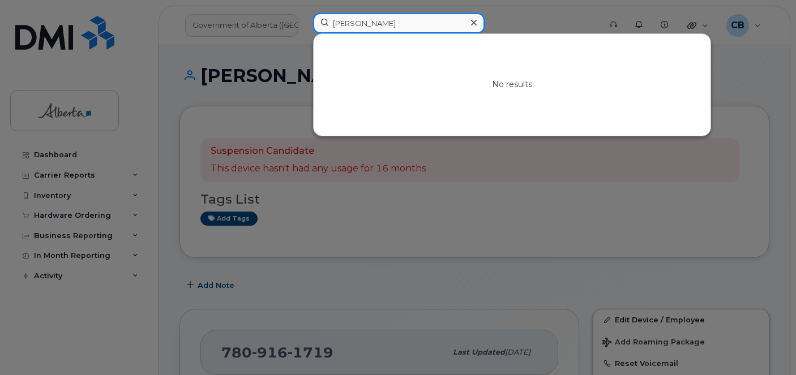
type input "Brajesh Ranjan"
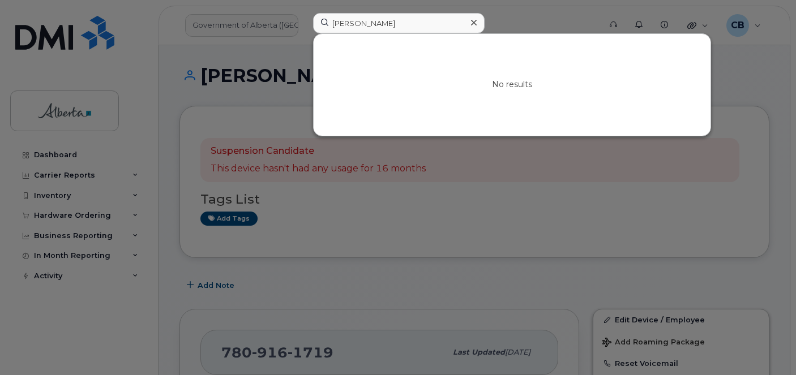
click at [469, 22] on div at bounding box center [473, 23] width 16 height 16
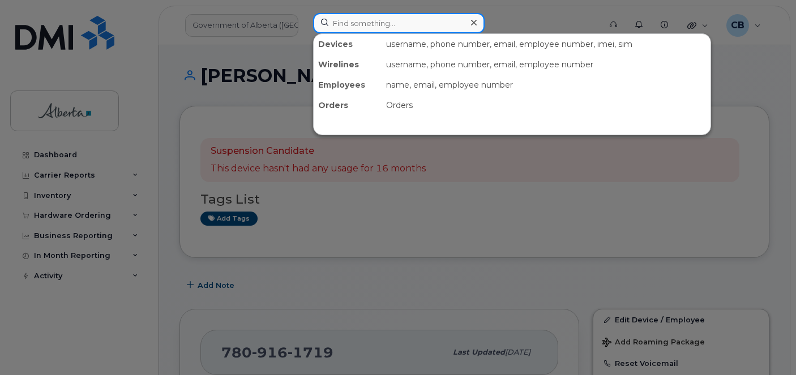
click at [390, 23] on input at bounding box center [399, 23] width 172 height 20
paste input "7809164419"
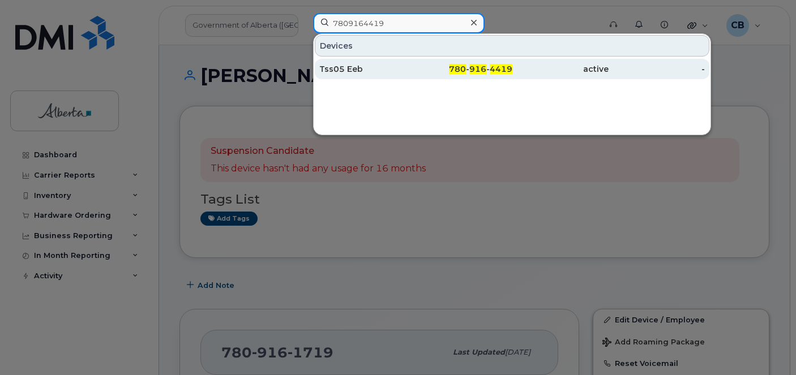
type input "7809164419"
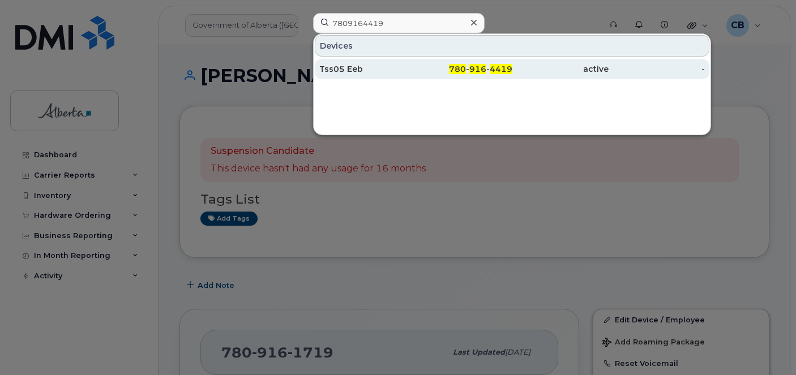
click at [345, 67] on div "Tss05 Eeb" at bounding box center [367, 68] width 96 height 11
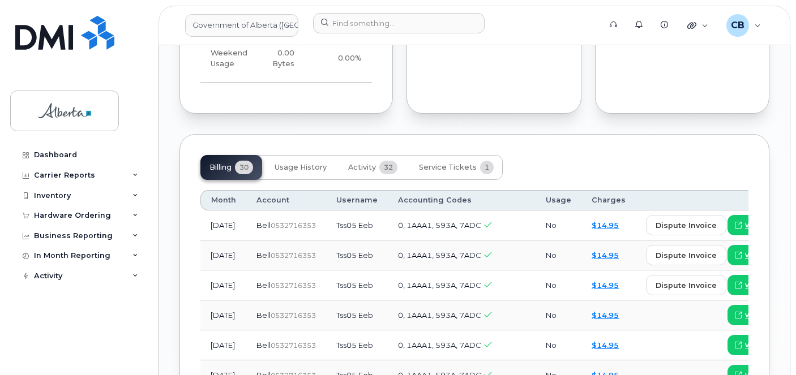
scroll to position [1190, 0]
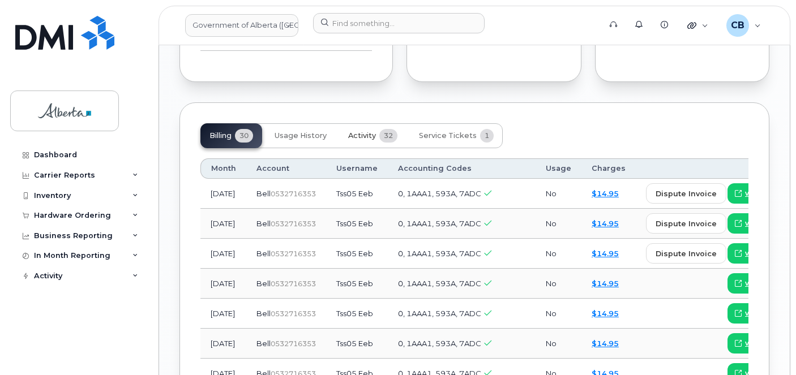
click at [366, 131] on span "Activity" at bounding box center [362, 135] width 28 height 9
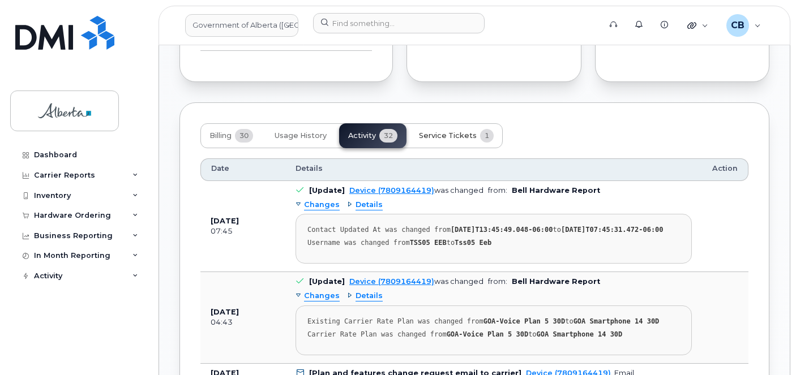
click at [460, 131] on span "Service Tickets" at bounding box center [448, 135] width 58 height 9
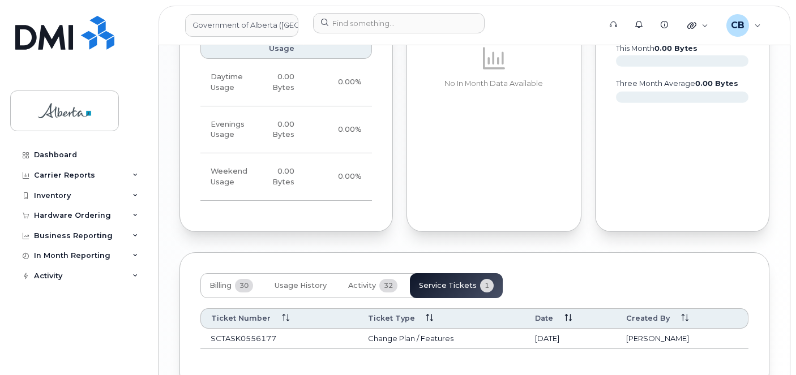
scroll to position [1089, 0]
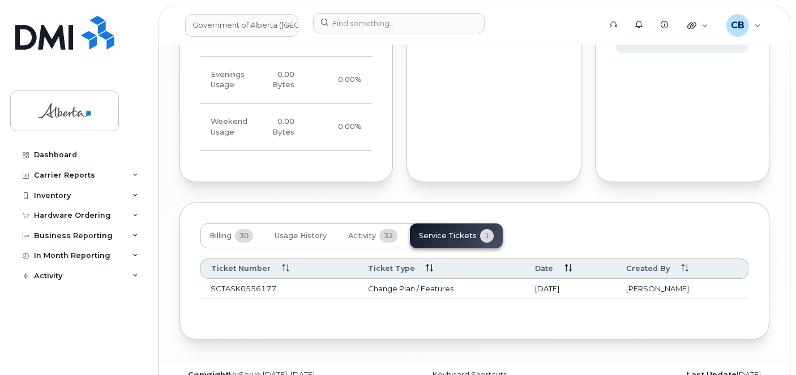
click at [240, 279] on td "SCTASK0556177" at bounding box center [278, 289] width 157 height 20
copy td "SCTASK0556177"
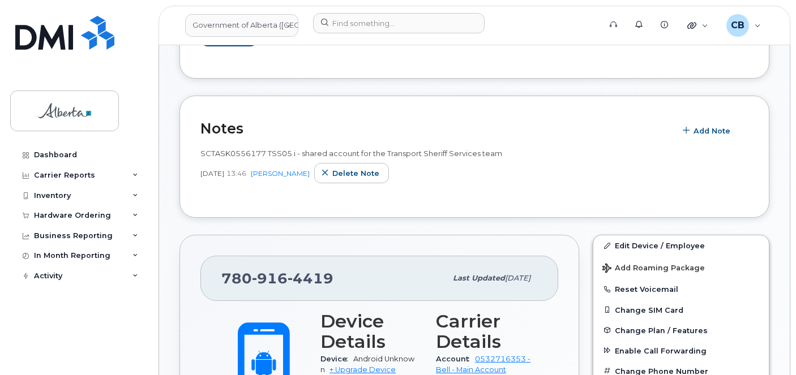
scroll to position [0, 0]
